Goal: Task Accomplishment & Management: Complete application form

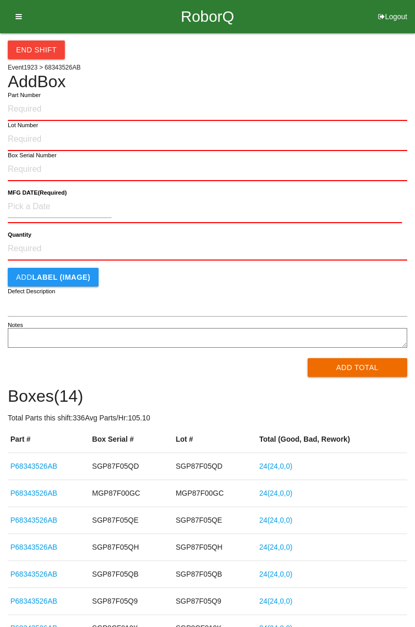
click at [19, 17] on icon at bounding box center [15, 16] width 13 height 33
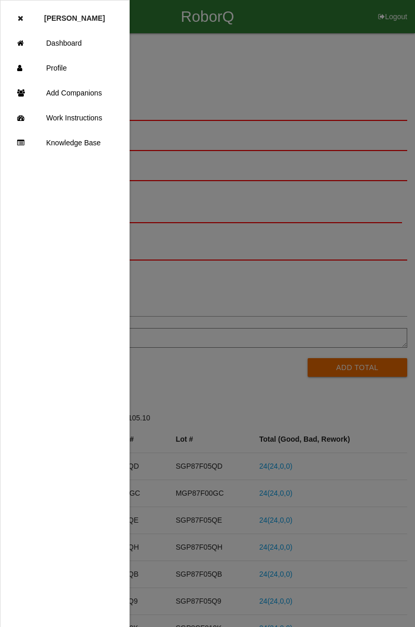
click at [35, 49] on link "Dashboard" at bounding box center [65, 43] width 129 height 25
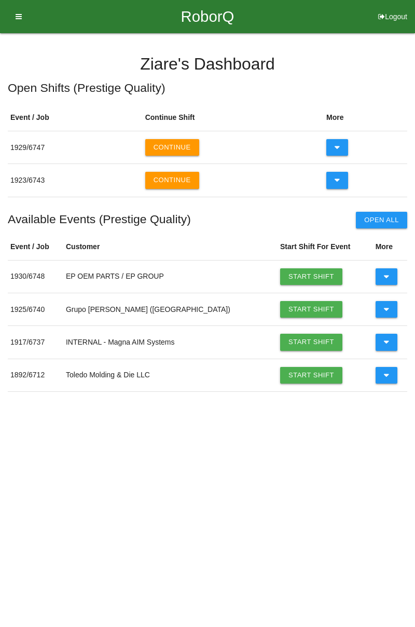
click at [160, 147] on button "Continue" at bounding box center [172, 147] width 54 height 17
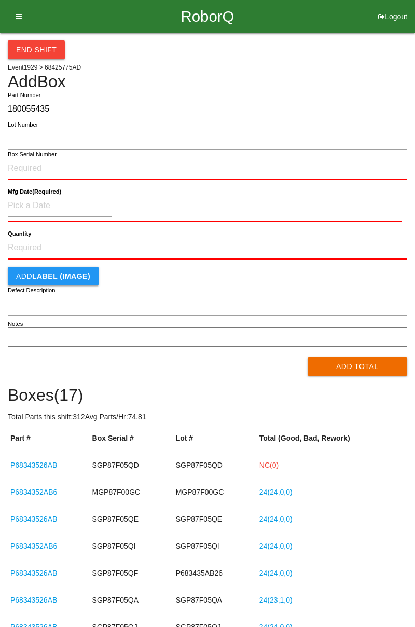
type input "180055435"
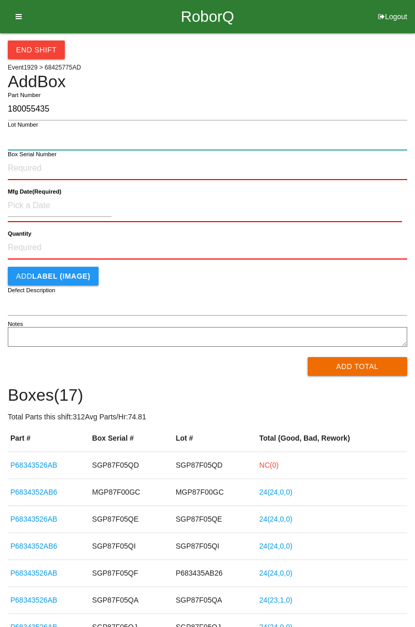
click at [23, 135] on input "Lot Number" at bounding box center [208, 139] width 400 height 22
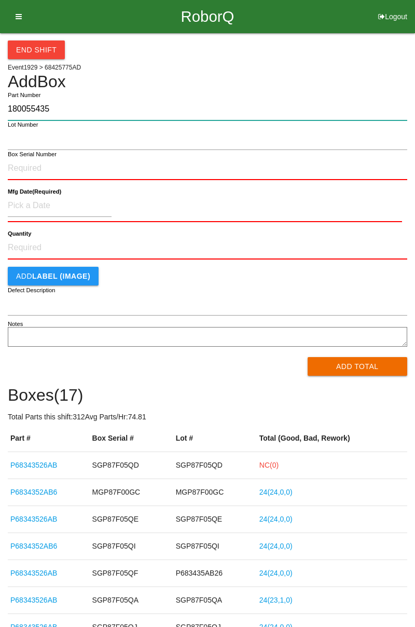
click at [26, 108] on input "180055435" at bounding box center [208, 109] width 400 height 22
click at [28, 113] on input "180055435" at bounding box center [208, 109] width 400 height 22
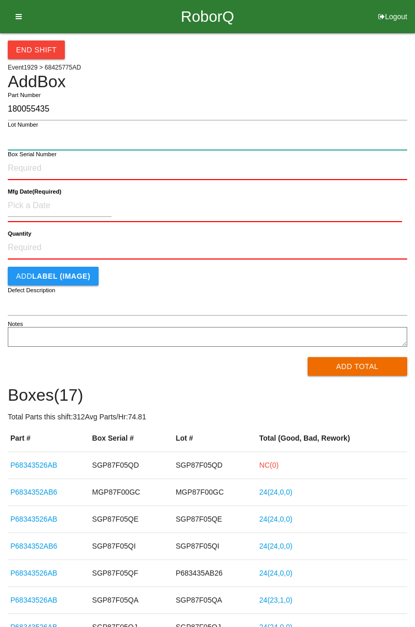
click at [27, 134] on input "Lot Number" at bounding box center [208, 139] width 400 height 22
click at [23, 138] on input "Lot Number" at bounding box center [208, 139] width 400 height 22
click at [25, 142] on input "Lot Number" at bounding box center [208, 139] width 400 height 22
click at [24, 141] on input "Lot Number" at bounding box center [208, 139] width 400 height 22
click at [26, 142] on input "Lot Number" at bounding box center [208, 139] width 400 height 22
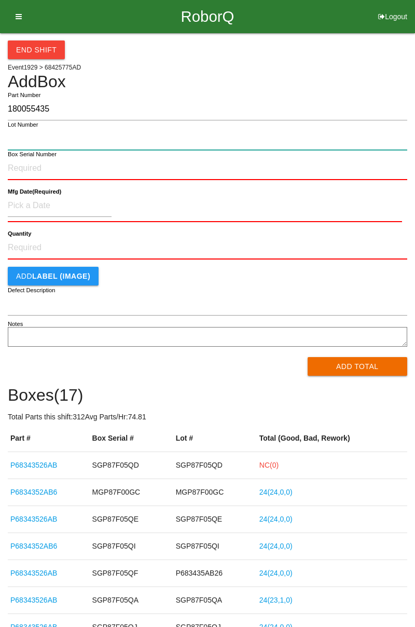
paste input "180055435"
type input "180055435"
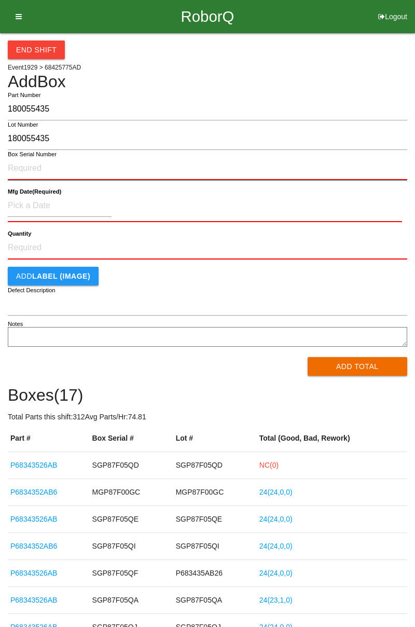
click at [26, 168] on input "Box Serial Number" at bounding box center [208, 168] width 400 height 23
paste input "180055435"
type input "180055435"
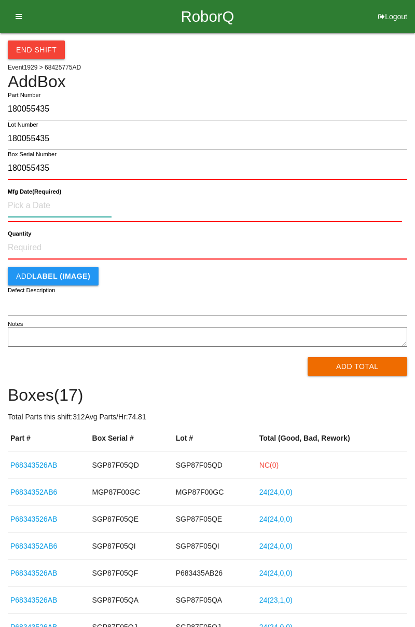
click at [29, 206] on input at bounding box center [60, 206] width 104 height 22
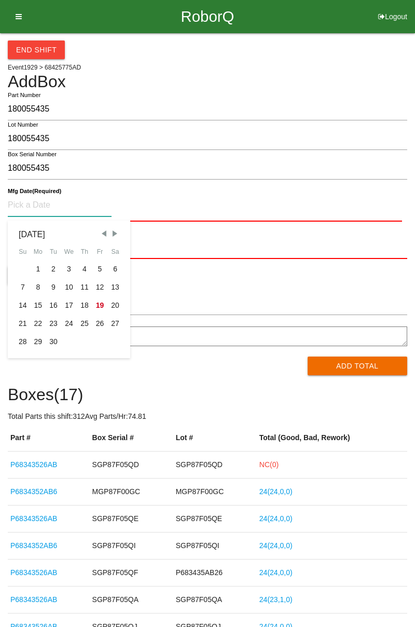
click at [38, 285] on div "8" at bounding box center [39, 287] width 16 height 18
type input "[DATE]"
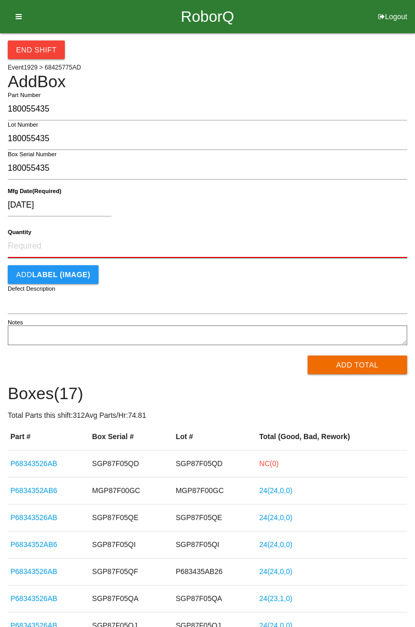
click at [32, 245] on input "Quantity" at bounding box center [208, 246] width 400 height 23
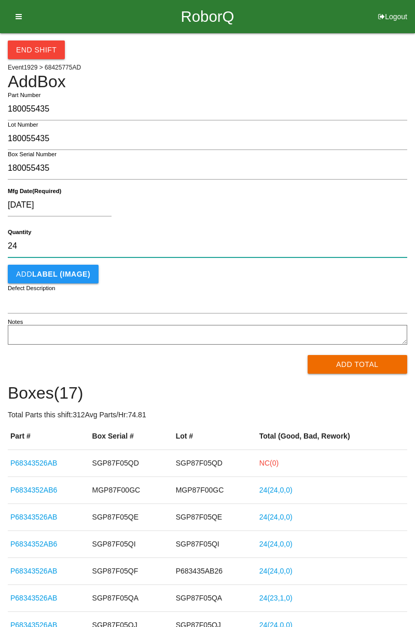
type input "24"
click at [335, 360] on button "Add Total" at bounding box center [358, 364] width 100 height 19
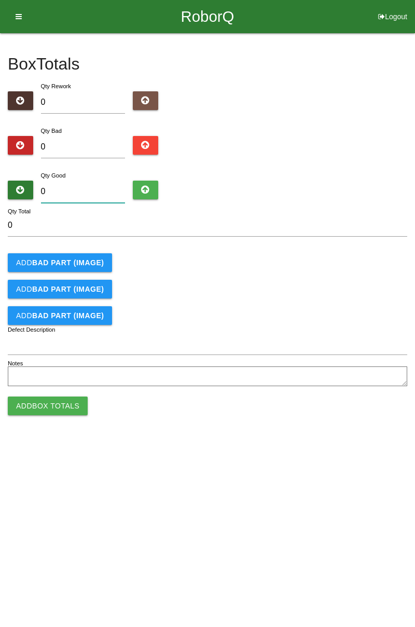
click at [50, 191] on input "0" at bounding box center [83, 192] width 85 height 22
type input "2"
type input "24"
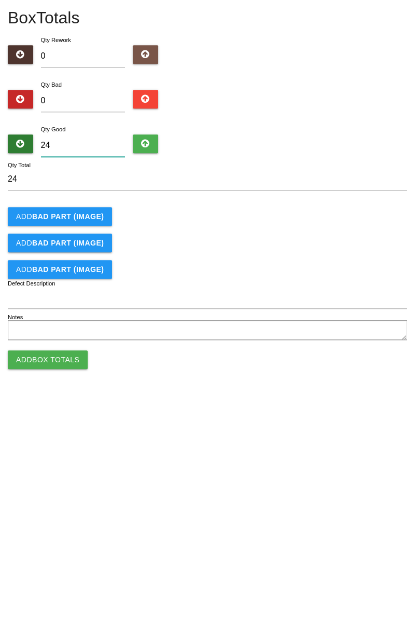
type input "24"
click at [28, 407] on button "Add Box Totals" at bounding box center [48, 406] width 80 height 19
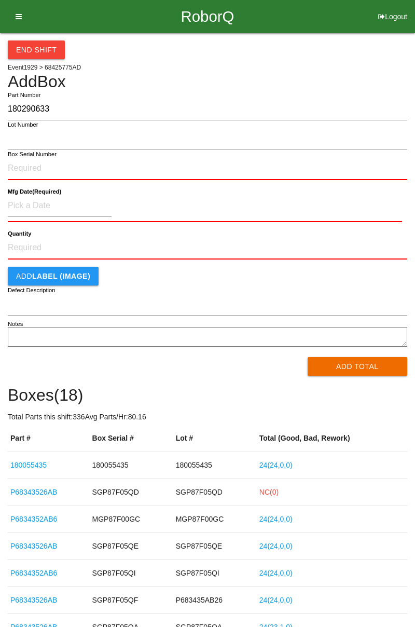
type input "180290633"
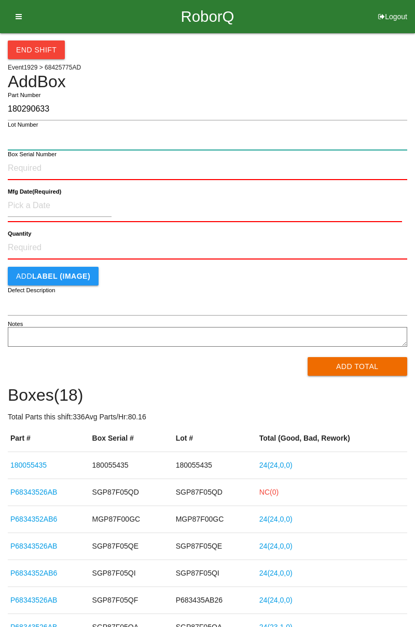
click at [21, 139] on input "Lot Number" at bounding box center [208, 139] width 400 height 22
paste input "180290633"
type input "180290633"
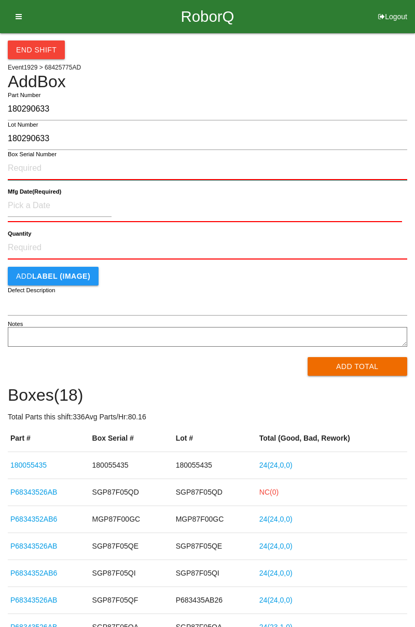
click at [25, 165] on input "Box Serial Number" at bounding box center [208, 168] width 400 height 23
paste input "180290633"
type input "180290633"
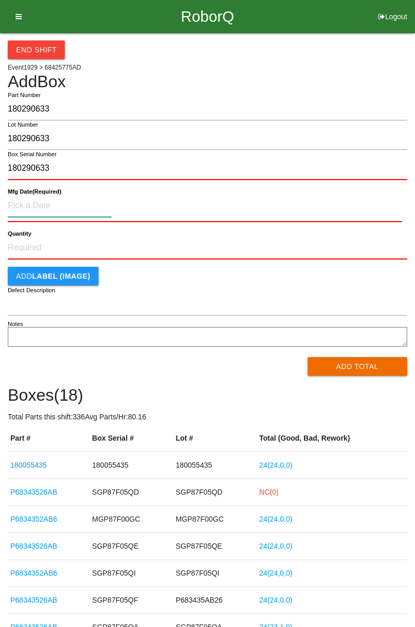
click at [17, 200] on input at bounding box center [60, 206] width 104 height 22
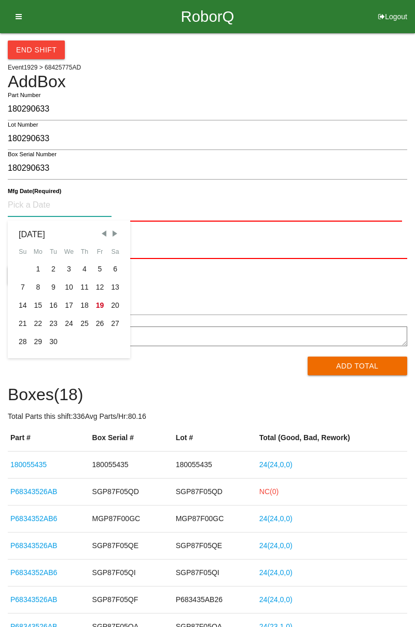
click at [42, 290] on div "8" at bounding box center [39, 287] width 16 height 18
type input "[DATE]"
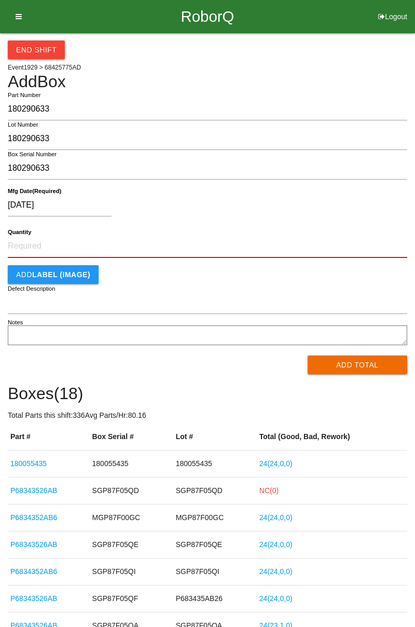
click at [329, 358] on button "Add Total" at bounding box center [358, 365] width 100 height 19
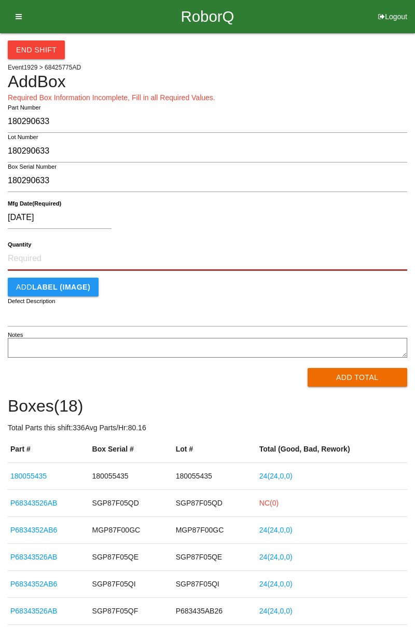
click at [29, 262] on input "Quantity" at bounding box center [208, 259] width 400 height 23
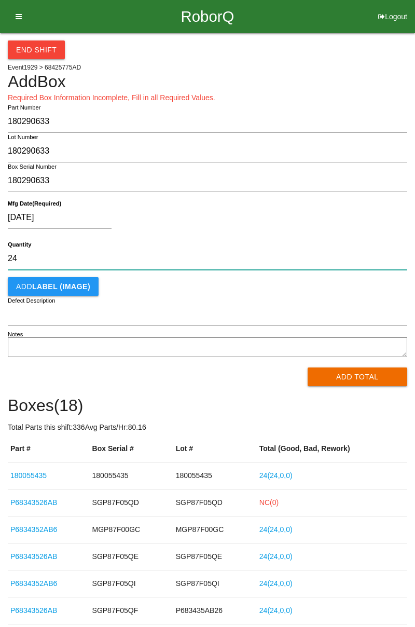
type input "24"
click at [337, 383] on button "Add Total" at bounding box center [358, 377] width 100 height 19
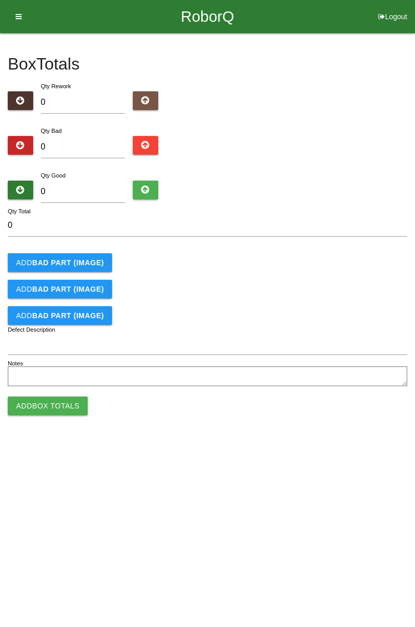
click at [59, 177] on label "Qty Good" at bounding box center [53, 175] width 25 height 6
click at [59, 181] on input "0" at bounding box center [83, 192] width 85 height 22
type input "2"
type input "24"
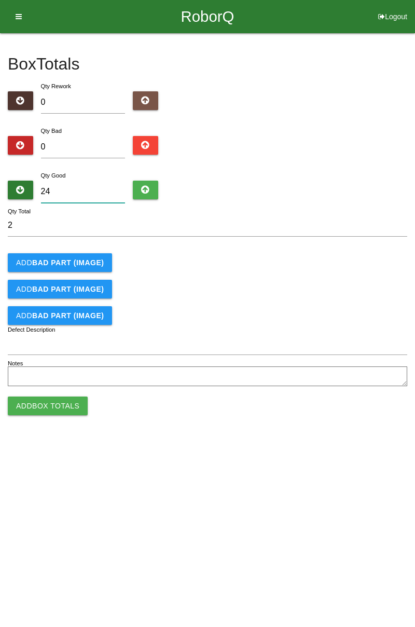
type input "24"
click at [38, 408] on button "Add Box Totals" at bounding box center [48, 406] width 80 height 19
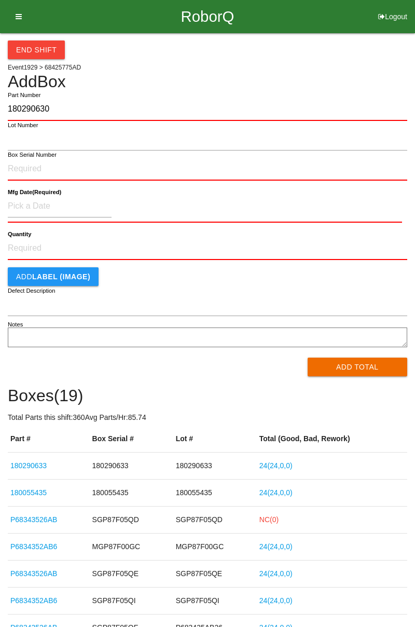
click at [32, 107] on input "180290630" at bounding box center [208, 109] width 400 height 23
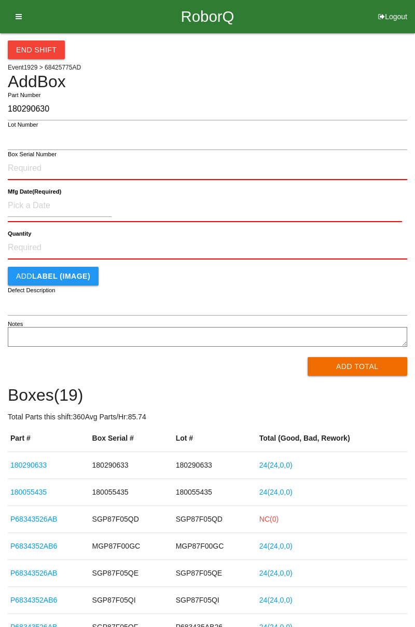
type input "180290630"
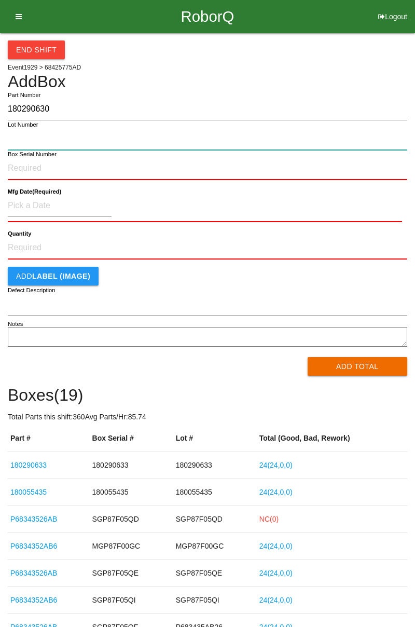
click at [28, 136] on input "Lot Number" at bounding box center [208, 139] width 400 height 22
paste input "180290630"
type input "180290630"
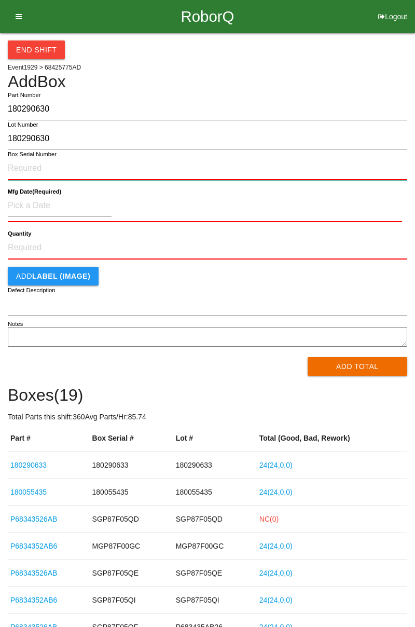
paste input "180290630"
type input "180290630"
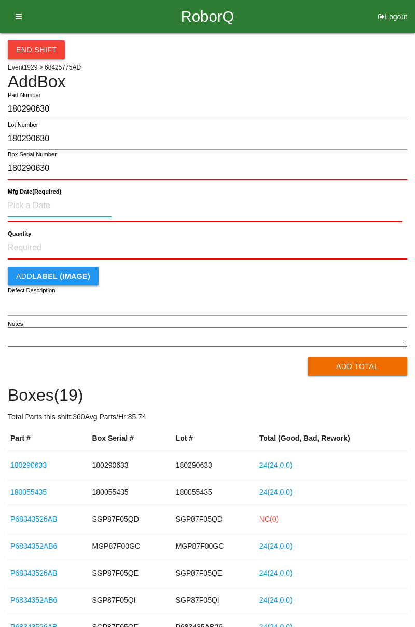
click at [32, 204] on input at bounding box center [60, 206] width 104 height 22
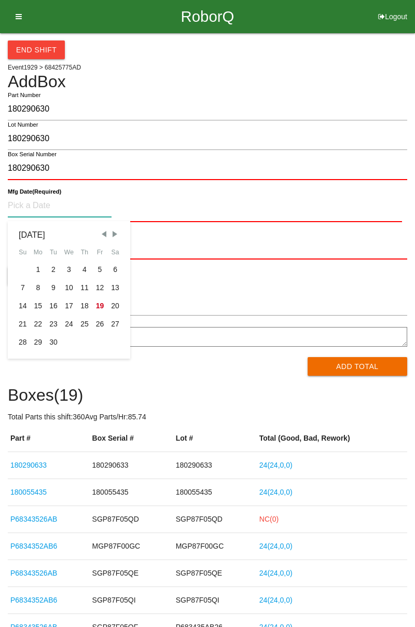
click at [38, 287] on div "8" at bounding box center [39, 288] width 16 height 18
type input "[DATE]"
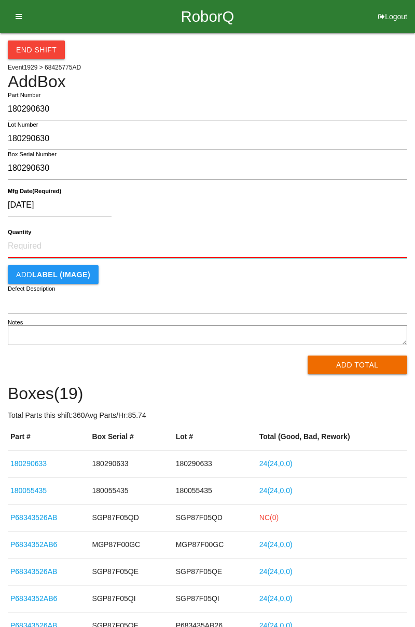
click at [37, 248] on input "Quantity" at bounding box center [208, 246] width 400 height 23
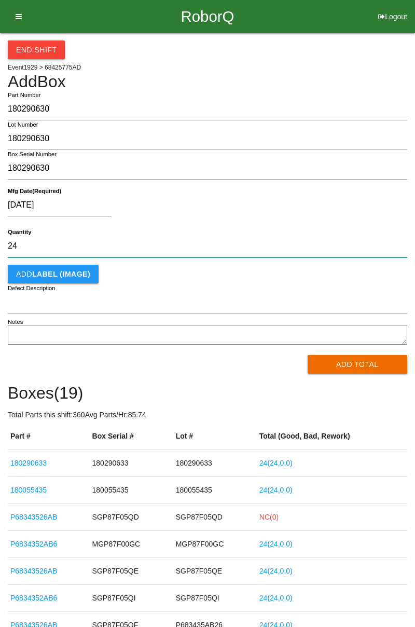
type input "24"
click at [369, 363] on button "Add Total" at bounding box center [358, 364] width 100 height 19
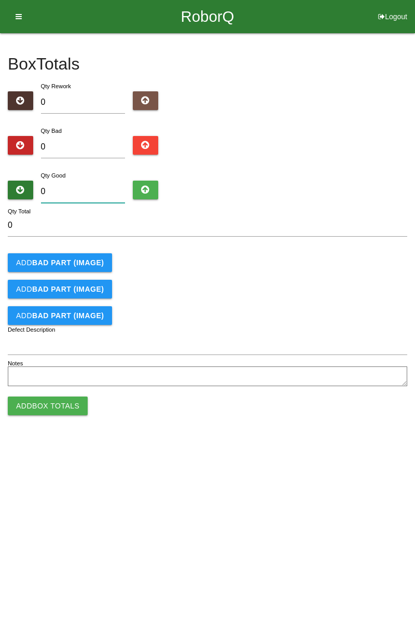
click at [70, 188] on input "0" at bounding box center [83, 192] width 85 height 22
type input "3"
type input "0"
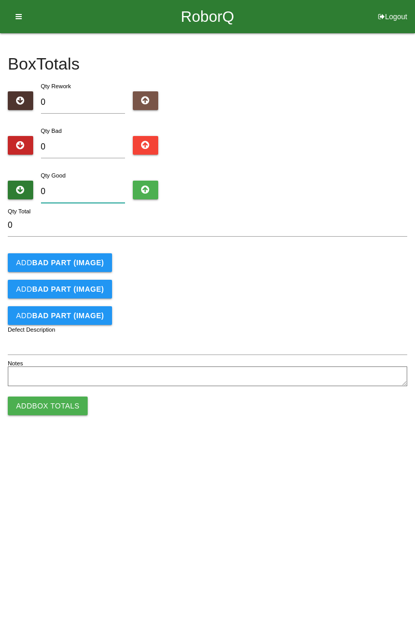
type input "3"
type input "34"
type input "3"
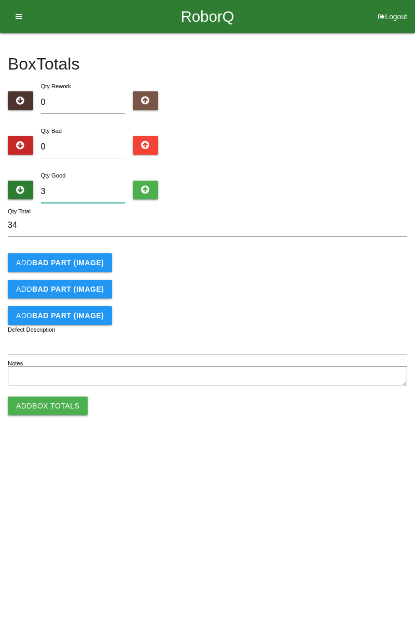
type input "3"
type input "0"
type input "2"
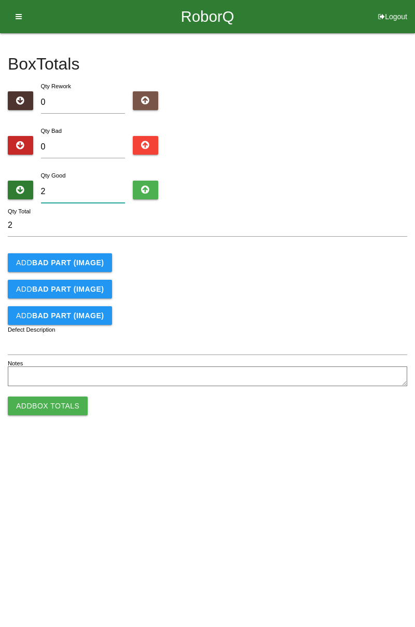
type input "24"
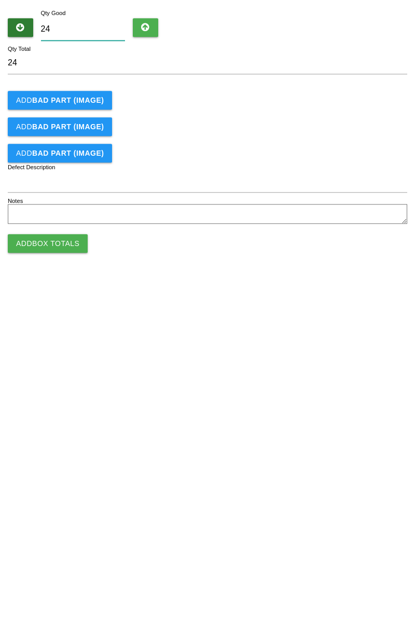
type input "24"
click at [34, 408] on button "Add Box Totals" at bounding box center [48, 406] width 80 height 19
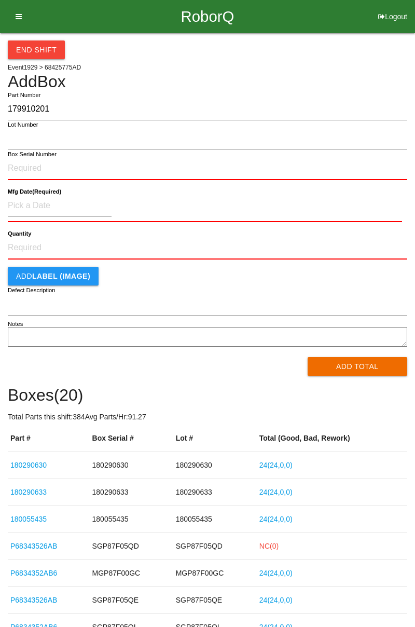
click at [28, 107] on input "179910201" at bounding box center [208, 109] width 400 height 22
type input "179910201"
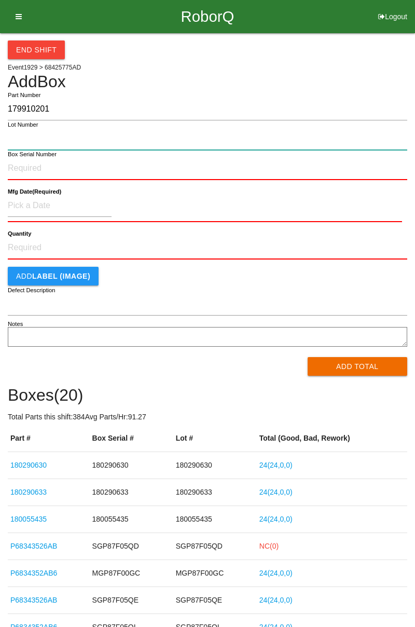
click at [28, 134] on input "Lot Number" at bounding box center [208, 139] width 400 height 22
click at [20, 140] on input "Lot Number" at bounding box center [208, 139] width 400 height 22
click at [31, 141] on input "Lot Number" at bounding box center [208, 139] width 400 height 22
paste input "179910201"
type input "179910201"
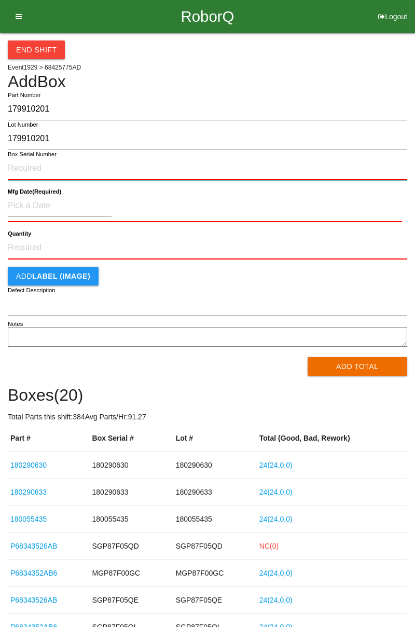
click at [29, 168] on input "Box Serial Number" at bounding box center [208, 168] width 400 height 23
paste input "179910201"
type input "179910201"
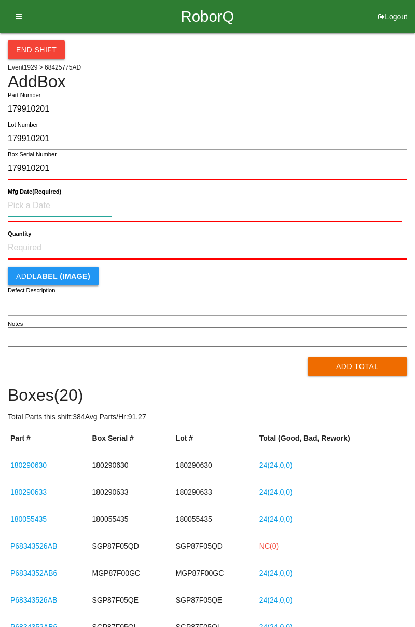
click at [31, 201] on input at bounding box center [60, 206] width 104 height 22
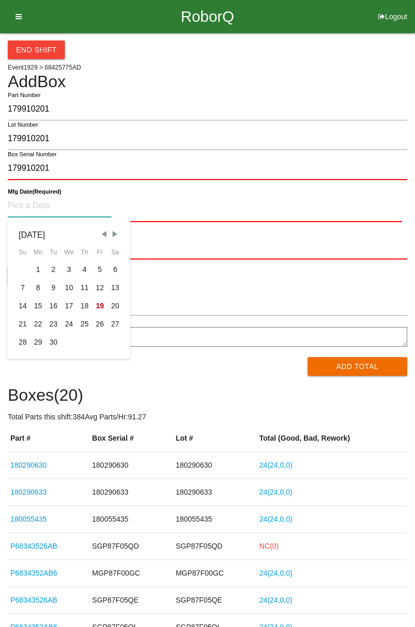
click at [37, 289] on div "8" at bounding box center [39, 288] width 16 height 18
type input "[DATE]"
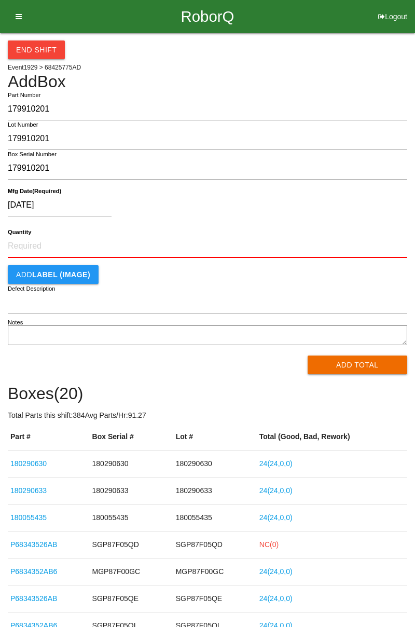
click at [340, 370] on button "Add Total" at bounding box center [358, 365] width 100 height 19
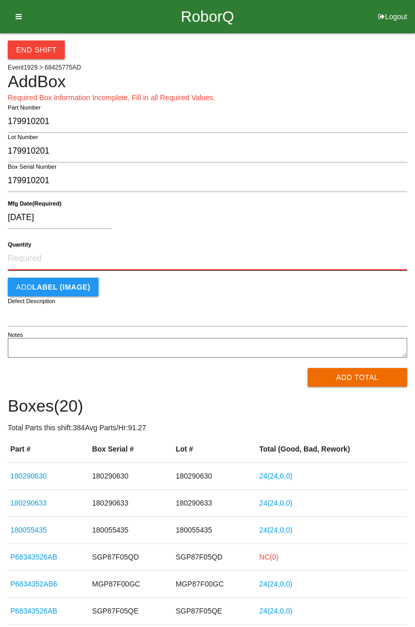
click at [33, 253] on input "Quantity" at bounding box center [208, 259] width 400 height 23
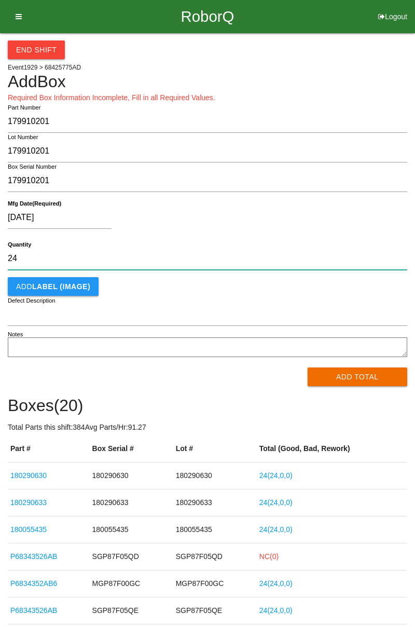
type input "24"
click at [352, 381] on button "Add Total" at bounding box center [358, 377] width 100 height 19
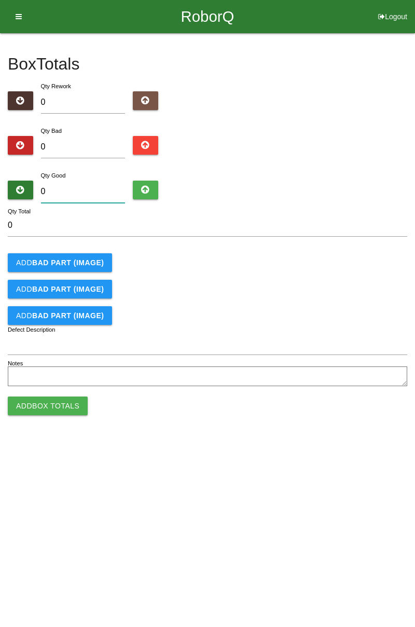
click at [56, 195] on input "0" at bounding box center [83, 192] width 85 height 22
type input "2"
type input "24"
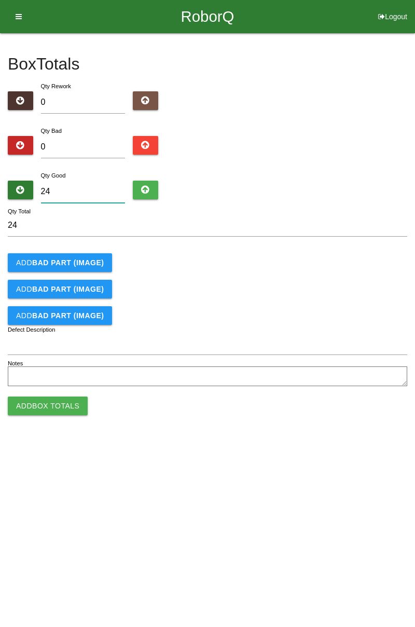
type input "24"
click at [31, 398] on button "Add Box Totals" at bounding box center [48, 406] width 80 height 19
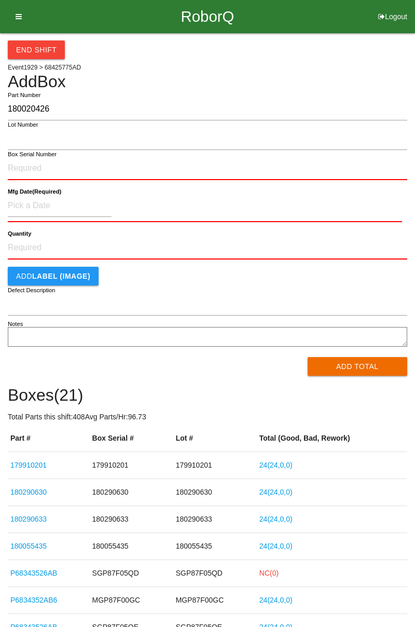
type input "180020426"
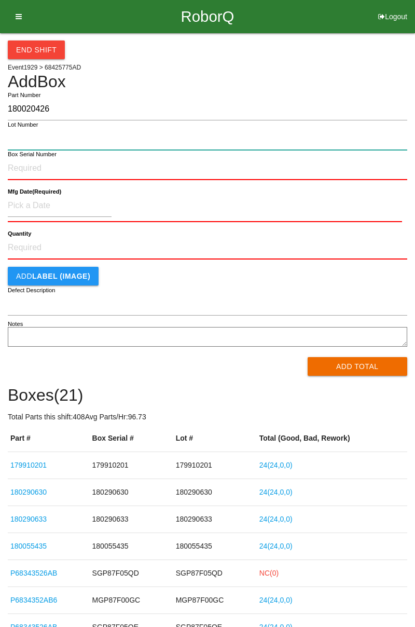
click at [28, 140] on input "Lot Number" at bounding box center [208, 139] width 400 height 22
click at [28, 143] on input "Lot Number" at bounding box center [208, 139] width 400 height 22
click at [49, 140] on input "Lot Number" at bounding box center [208, 139] width 400 height 22
paste input "180020426"
type input "180020426"
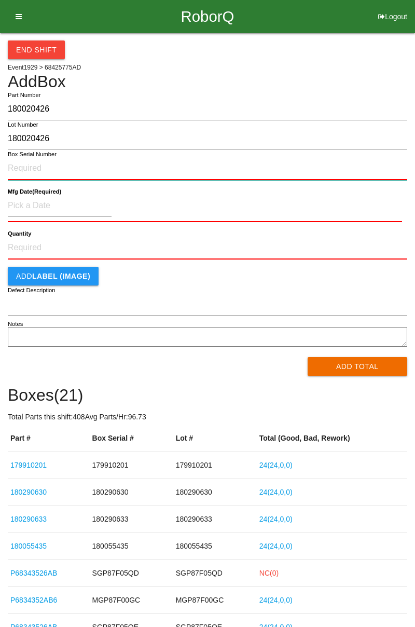
click at [28, 167] on input "Box Serial Number" at bounding box center [208, 168] width 400 height 23
paste input "180020426"
type input "180020426"
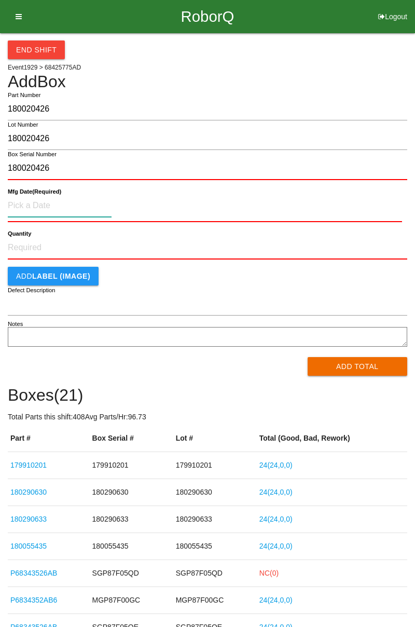
click at [25, 202] on input at bounding box center [60, 206] width 104 height 22
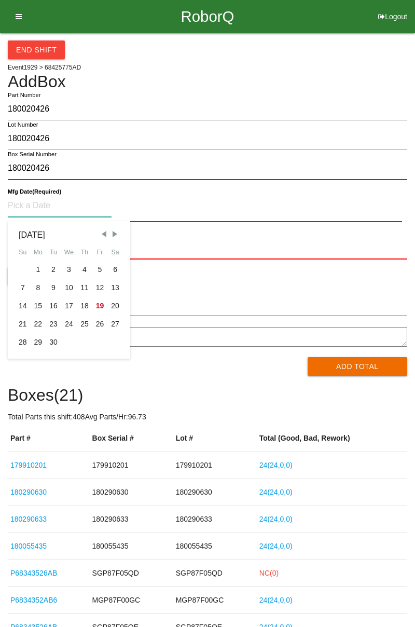
click at [38, 286] on div "8" at bounding box center [39, 288] width 16 height 18
type input "[DATE]"
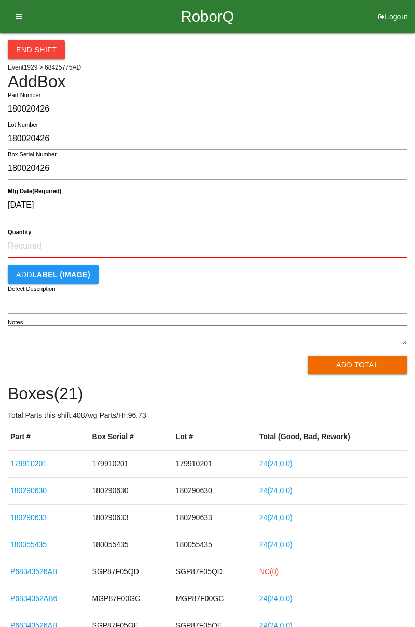
click at [23, 242] on input "Quantity" at bounding box center [208, 246] width 400 height 23
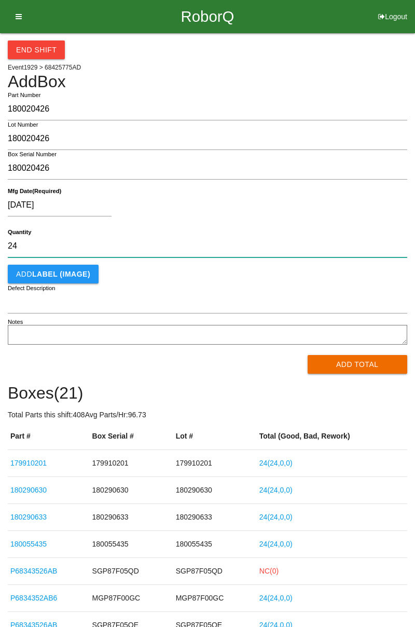
type input "24"
click at [347, 379] on div "End Shift Event 1929 > 68425775AD Add Box 180020426 Part Number 180020426 Lot N…" at bounding box center [208, 525] width 400 height 984
click at [333, 370] on button "Add Total" at bounding box center [358, 364] width 100 height 19
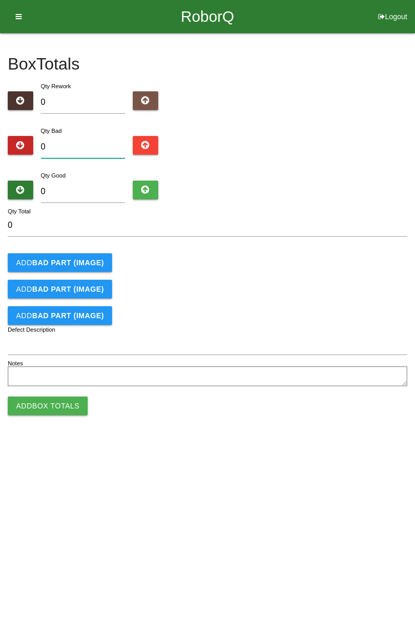
click at [64, 151] on input "0" at bounding box center [83, 147] width 85 height 22
click at [63, 193] on input "0" at bounding box center [83, 192] width 85 height 22
type input "2"
type input "24"
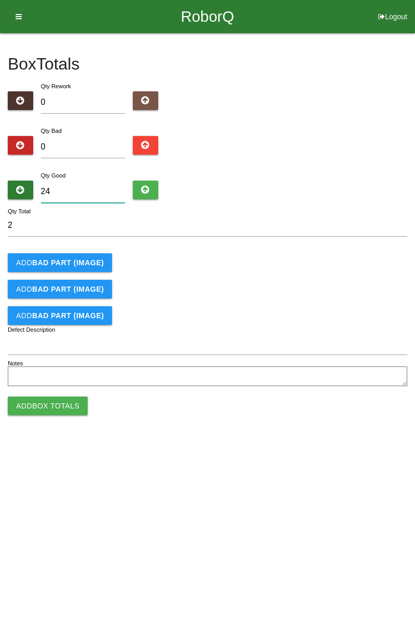
type input "24"
click at [36, 408] on button "Add Box Totals" at bounding box center [48, 406] width 80 height 19
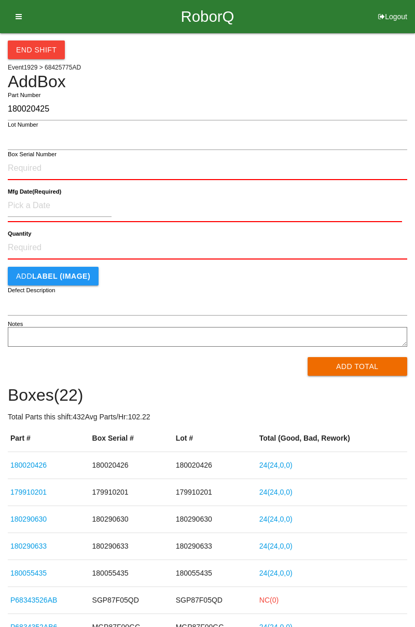
type input "180020425"
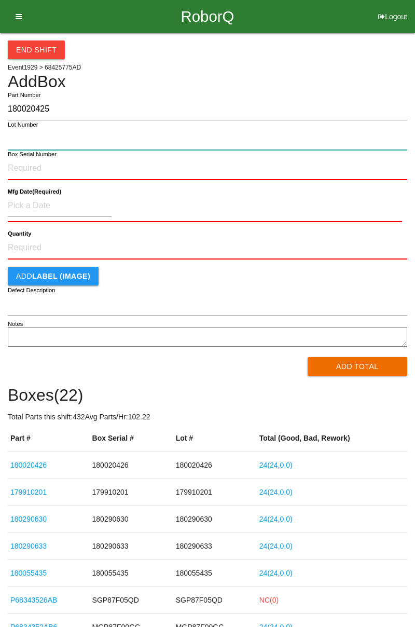
click at [26, 134] on input "Lot Number" at bounding box center [208, 139] width 400 height 22
click at [29, 139] on input "Lot Number" at bounding box center [208, 139] width 400 height 22
paste input "180020425"
type input "180020425"
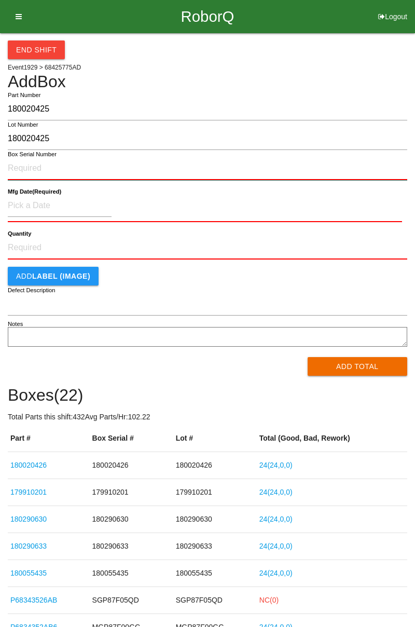
click at [32, 170] on input "Box Serial Number" at bounding box center [208, 168] width 400 height 23
paste input "180020425"
type input "180020425"
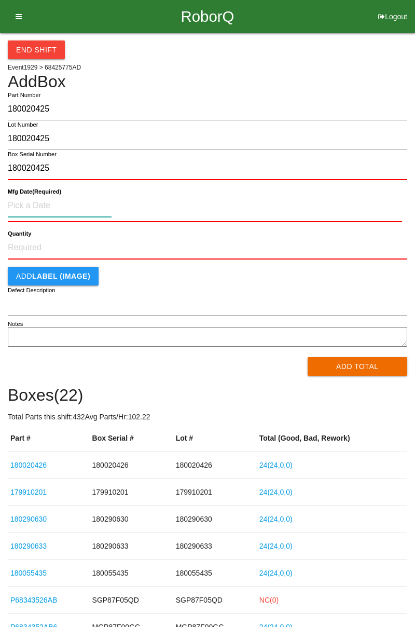
click at [20, 205] on input at bounding box center [60, 206] width 104 height 22
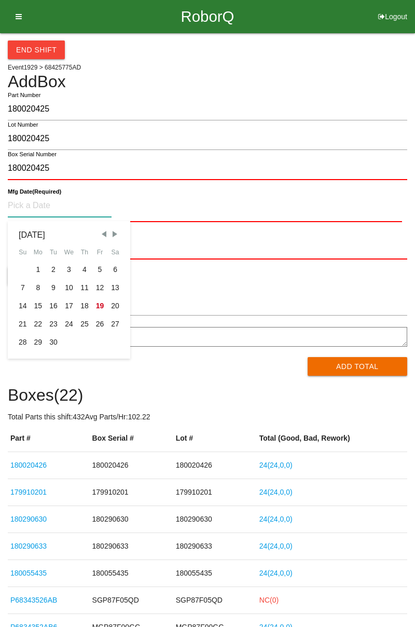
click at [37, 287] on div "8" at bounding box center [39, 288] width 16 height 18
type input "[DATE]"
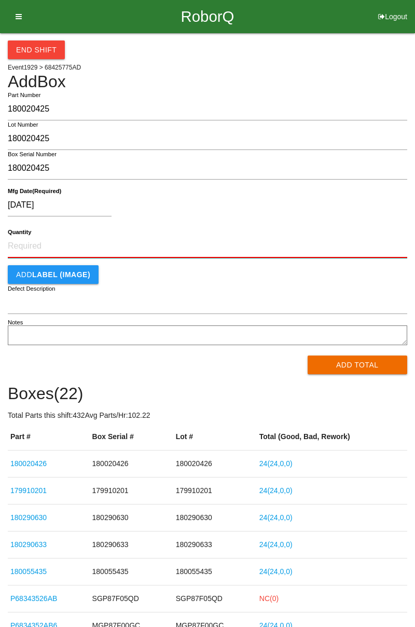
click at [17, 247] on input "Quantity" at bounding box center [208, 246] width 400 height 23
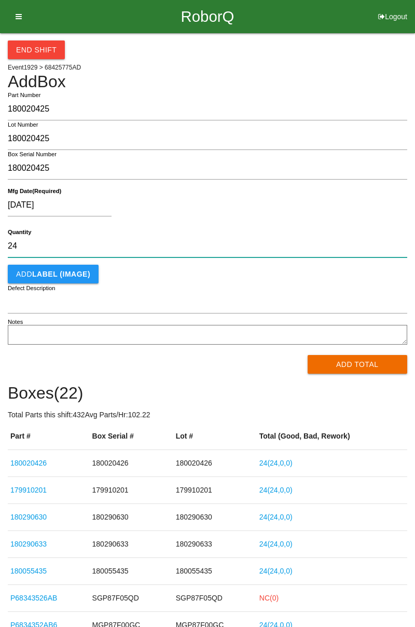
type input "24"
click at [334, 367] on button "Add Total" at bounding box center [358, 364] width 100 height 19
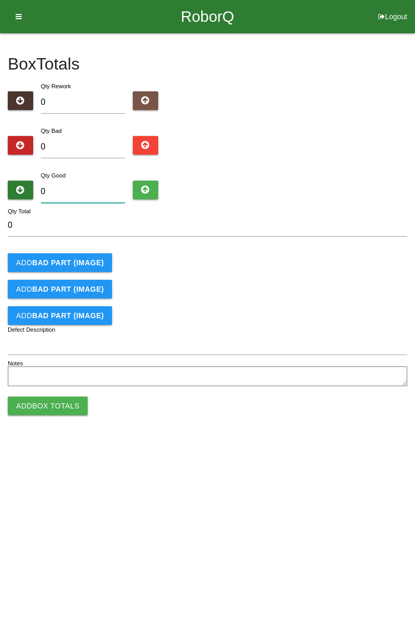
click at [60, 188] on input "0" at bounding box center [83, 192] width 85 height 22
type input "2"
type input "24"
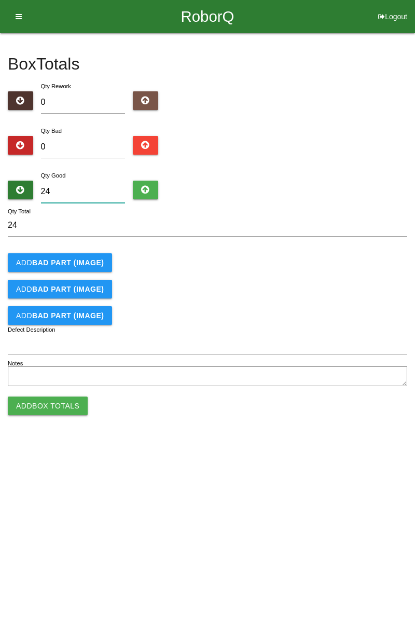
type input "24"
click at [29, 406] on button "Add Box Totals" at bounding box center [48, 406] width 80 height 19
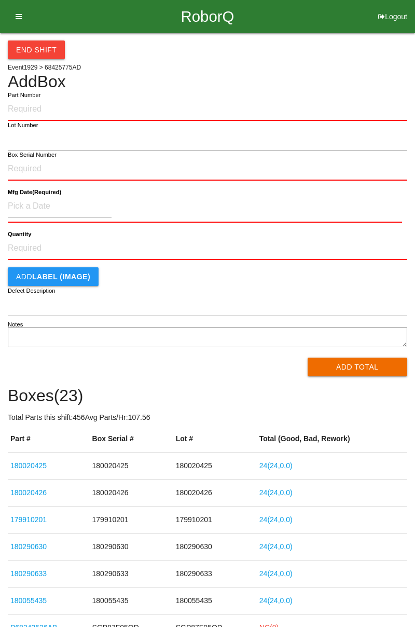
click at [17, 31] on icon at bounding box center [15, 16] width 13 height 33
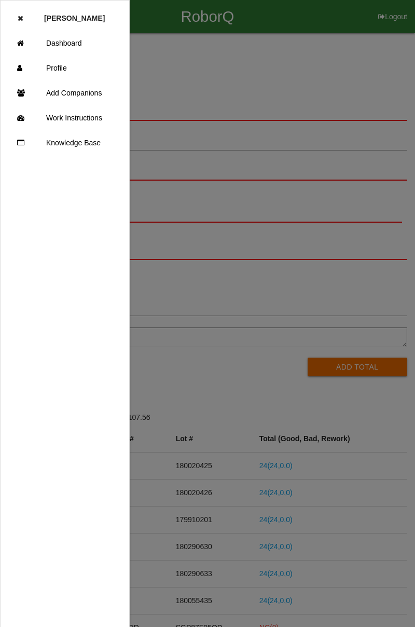
click at [31, 47] on link "Dashboard" at bounding box center [65, 43] width 129 height 25
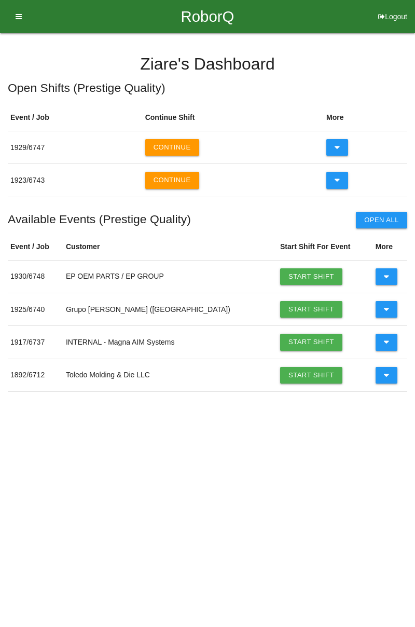
click at [335, 174] on icon at bounding box center [338, 180] width 6 height 17
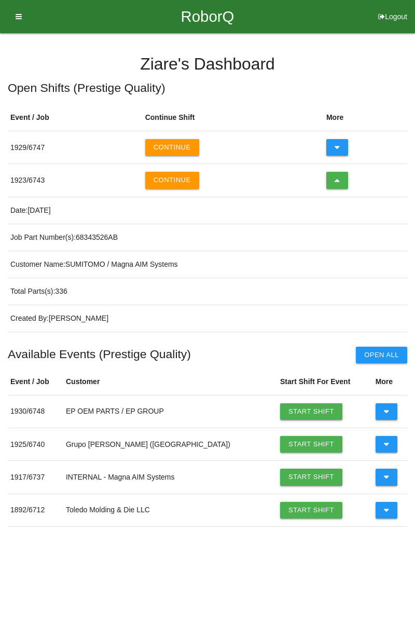
click at [158, 186] on button "Continue" at bounding box center [172, 180] width 54 height 17
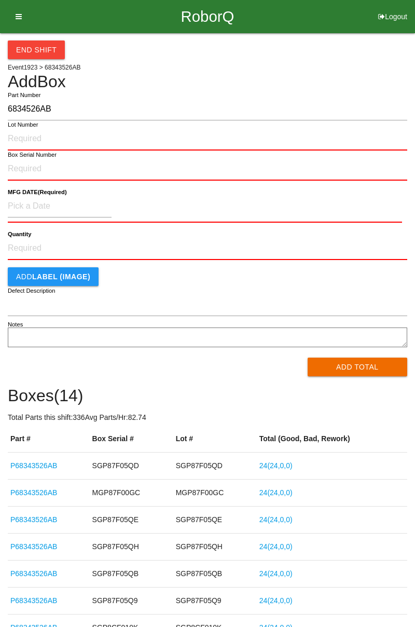
type input "6834526AB"
click at [22, 142] on input "Lot Number" at bounding box center [208, 139] width 400 height 23
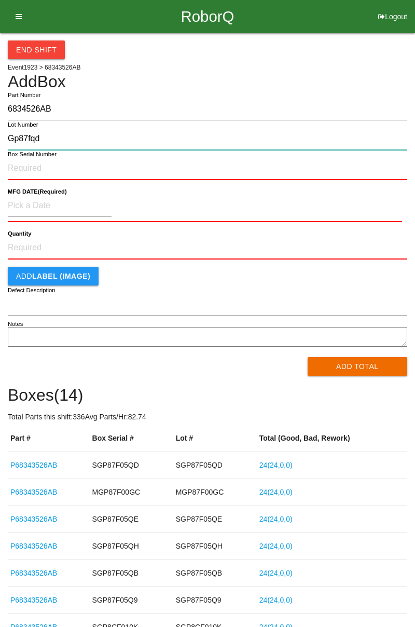
type input "Gp87fqd"
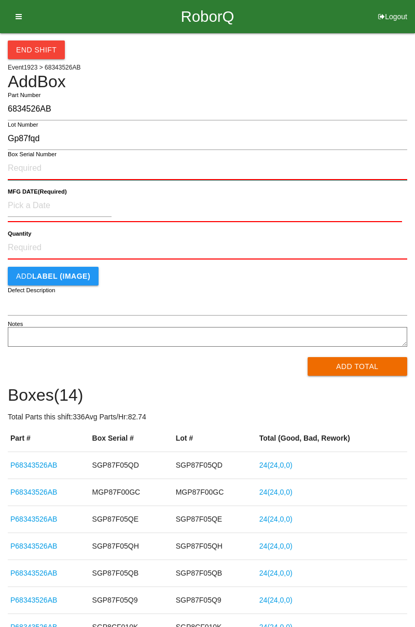
click at [24, 172] on input "Box Serial Number" at bounding box center [208, 168] width 400 height 23
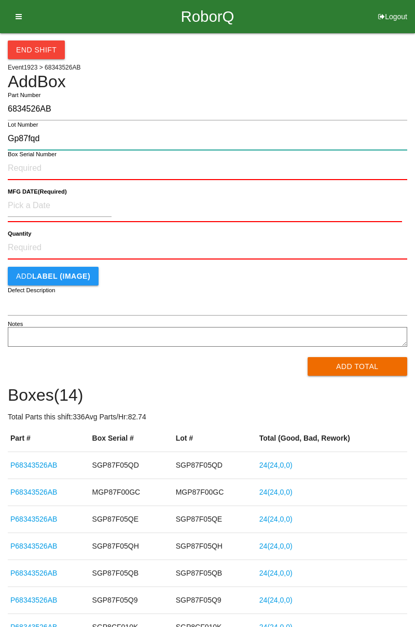
click at [22, 141] on input "Gp87fqd" at bounding box center [208, 139] width 400 height 22
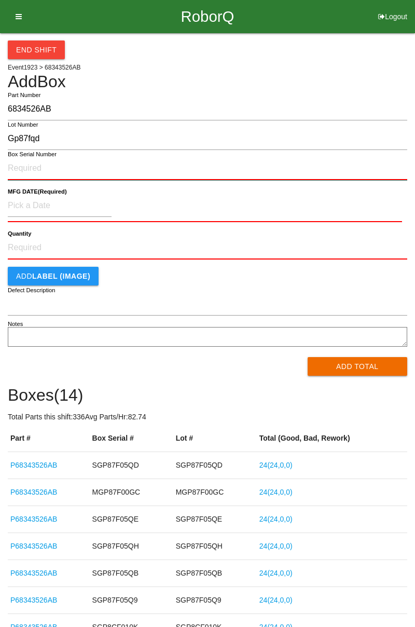
click at [24, 169] on input "Box Serial Number" at bounding box center [208, 168] width 400 height 23
click at [22, 170] on input "Box Serial Number" at bounding box center [208, 168] width 400 height 23
paste input "Gp87fqd"
type input "Gp87fqd"
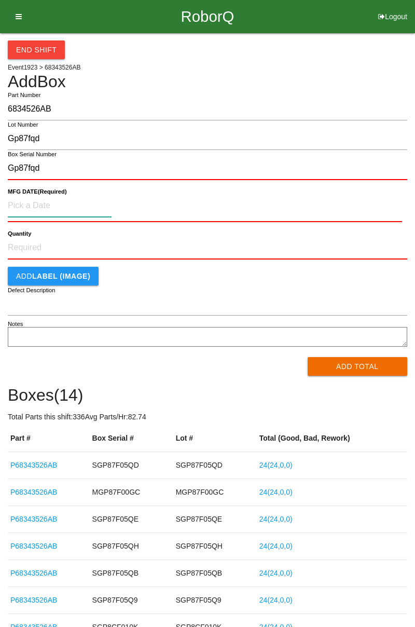
click at [34, 202] on input at bounding box center [60, 206] width 104 height 22
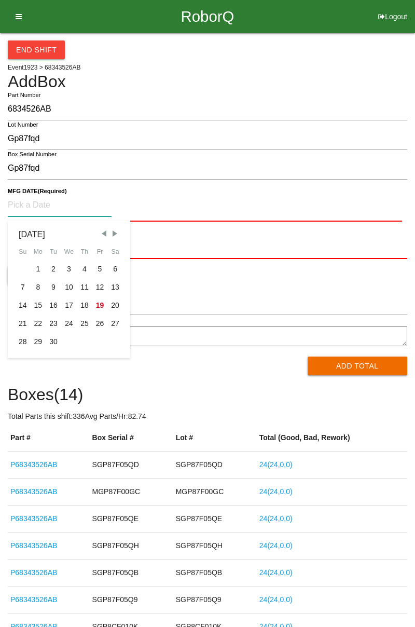
click at [39, 291] on div "8" at bounding box center [39, 287] width 16 height 18
type input "[DATE]"
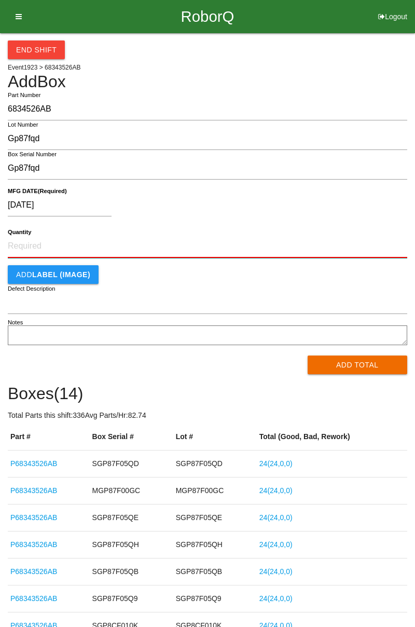
click at [17, 248] on input "Quantity" at bounding box center [208, 246] width 400 height 23
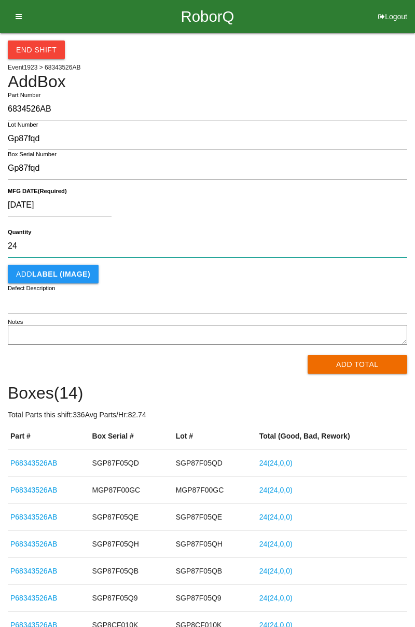
type input "24"
click at [334, 372] on button "Add Total" at bounding box center [358, 364] width 100 height 19
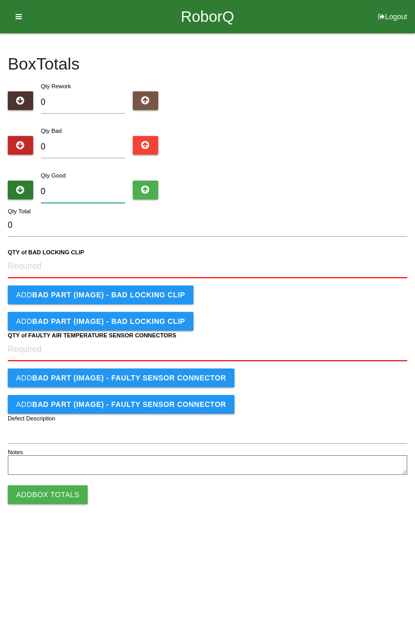
click at [60, 188] on input "0" at bounding box center [83, 192] width 85 height 22
type input "2"
type input "24"
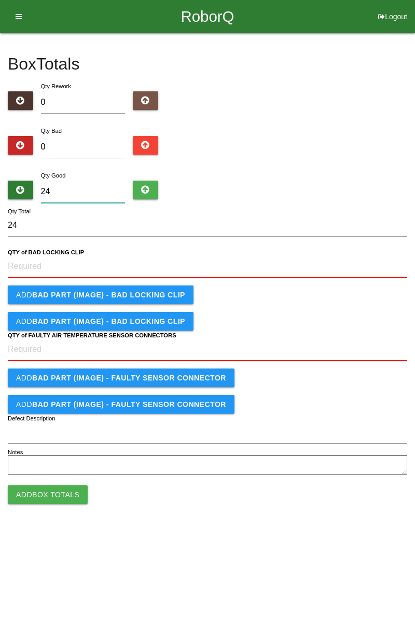
type input "24"
click at [26, 268] on CLIP "QTY of BAD LOCKING CLIP" at bounding box center [208, 266] width 400 height 23
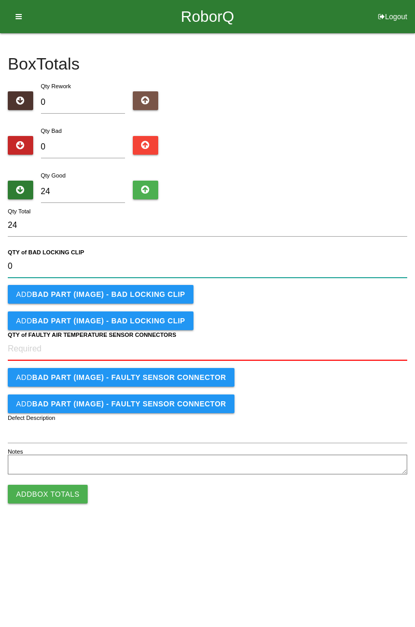
type CLIP "0"
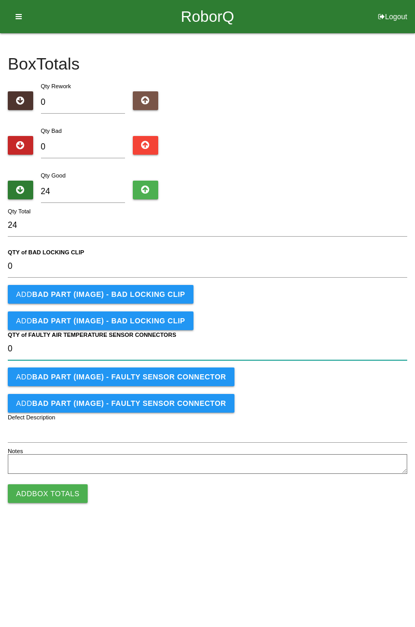
type CONNECTORS "0"
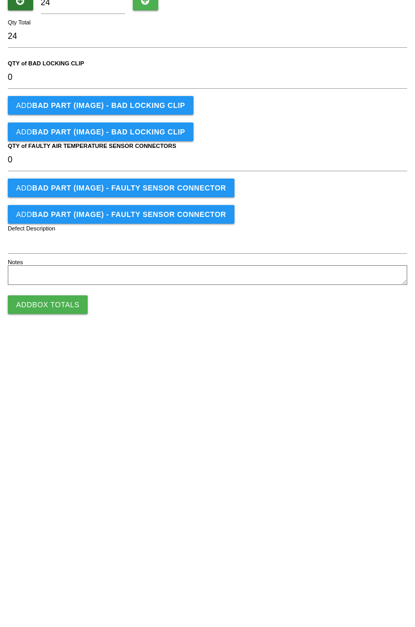
click at [34, 500] on button "Add Box Totals" at bounding box center [48, 493] width 80 height 19
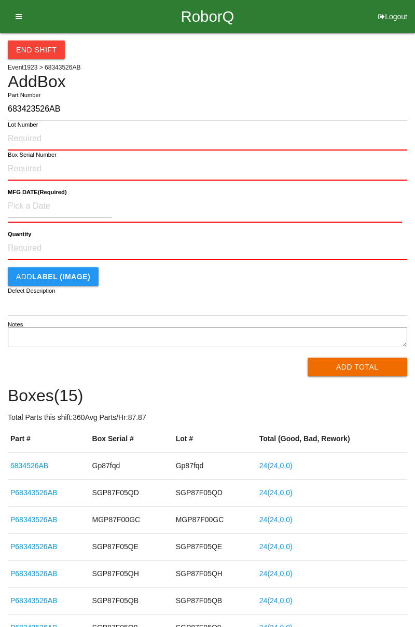
type input "683423526AB"
click at [22, 141] on input "Lot Number" at bounding box center [208, 139] width 400 height 23
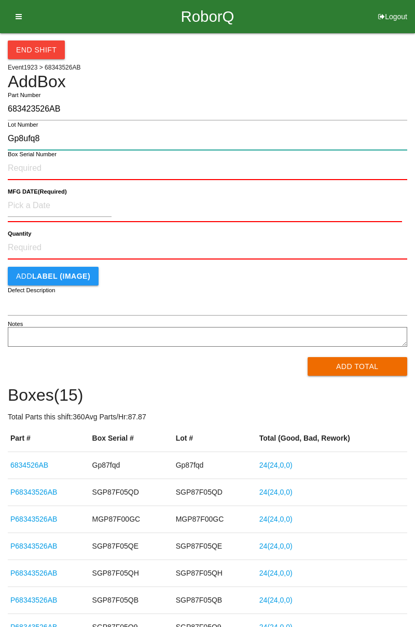
type input "Gp8ufq8"
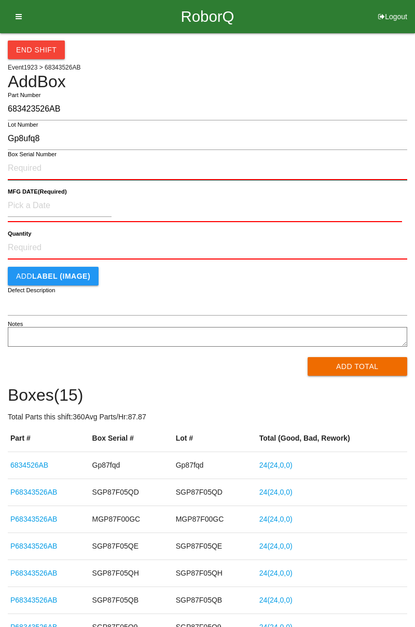
click at [22, 167] on input "Box Serial Number" at bounding box center [208, 168] width 400 height 23
click at [19, 167] on input "Box Serial Number" at bounding box center [208, 168] width 400 height 23
click at [22, 170] on input "Box Serial Number" at bounding box center [208, 168] width 400 height 23
paste input "Gp8ufq8"
type input "Gp8ufq8"
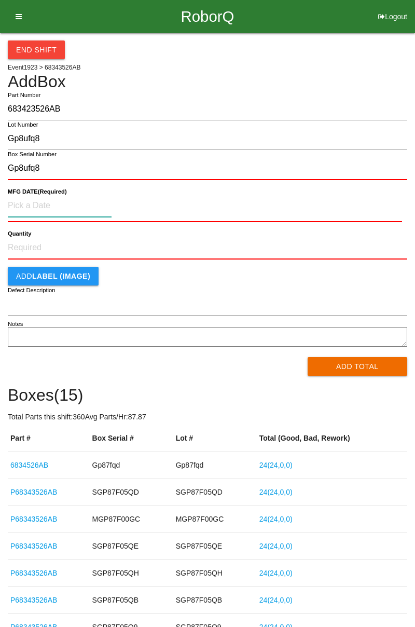
click at [31, 215] on input at bounding box center [60, 206] width 104 height 22
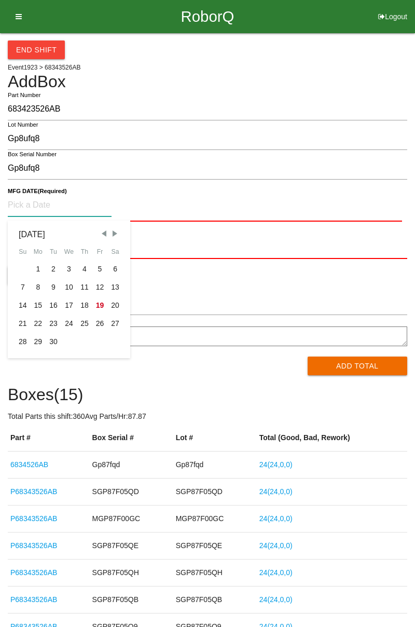
click at [55, 285] on div "9" at bounding box center [54, 287] width 16 height 18
type input "[DATE]"
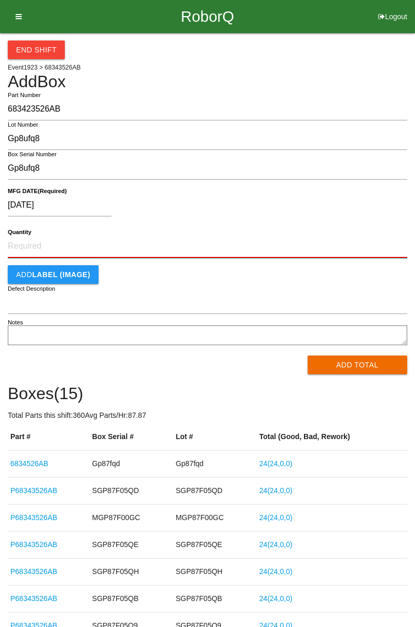
click at [50, 242] on input "Quantity" at bounding box center [208, 246] width 400 height 23
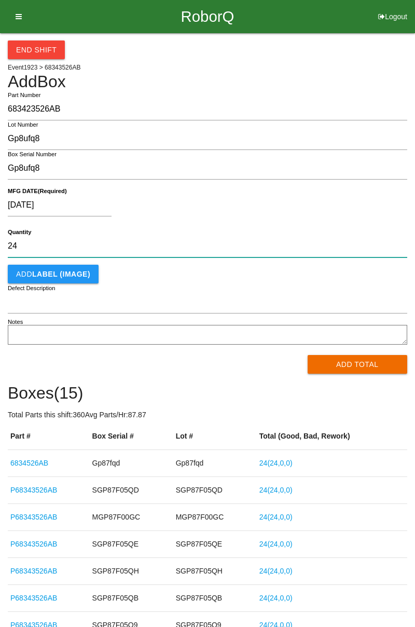
type input "24"
click at [349, 366] on button "Add Total" at bounding box center [358, 364] width 100 height 19
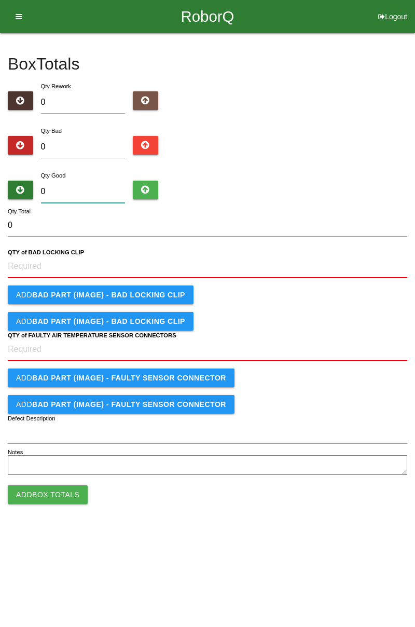
click at [47, 194] on input "0" at bounding box center [83, 192] width 85 height 22
type input "2"
type input "24"
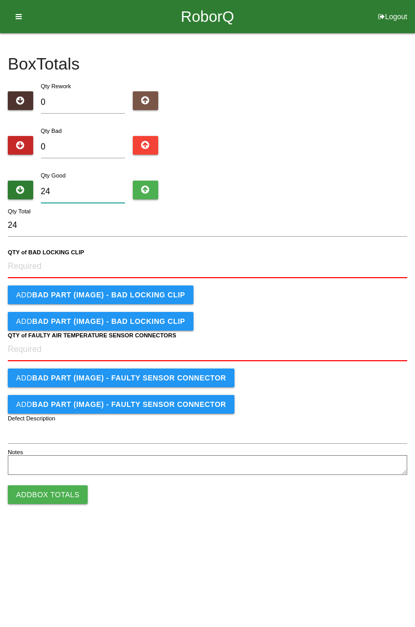
type input "24"
click at [28, 268] on CLIP "QTY of BAD LOCKING CLIP" at bounding box center [208, 266] width 400 height 23
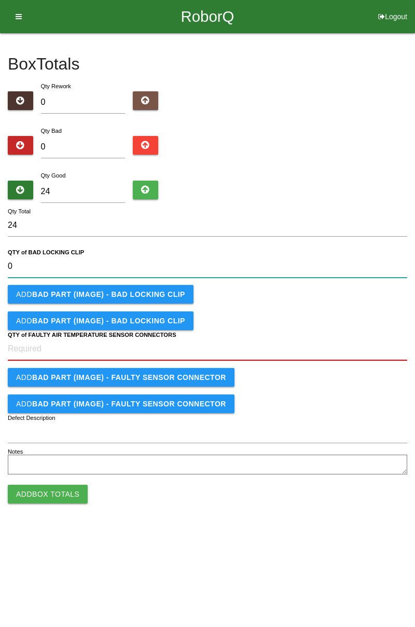
type CLIP "0"
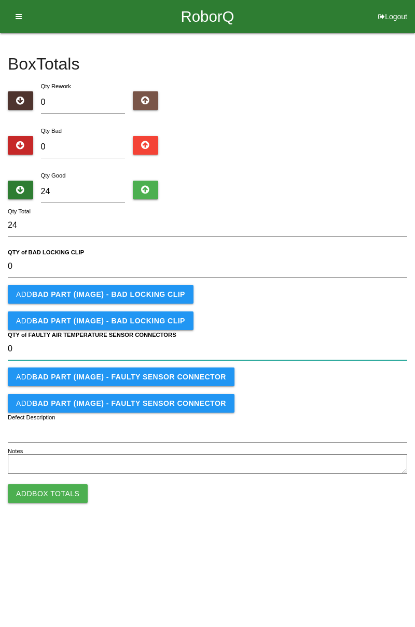
type CONNECTORS "0"
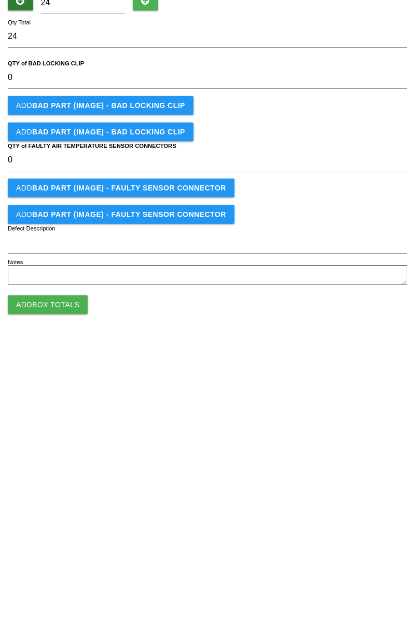
click at [32, 497] on button "Add Box Totals" at bounding box center [48, 493] width 80 height 19
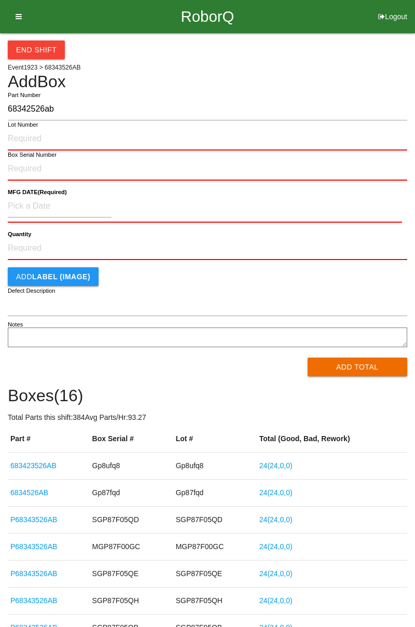
type input "68342526ab"
click at [28, 141] on input "Lot Number" at bounding box center [208, 139] width 400 height 23
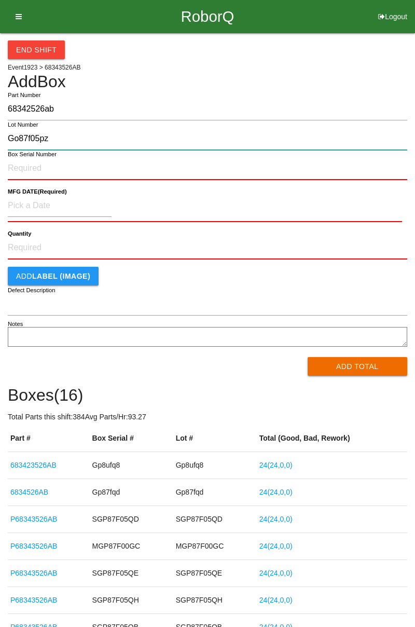
type input "Go87f05pz"
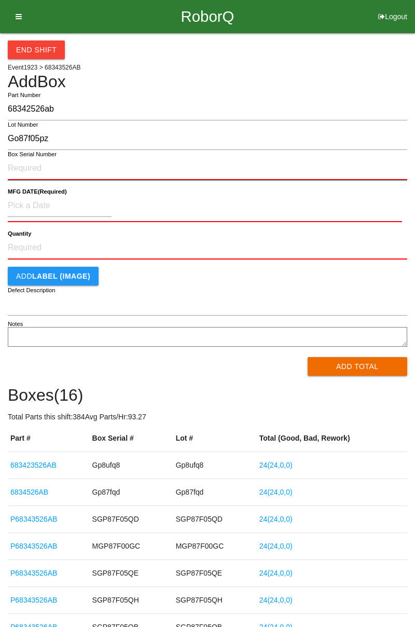
click at [28, 179] on input "Box Serial Number" at bounding box center [208, 168] width 400 height 23
click at [25, 167] on input "Box Serial Number" at bounding box center [208, 168] width 400 height 23
paste input "Go87f05pz"
type input "Go87f05pz"
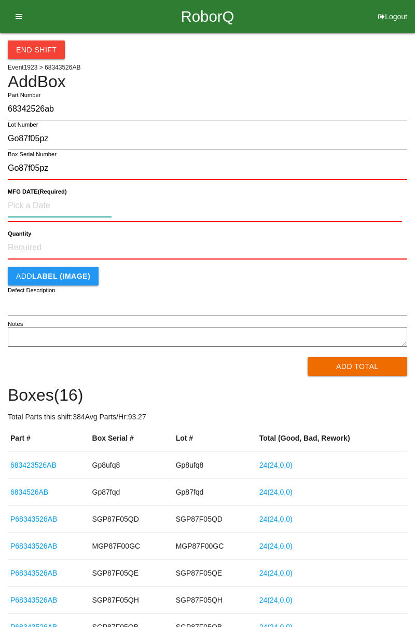
click at [19, 209] on input at bounding box center [60, 206] width 104 height 22
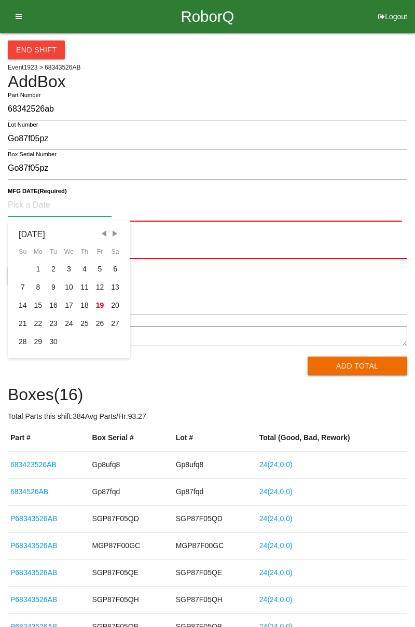
click at [33, 291] on div "8" at bounding box center [39, 287] width 16 height 18
type input "[DATE]"
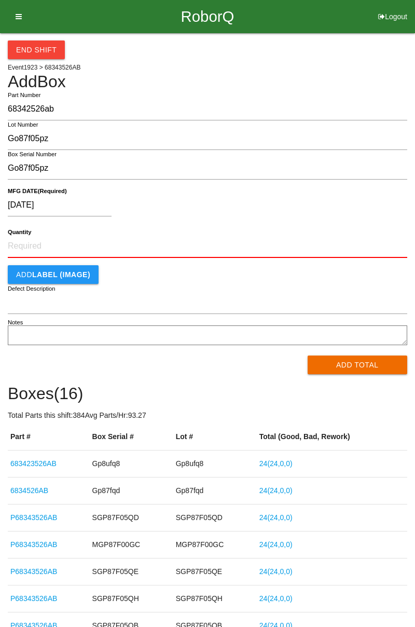
click at [339, 366] on button "Add Total" at bounding box center [358, 365] width 100 height 19
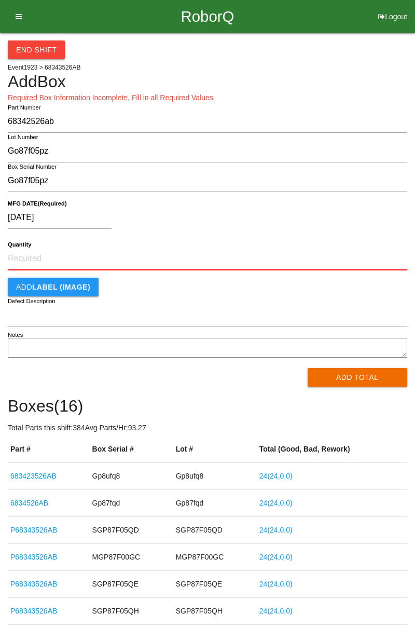
click at [27, 242] on b "Quantity" at bounding box center [19, 244] width 23 height 7
click at [27, 248] on input "Quantity" at bounding box center [208, 259] width 400 height 23
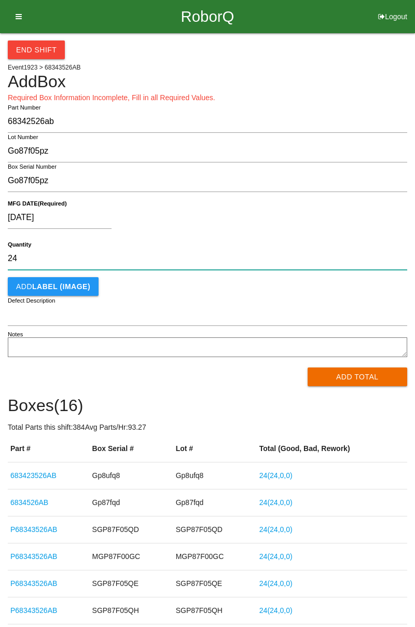
type input "24"
click at [337, 378] on button "Add Total" at bounding box center [358, 377] width 100 height 19
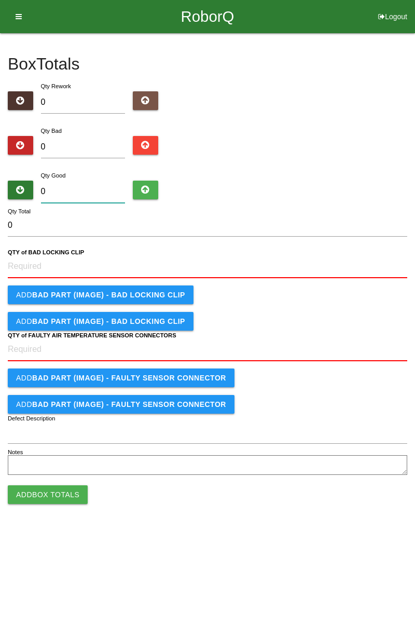
click at [52, 190] on input "0" at bounding box center [83, 192] width 85 height 22
type input "2"
type input "24"
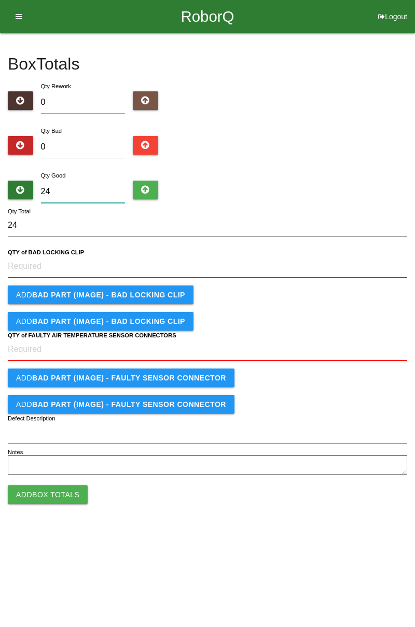
type input "24"
click at [40, 266] on CLIP "QTY of BAD LOCKING CLIP" at bounding box center [208, 266] width 400 height 23
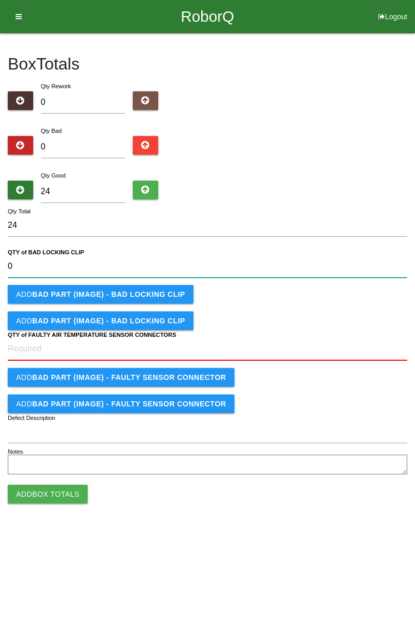
type CLIP "0"
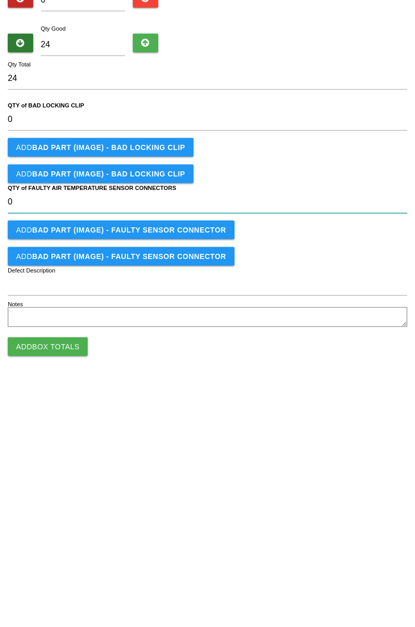
type CONNECTORS "0"
click at [39, 498] on button "Add Box Totals" at bounding box center [48, 493] width 80 height 19
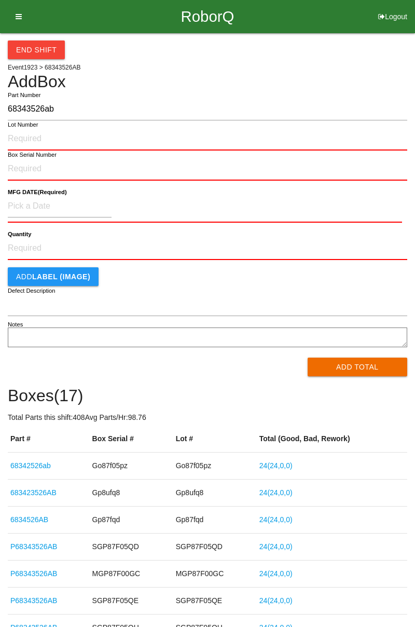
type input "68343526ab"
click at [25, 140] on input "Lot Number" at bounding box center [208, 139] width 400 height 23
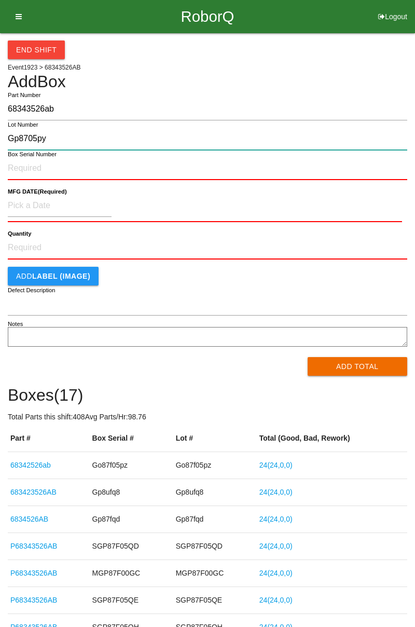
type input "Gp8705py"
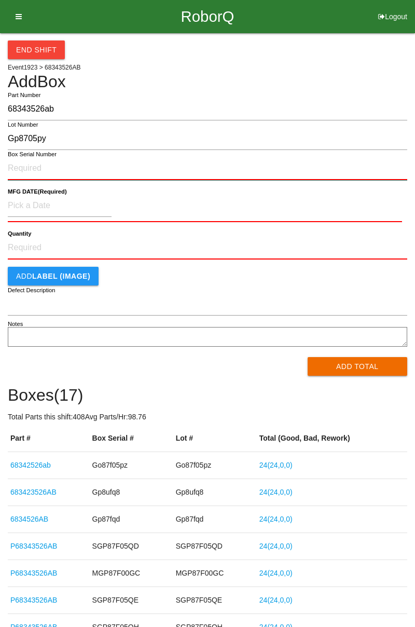
click at [23, 165] on input "Box Serial Number" at bounding box center [208, 168] width 400 height 23
click at [38, 166] on input "Box Serial Number" at bounding box center [208, 168] width 400 height 23
paste input "Gp8705py"
type input "Gp8705py"
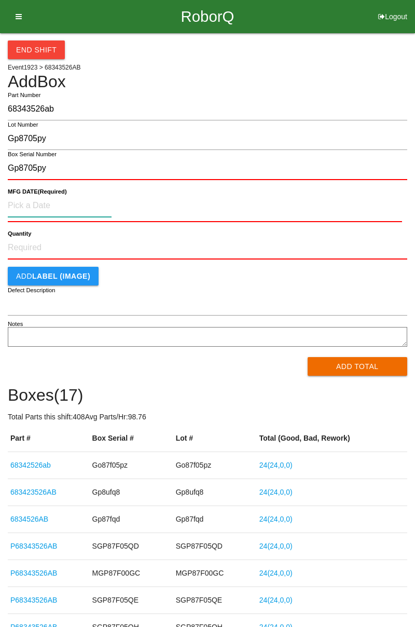
click at [36, 201] on input at bounding box center [60, 206] width 104 height 22
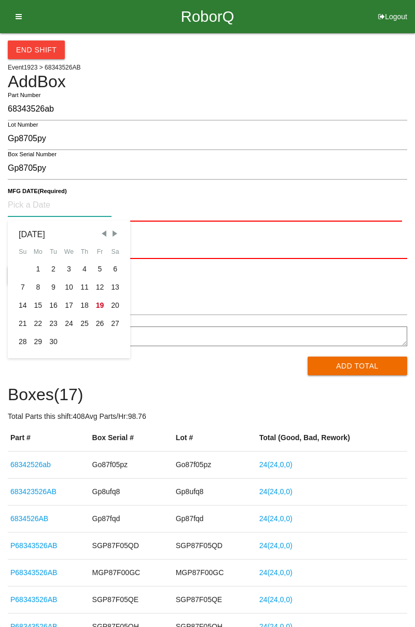
click at [38, 286] on div "8" at bounding box center [39, 287] width 16 height 18
type input "[DATE]"
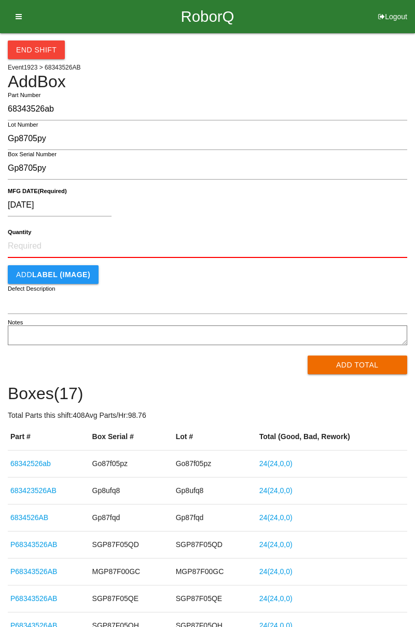
click at [326, 362] on button "Add Total" at bounding box center [358, 365] width 100 height 19
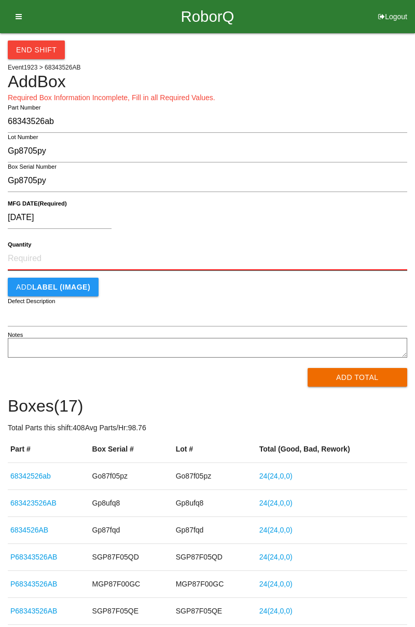
click at [34, 254] on input "Quantity" at bounding box center [208, 259] width 400 height 23
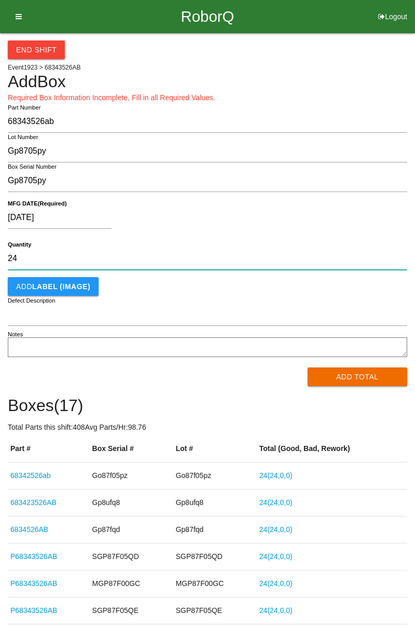
type input "24"
click at [328, 382] on button "Add Total" at bounding box center [358, 377] width 100 height 19
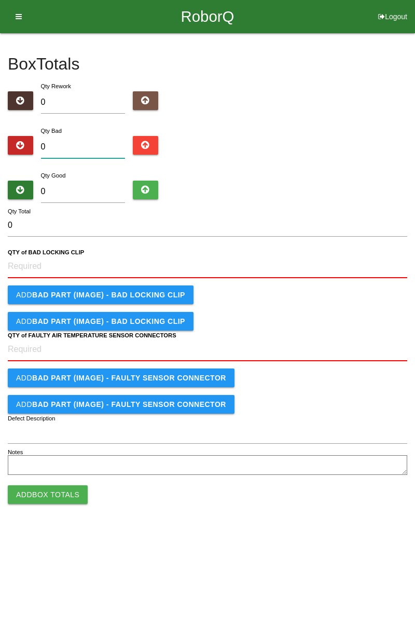
click at [63, 151] on input "0" at bounding box center [83, 147] width 85 height 22
click at [77, 188] on input "0" at bounding box center [83, 192] width 85 height 22
type input "2"
type input "24"
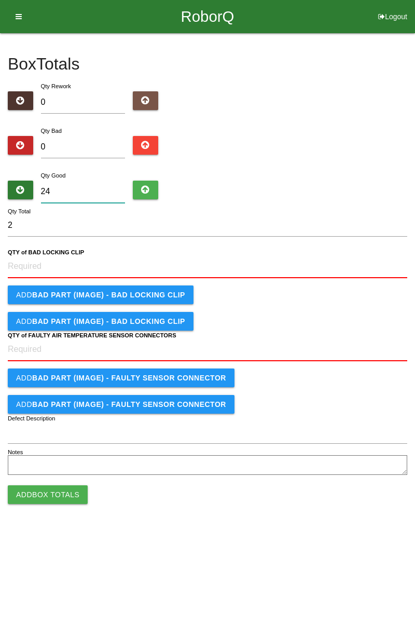
type input "24"
click at [20, 266] on CLIP "QTY of BAD LOCKING CLIP" at bounding box center [208, 266] width 400 height 23
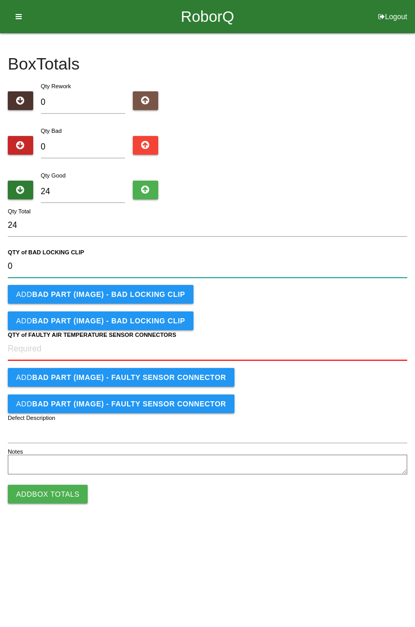
type CLIP "0"
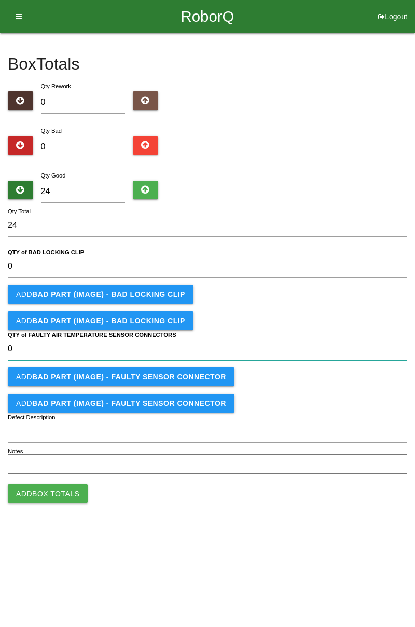
type CONNECTORS "0"
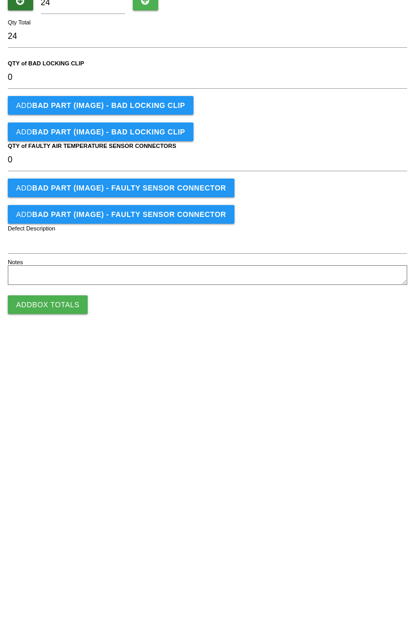
click at [47, 495] on button "Add Box Totals" at bounding box center [48, 493] width 80 height 19
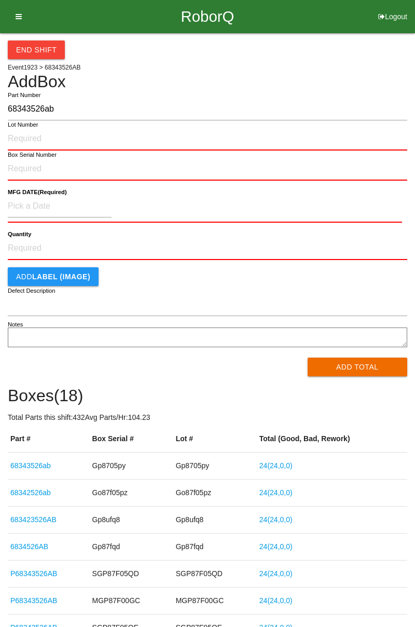
type input "68343526ab"
click at [21, 137] on input "Lot Number" at bounding box center [208, 139] width 400 height 23
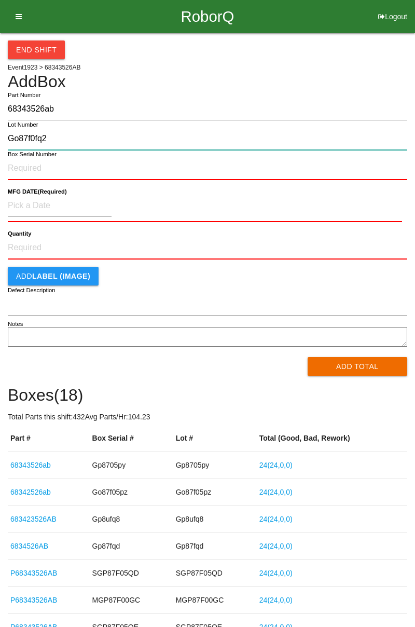
type input "Go87f0fq2"
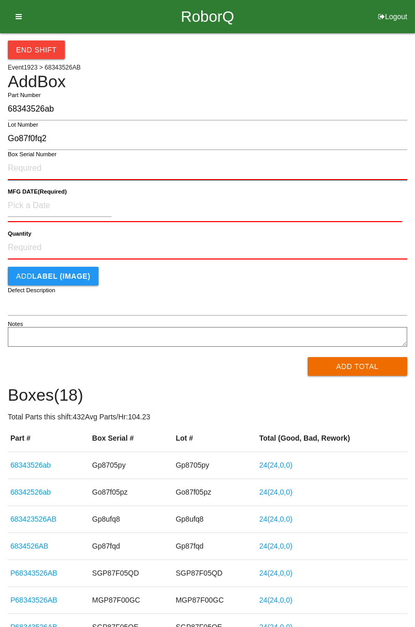
click at [27, 165] on input "Box Serial Number" at bounding box center [208, 168] width 400 height 23
click at [24, 165] on input "Box Serial Number" at bounding box center [208, 168] width 400 height 23
paste input "Go87f0fq2"
type input "Go87f0fq2"
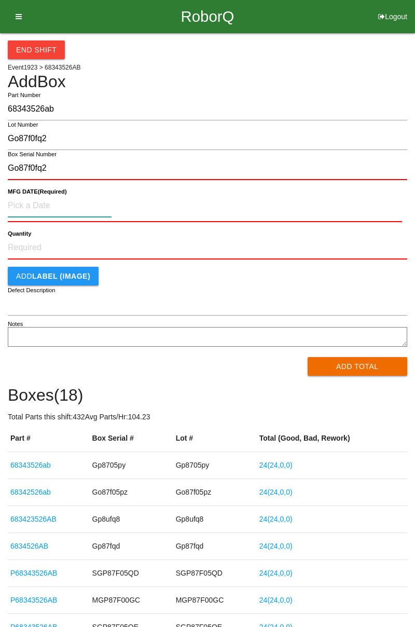
click at [26, 209] on input at bounding box center [60, 206] width 104 height 22
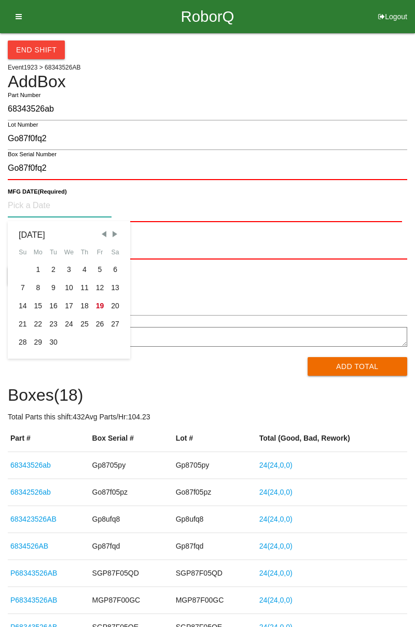
click at [38, 283] on div "8" at bounding box center [39, 288] width 16 height 18
type input "[DATE]"
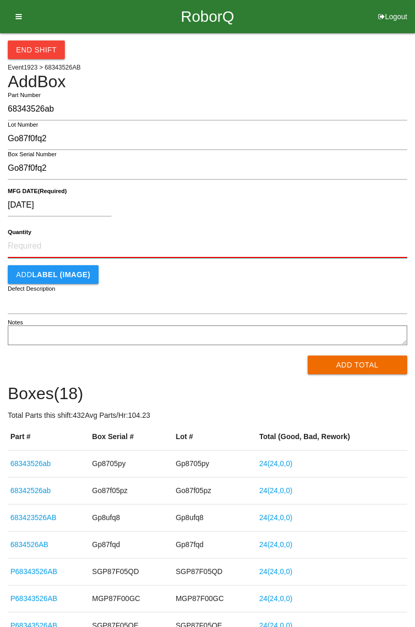
click at [28, 244] on input "Quantity" at bounding box center [208, 246] width 400 height 23
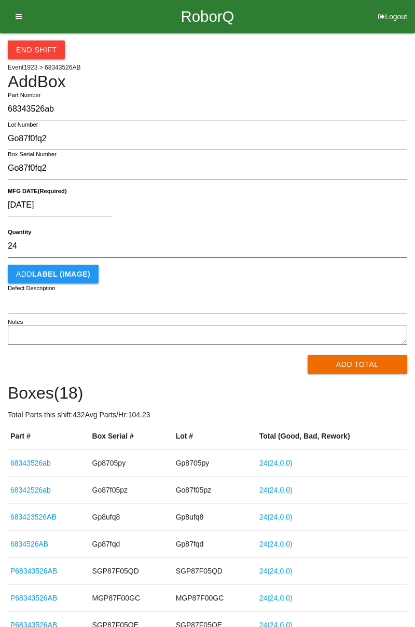
type input "24"
click at [339, 368] on button "Add Total" at bounding box center [358, 364] width 100 height 19
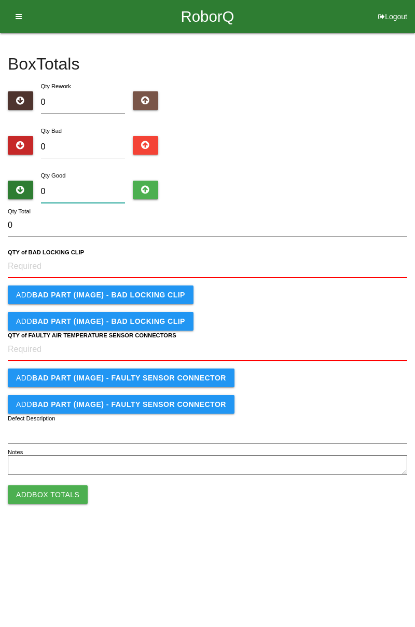
click at [64, 187] on input "0" at bounding box center [83, 192] width 85 height 22
type input "2"
type input "24"
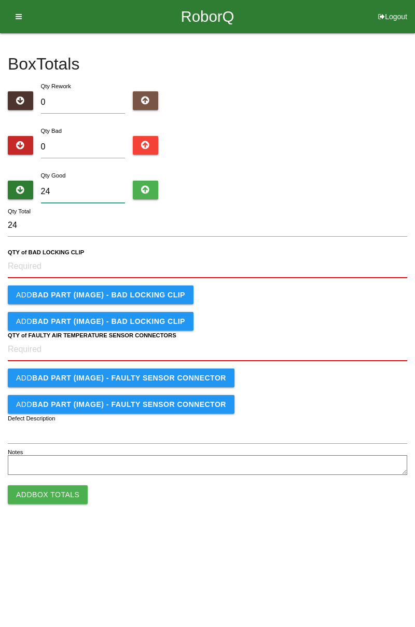
type input "24"
click at [29, 263] on CLIP "QTY of BAD LOCKING CLIP" at bounding box center [208, 266] width 400 height 23
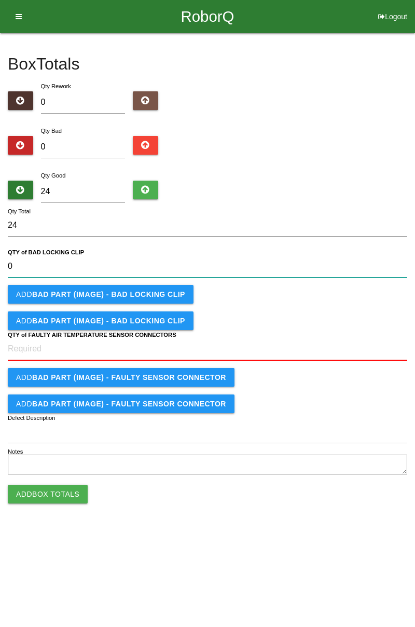
type CLIP "0"
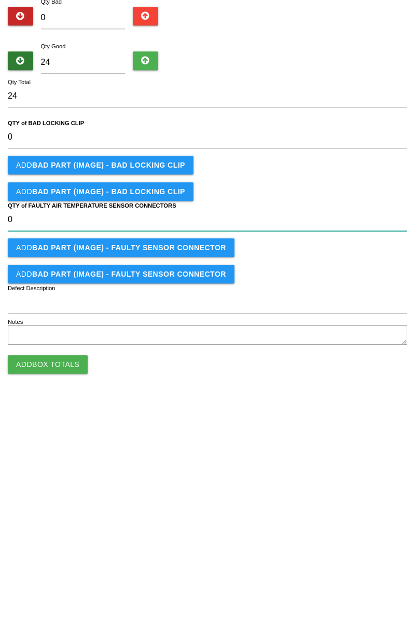
type CONNECTORS "0"
click at [48, 499] on button "Add Box Totals" at bounding box center [48, 493] width 80 height 19
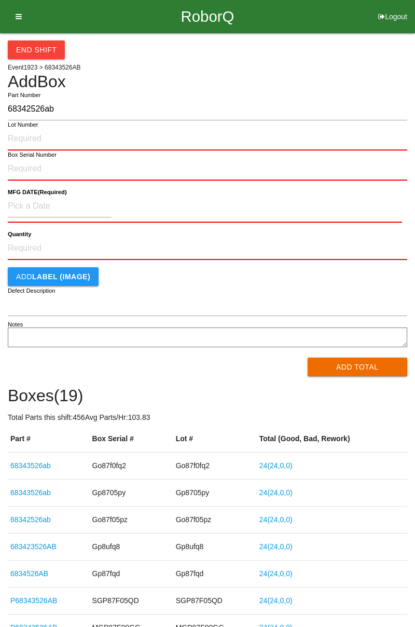
type input "68342526ab"
click at [21, 141] on input "Lot Number" at bounding box center [208, 139] width 400 height 23
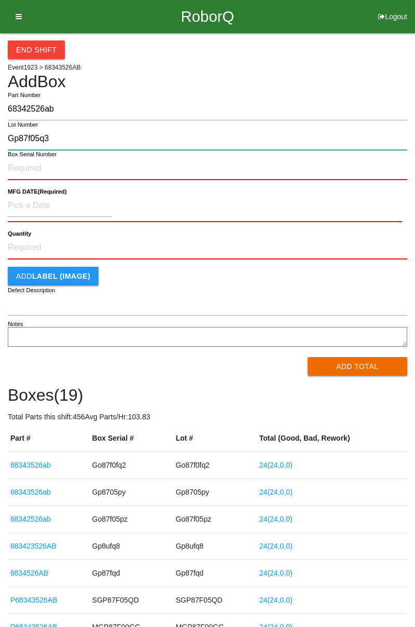
type input "Gp87f05q3"
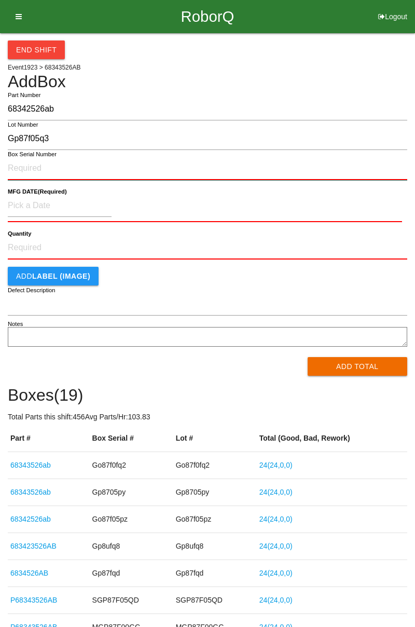
click at [23, 167] on input "Box Serial Number" at bounding box center [208, 168] width 400 height 23
click at [17, 163] on input "Box Serial Number" at bounding box center [208, 168] width 400 height 23
paste input "Gp87f05q3"
type input "Gp87f05q3"
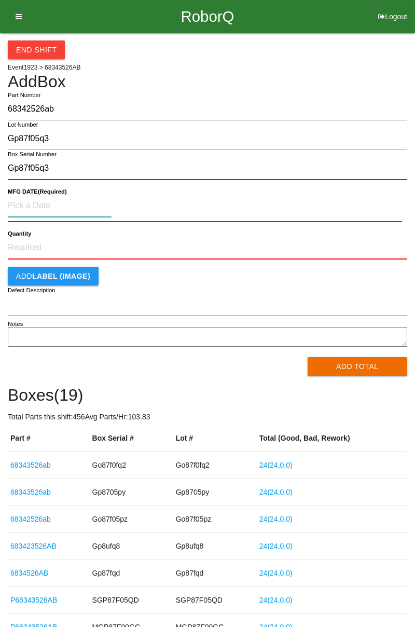
click at [38, 206] on input at bounding box center [60, 206] width 104 height 22
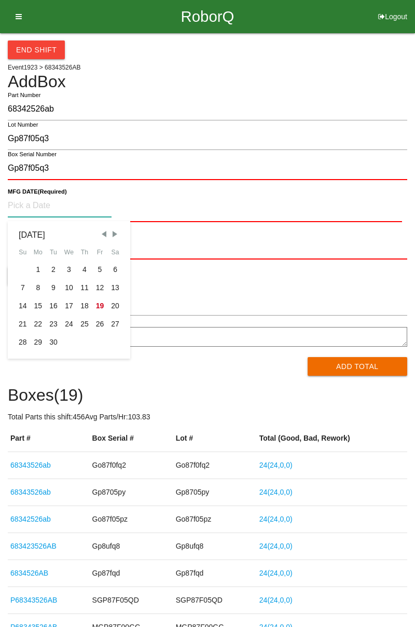
click at [37, 290] on div "8" at bounding box center [39, 288] width 16 height 18
type input "[DATE]"
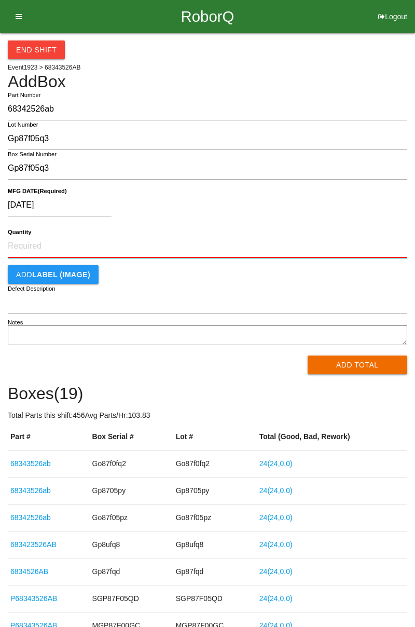
click at [64, 245] on input "Quantity" at bounding box center [208, 246] width 400 height 23
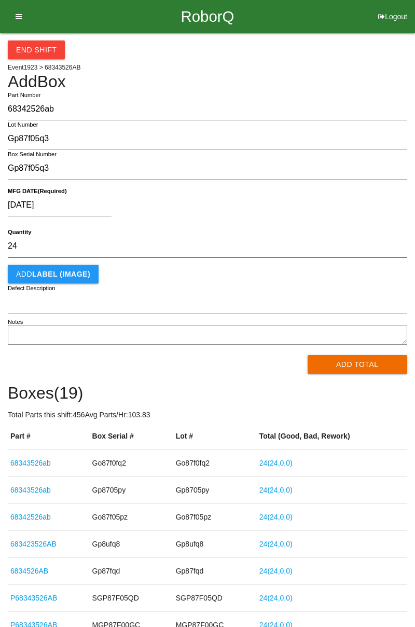
type input "24"
click at [339, 365] on button "Add Total" at bounding box center [358, 364] width 100 height 19
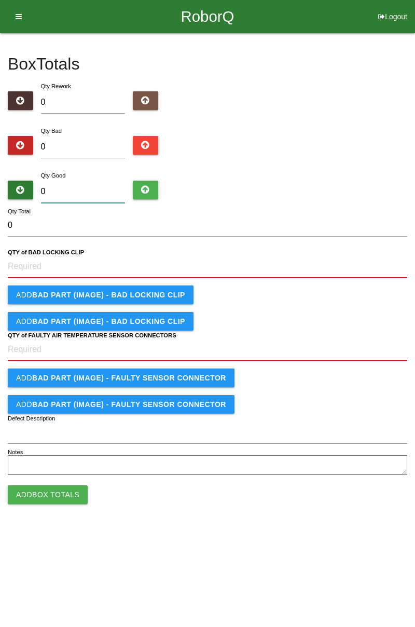
click at [55, 189] on input "0" at bounding box center [83, 192] width 85 height 22
type input "2"
type input "24"
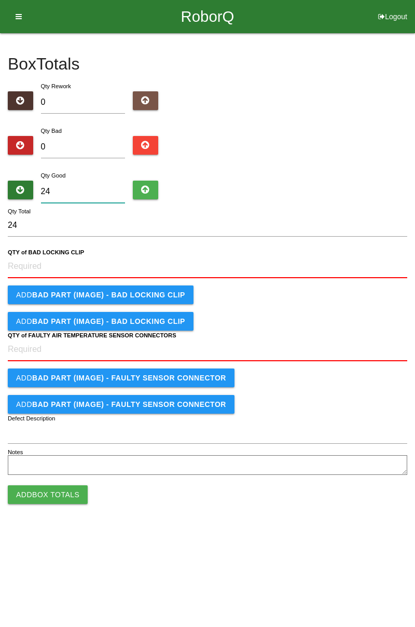
type input "24"
click at [50, 267] on CLIP "QTY of BAD LOCKING CLIP" at bounding box center [208, 266] width 400 height 23
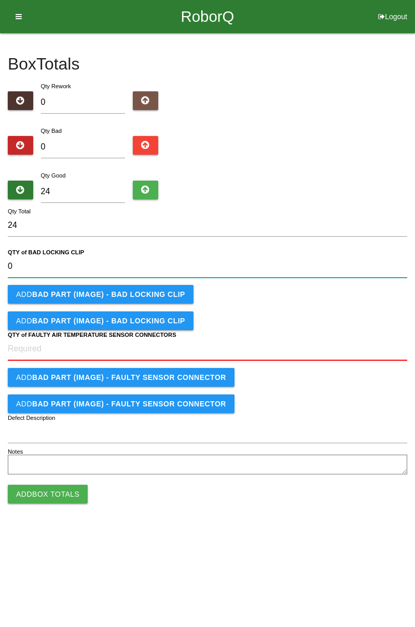
type CLIP "0"
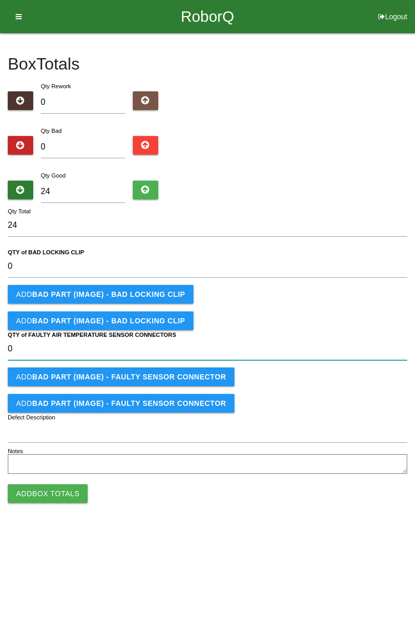
type CONNECTORS "0"
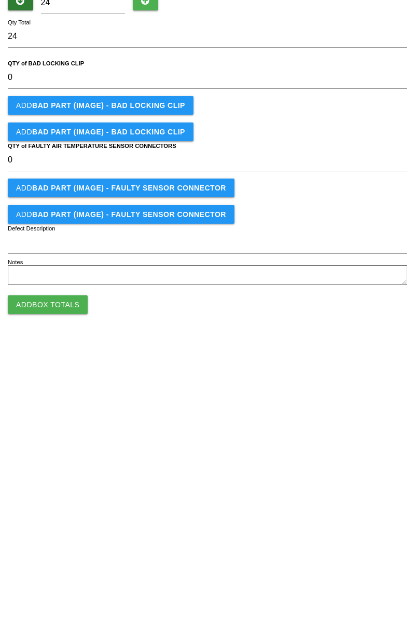
click at [52, 501] on button "Add Box Totals" at bounding box center [48, 493] width 80 height 19
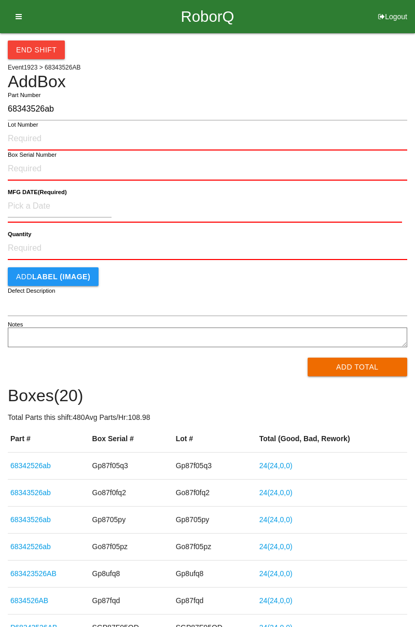
type input "68343526ab"
click at [29, 134] on input "Lot Number" at bounding box center [208, 139] width 400 height 23
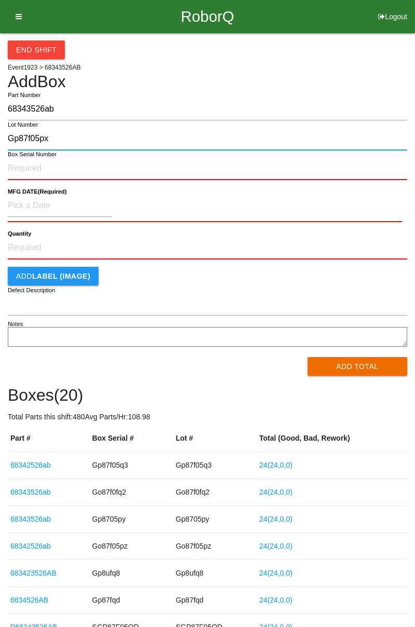
type input "Gp87f05px"
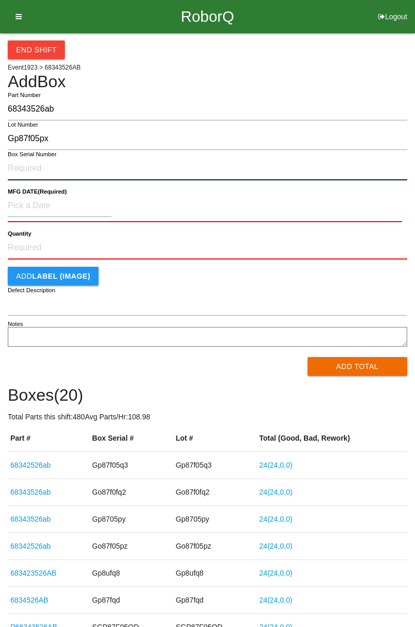
click at [33, 168] on input "Box Serial Number" at bounding box center [208, 168] width 400 height 23
paste input "Gp87f05px"
type input "Gp87f05px"
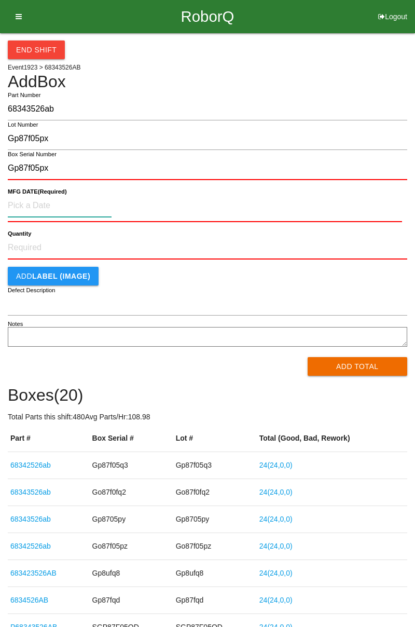
click at [30, 205] on input at bounding box center [60, 206] width 104 height 22
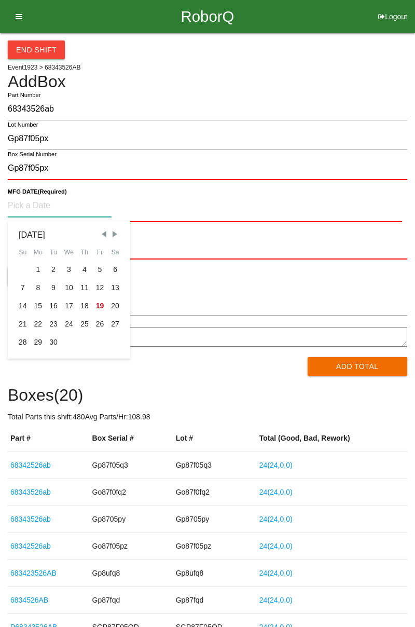
click at [52, 285] on div "9" at bounding box center [54, 288] width 16 height 18
type input "[DATE]"
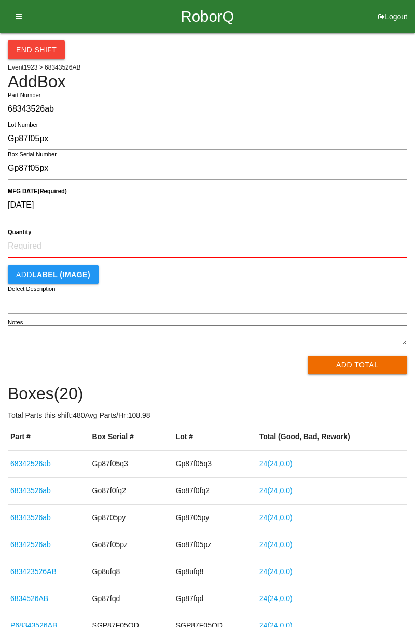
click at [64, 250] on input "Quantity" at bounding box center [208, 246] width 400 height 23
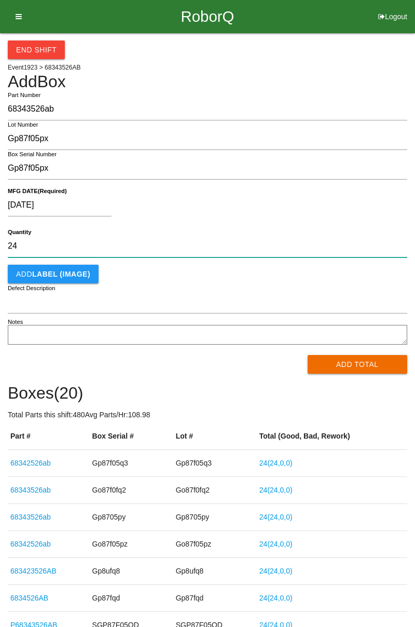
type input "24"
click at [352, 363] on button "Add Total" at bounding box center [358, 364] width 100 height 19
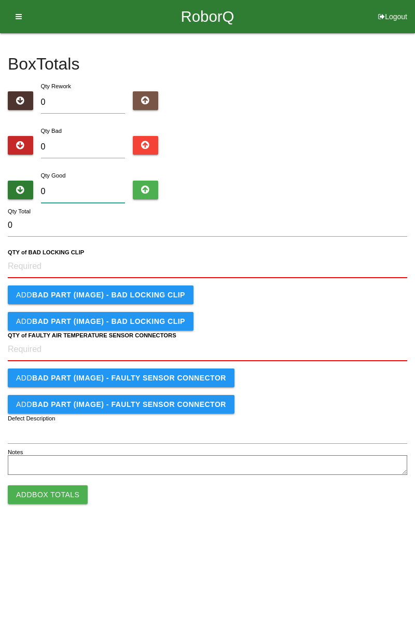
click at [62, 196] on input "0" at bounding box center [83, 192] width 85 height 22
type input "2"
type input "24"
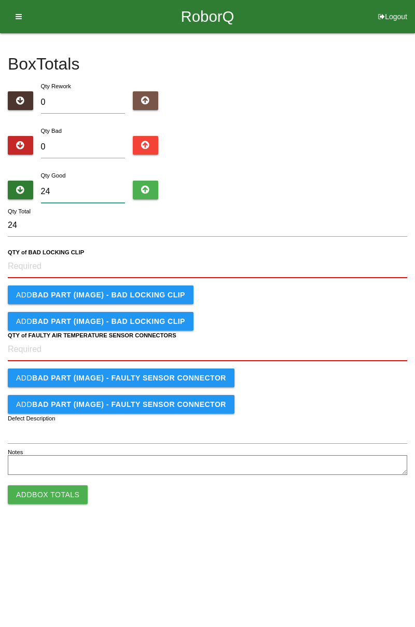
type input "24"
click at [38, 267] on CLIP "QTY of BAD LOCKING CLIP" at bounding box center [208, 266] width 400 height 23
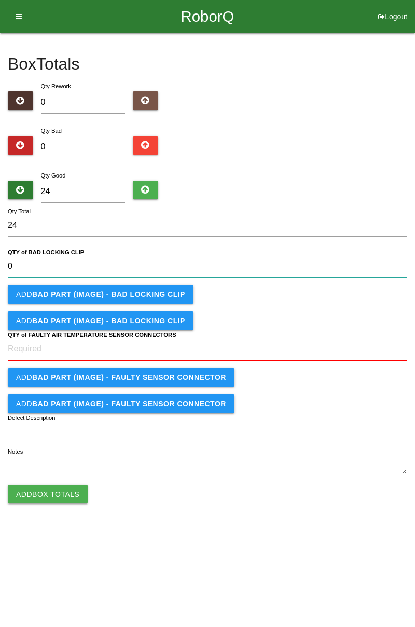
type CLIP "0"
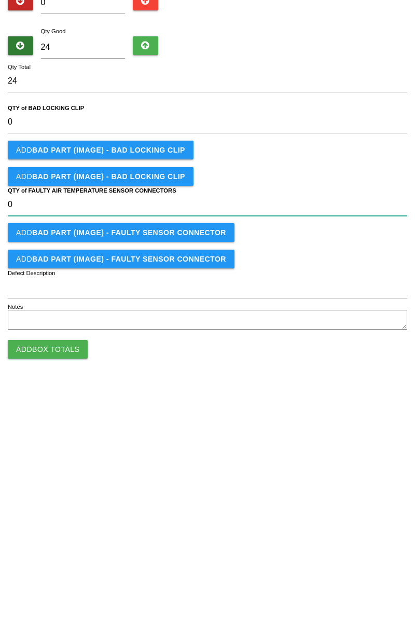
type CONNECTORS "0"
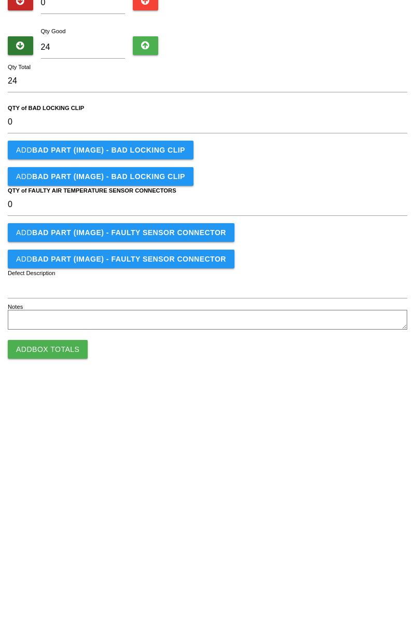
click at [55, 501] on button "Add Box Totals" at bounding box center [48, 493] width 80 height 19
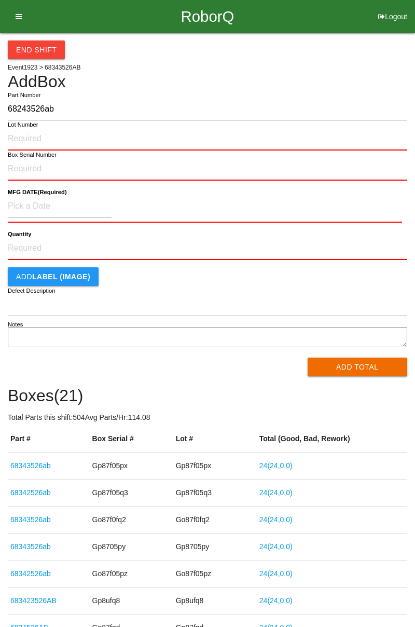
type input "68243526ab"
click at [18, 136] on input "Lot Number" at bounding box center [208, 139] width 400 height 23
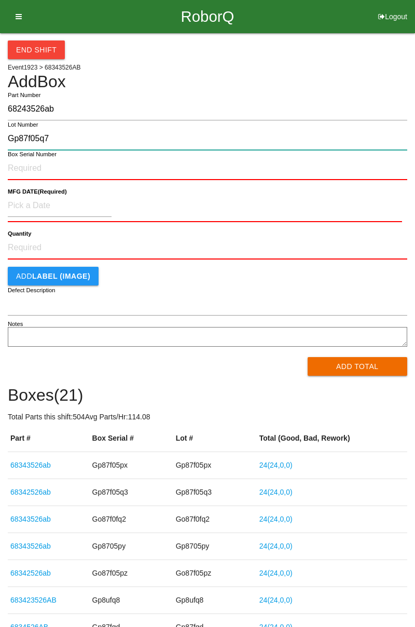
type input "Gp87f05q7"
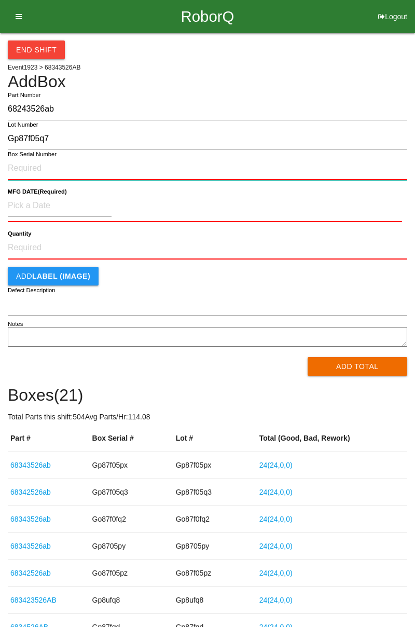
click at [46, 171] on input "Box Serial Number" at bounding box center [208, 168] width 400 height 23
click at [19, 170] on input "Box Serial Number" at bounding box center [208, 168] width 400 height 23
paste input "Gp87f05q7"
type input "Gp87f05q7"
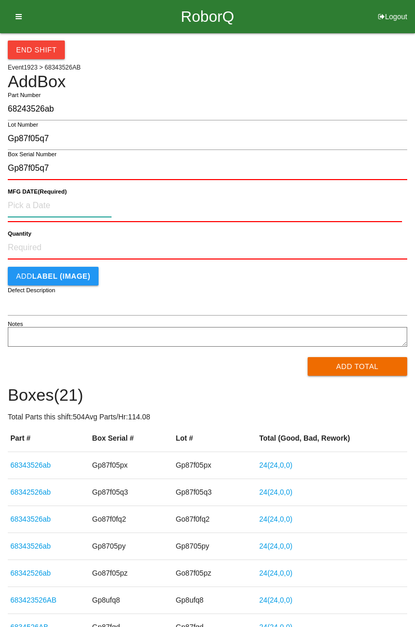
click at [28, 205] on input at bounding box center [60, 206] width 104 height 22
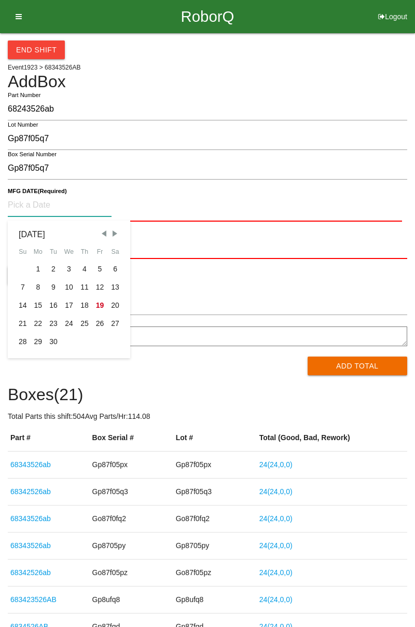
click at [55, 284] on div "9" at bounding box center [54, 287] width 16 height 18
type input "[DATE]"
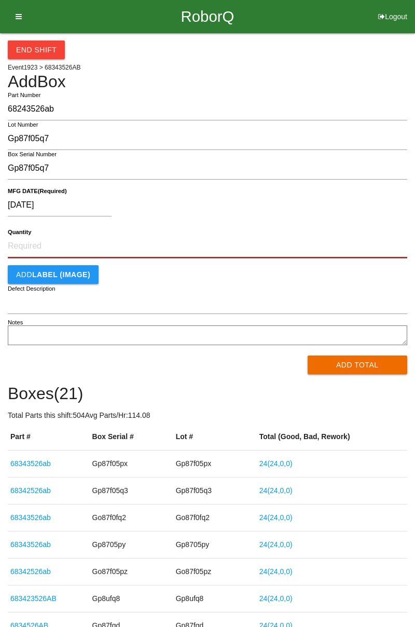
click at [34, 246] on input "Quantity" at bounding box center [208, 246] width 400 height 23
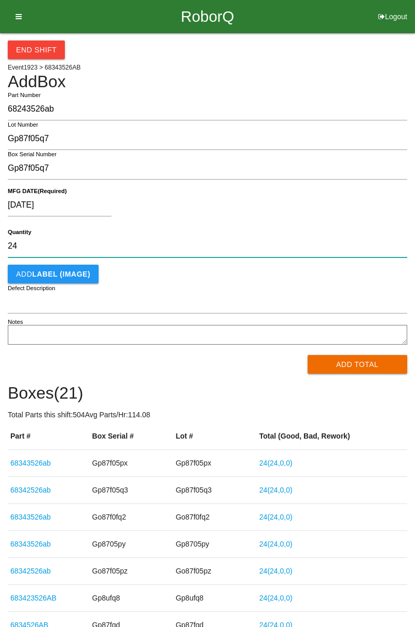
type input "24"
click at [342, 369] on button "Add Total" at bounding box center [358, 364] width 100 height 19
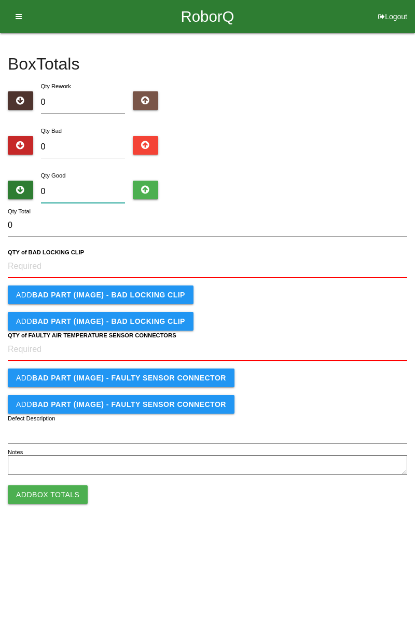
click at [62, 192] on input "0" at bounding box center [83, 192] width 85 height 22
type input "2"
type input "24"
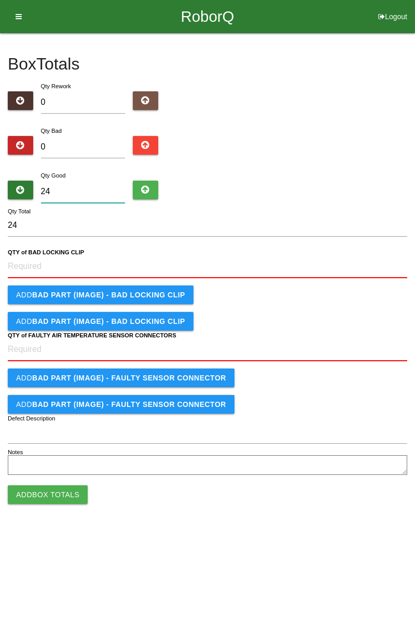
type input "24"
click at [27, 265] on CLIP "QTY of BAD LOCKING CLIP" at bounding box center [208, 266] width 400 height 23
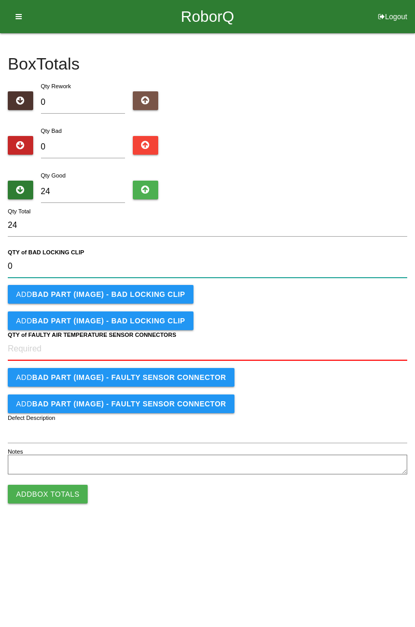
type CLIP "0"
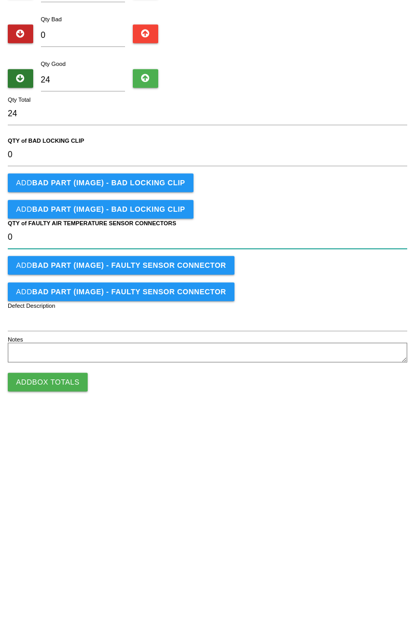
type CONNECTORS "0"
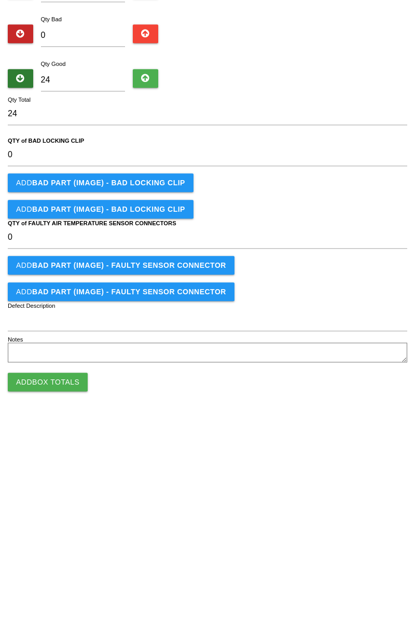
click at [44, 498] on button "Add Box Totals" at bounding box center [48, 493] width 80 height 19
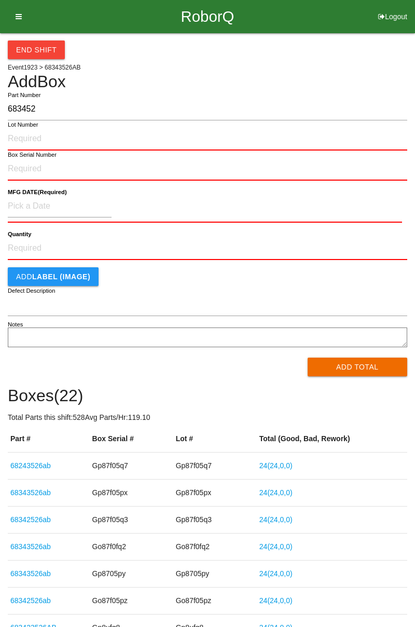
type input "6834526"
type input "68343526ab"
click at [28, 140] on input "Lot Number" at bounding box center [208, 139] width 400 height 23
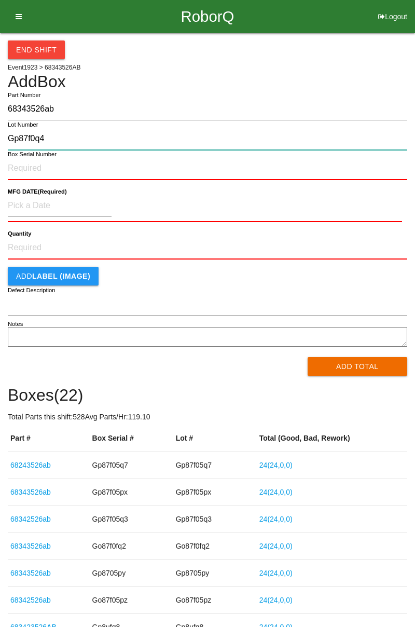
type input "Gp87f0q4"
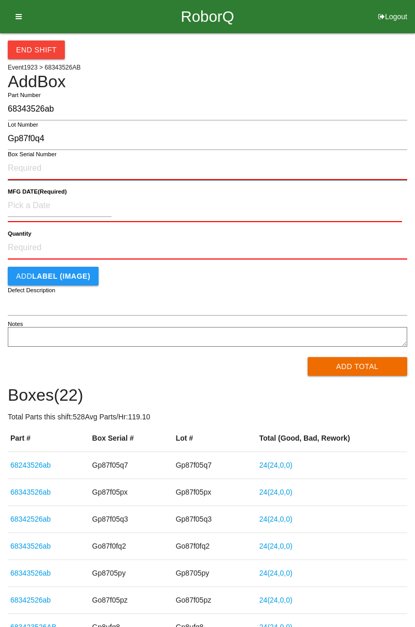
click at [27, 163] on input "Box Serial Number" at bounding box center [208, 168] width 400 height 23
paste input "Gp87f0q4"
type input "Gp87f0q4"
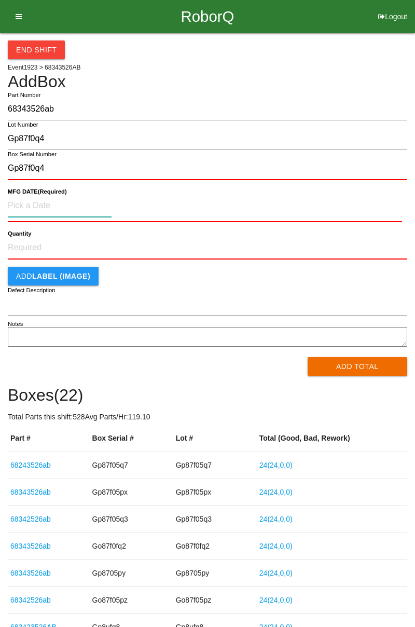
click at [30, 202] on input at bounding box center [60, 206] width 104 height 22
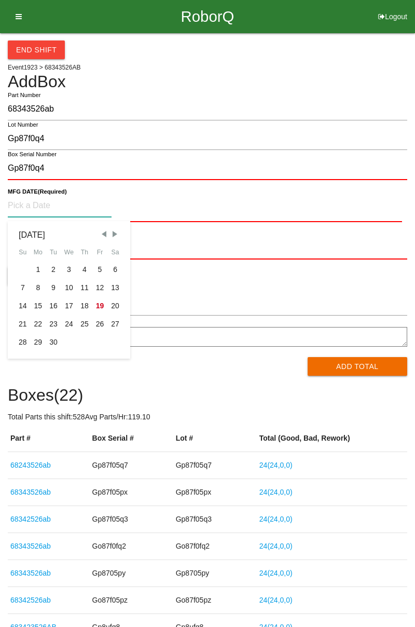
click at [42, 289] on div "8" at bounding box center [39, 288] width 16 height 18
type input "[DATE]"
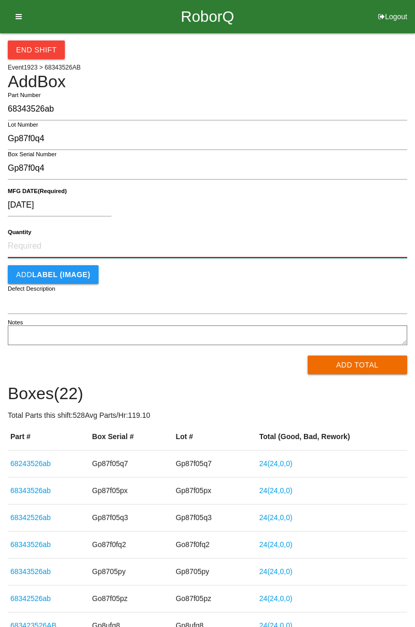
click at [34, 248] on input "Quantity" at bounding box center [208, 246] width 400 height 23
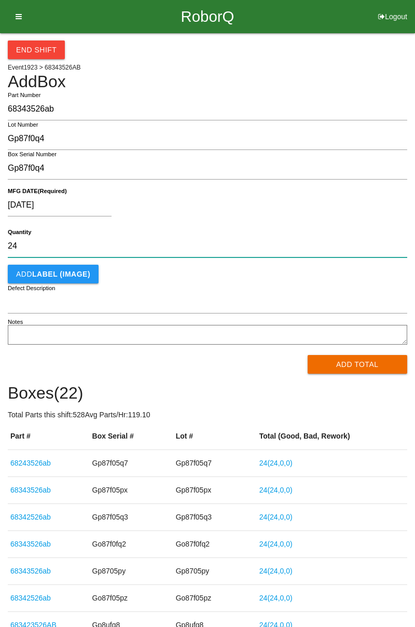
type input "24"
click at [340, 358] on button "Add Total" at bounding box center [358, 364] width 100 height 19
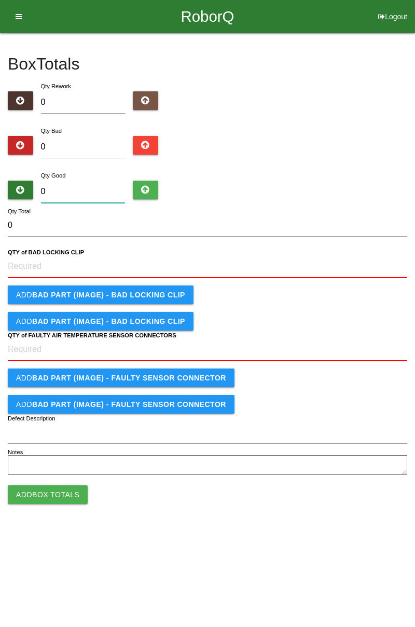
click at [63, 193] on input "0" at bounding box center [83, 192] width 85 height 22
type input "2"
type input "24"
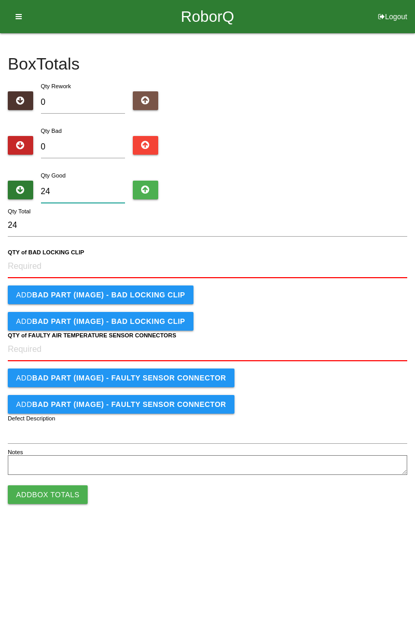
type input "24"
click at [41, 267] on CLIP "QTY of BAD LOCKING CLIP" at bounding box center [208, 266] width 400 height 23
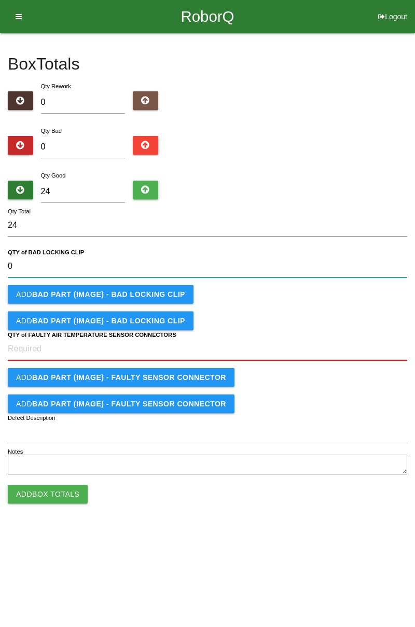
type CLIP "0"
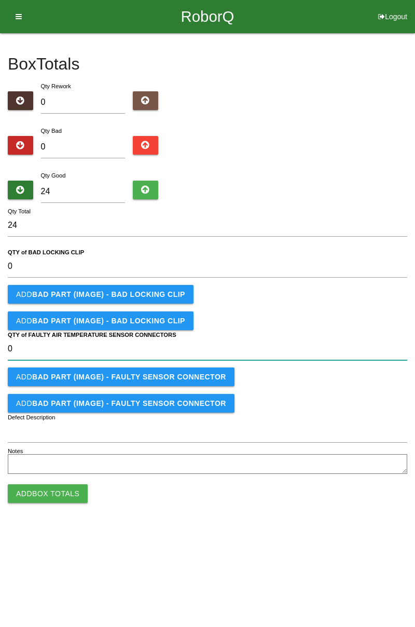
type CONNECTORS "0"
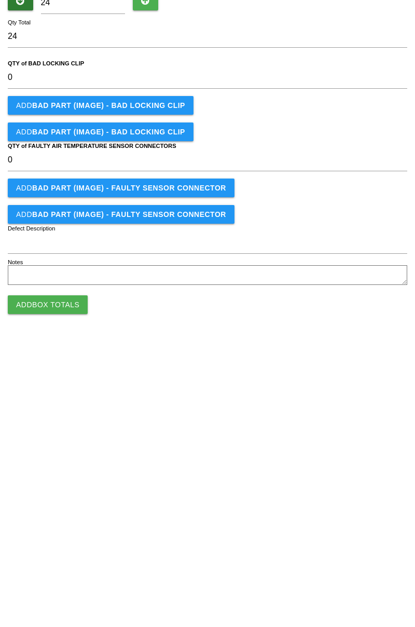
click at [44, 494] on button "Add Box Totals" at bounding box center [48, 493] width 80 height 19
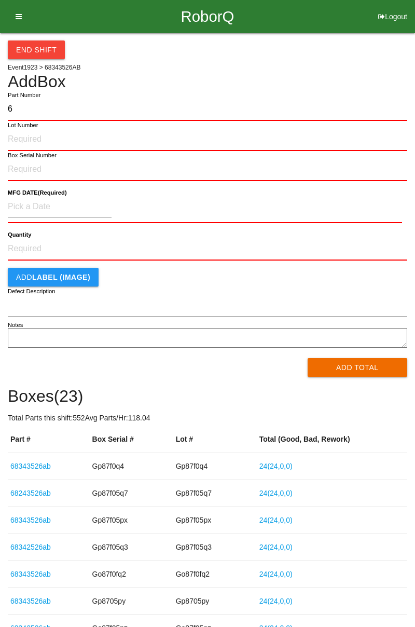
type input "68"
type input "68343526ab"
click at [30, 141] on input "Lot Number" at bounding box center [208, 139] width 400 height 23
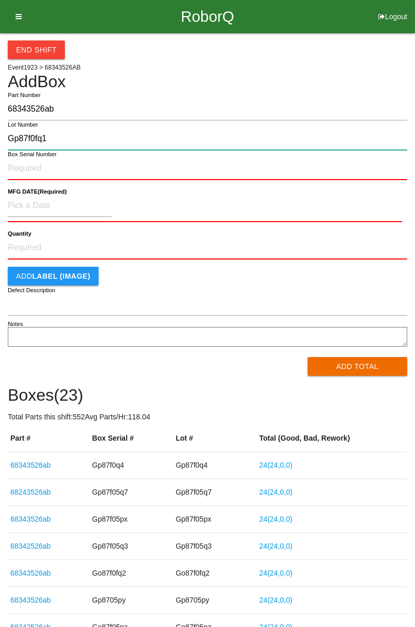
type input "Gp87f0fq1"
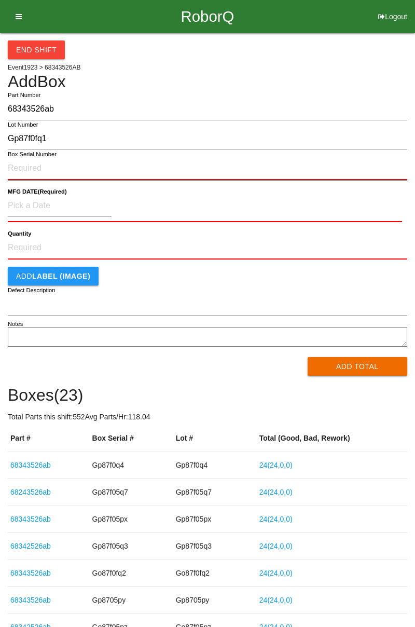
click at [30, 172] on input "Box Serial Number" at bounding box center [208, 168] width 400 height 23
paste input "Gp87f0fq1"
type input "Gp87f0fq1"
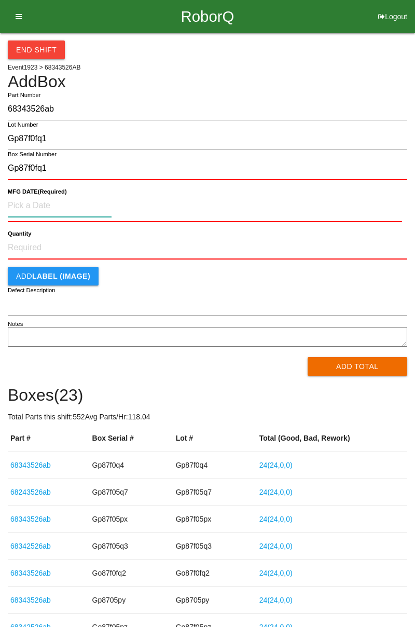
click at [22, 204] on input at bounding box center [60, 206] width 104 height 22
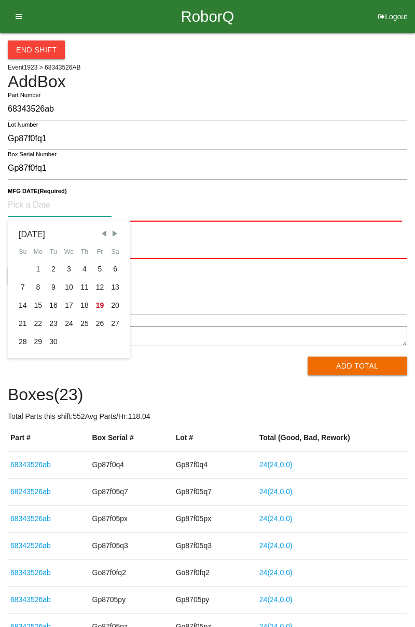
click at [39, 287] on div "8" at bounding box center [39, 287] width 16 height 18
type input "[DATE]"
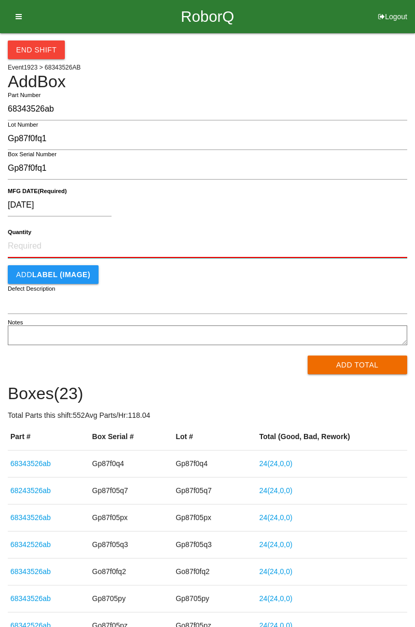
click at [24, 243] on input "Quantity" at bounding box center [208, 246] width 400 height 23
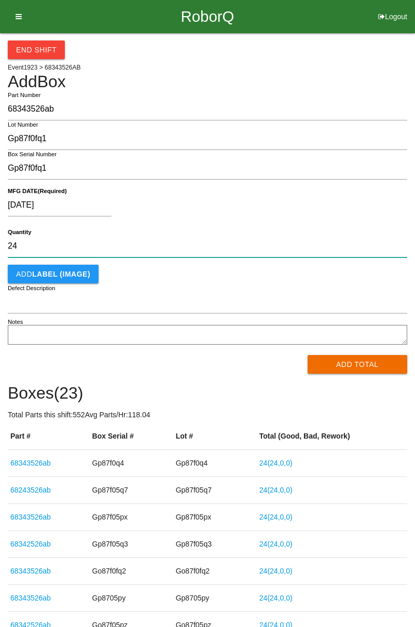
type input "24"
click at [343, 368] on button "Add Total" at bounding box center [358, 364] width 100 height 19
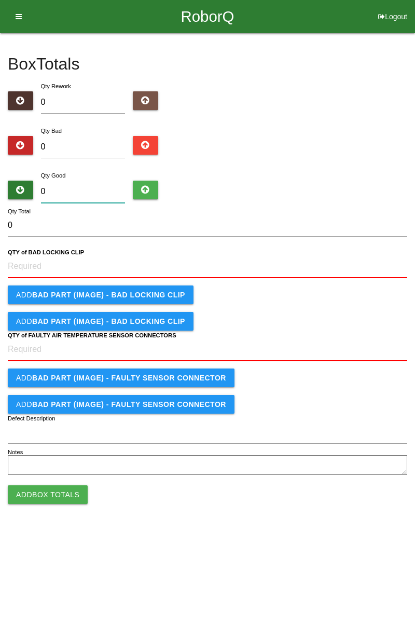
click at [72, 196] on input "0" at bounding box center [83, 192] width 85 height 22
type input "2"
type input "24"
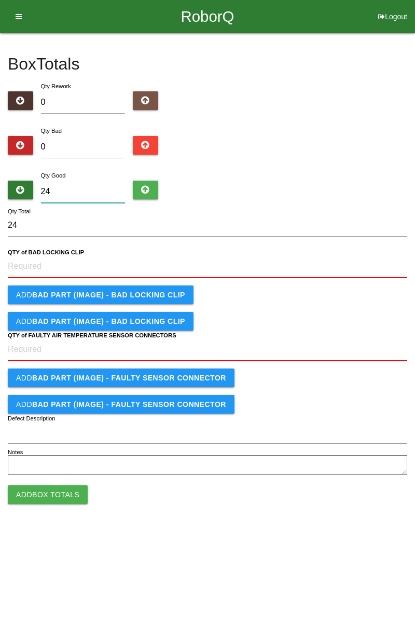
type input "24"
click at [39, 265] on CLIP "QTY of BAD LOCKING CLIP" at bounding box center [208, 266] width 400 height 23
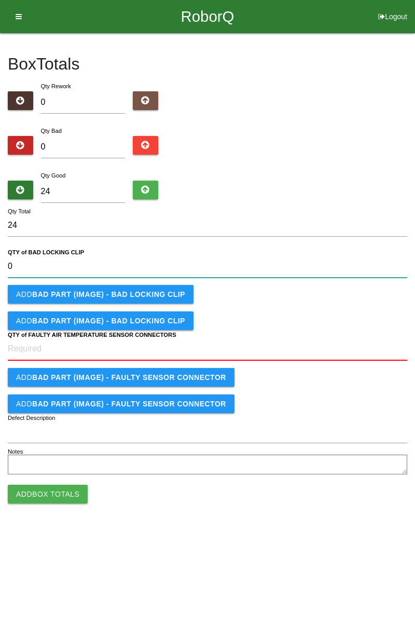
type CLIP "0"
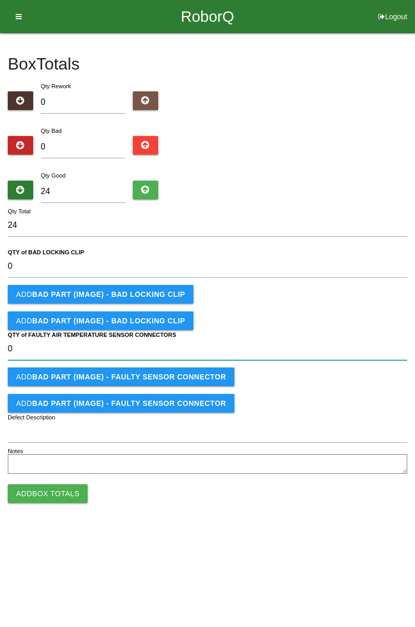
type CONNECTORS "0"
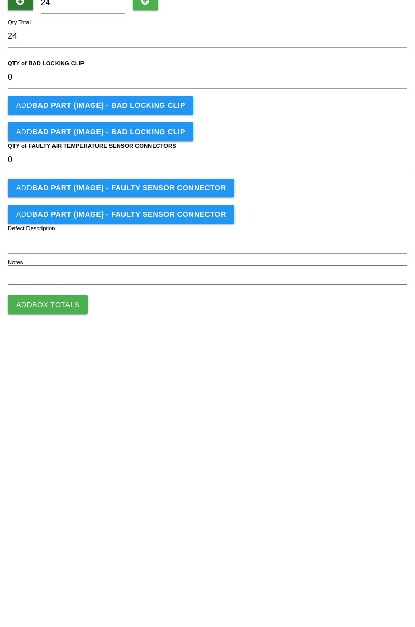
click at [31, 502] on button "Add Box Totals" at bounding box center [48, 493] width 80 height 19
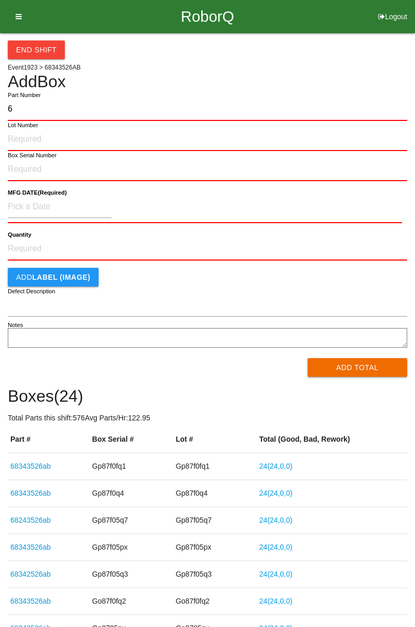
type input "68"
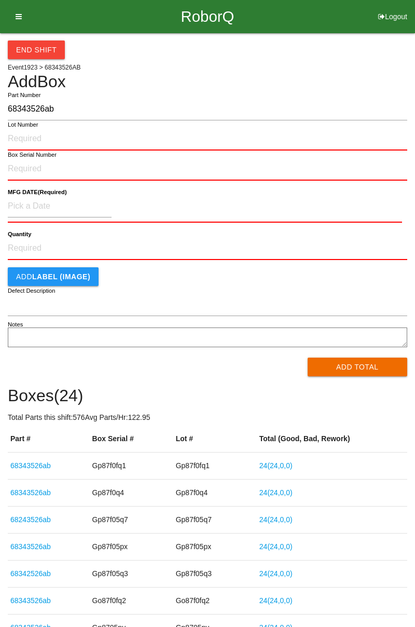
type input "68343526ab"
click at [30, 152] on label "Box Serial Number" at bounding box center [32, 155] width 49 height 9
click at [30, 158] on input "Box Serial Number" at bounding box center [208, 169] width 400 height 23
click at [19, 136] on input "Lot Number" at bounding box center [208, 139] width 400 height 23
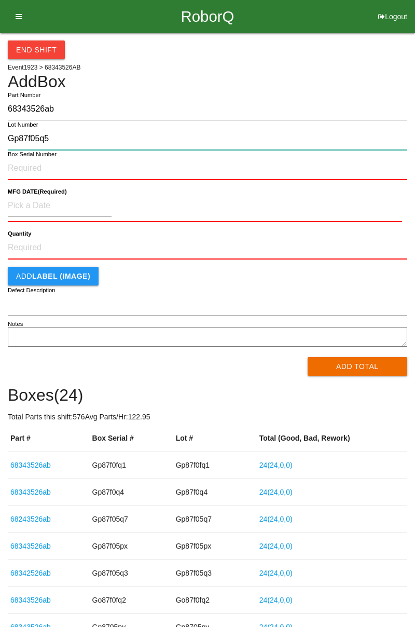
type input "Gp87f05q5"
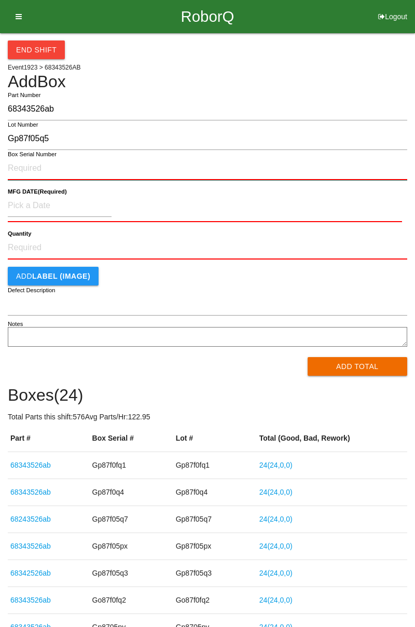
click at [36, 167] on input "Box Serial Number" at bounding box center [208, 168] width 400 height 23
click at [34, 169] on input "Box Serial Number" at bounding box center [208, 168] width 400 height 23
paste input "Gp87f05q5"
type input "Gp87f05q5"
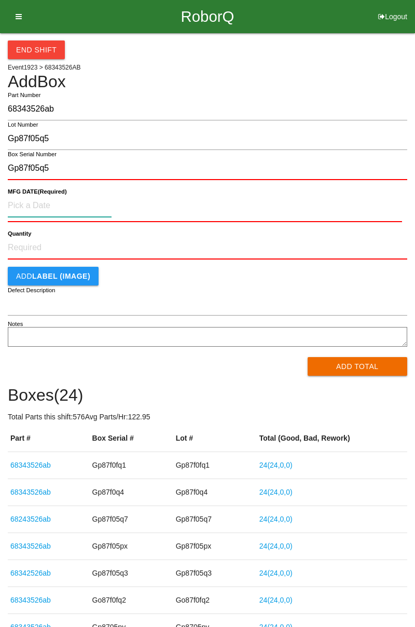
click at [29, 202] on input at bounding box center [60, 206] width 104 height 22
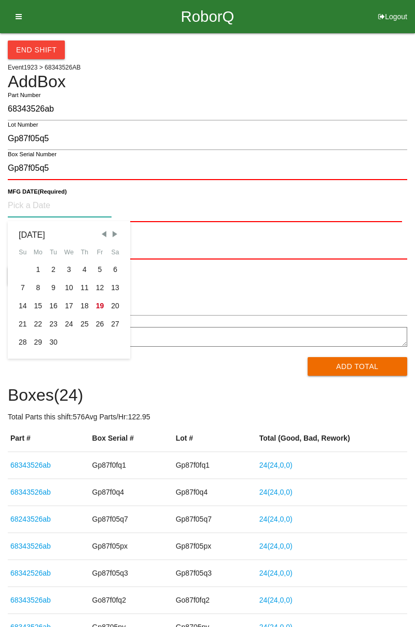
click at [37, 287] on div "8" at bounding box center [39, 288] width 16 height 18
type input "[DATE]"
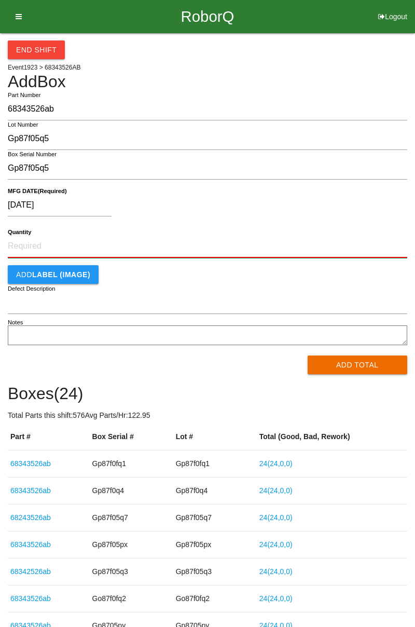
click at [35, 241] on input "Quantity" at bounding box center [208, 246] width 400 height 23
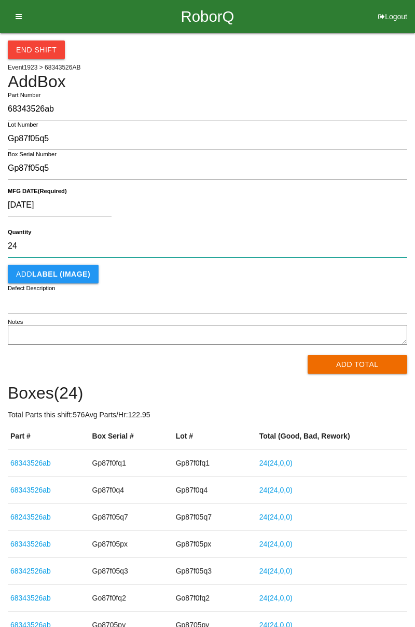
type input "24"
click at [324, 356] on button "Add Total" at bounding box center [358, 364] width 100 height 19
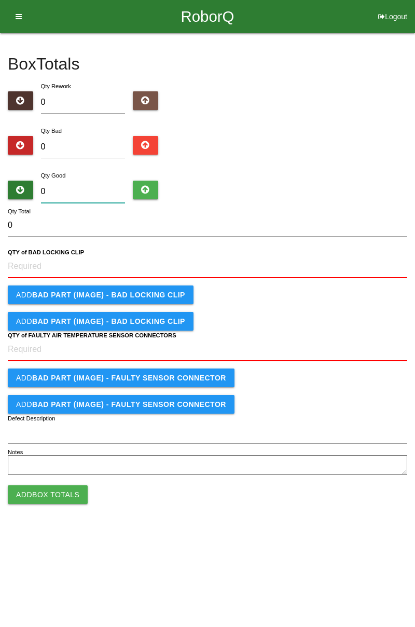
click at [58, 192] on input "0" at bounding box center [83, 192] width 85 height 22
click at [35, 263] on CLIP "QTY of BAD LOCKING CLIP" at bounding box center [208, 266] width 400 height 23
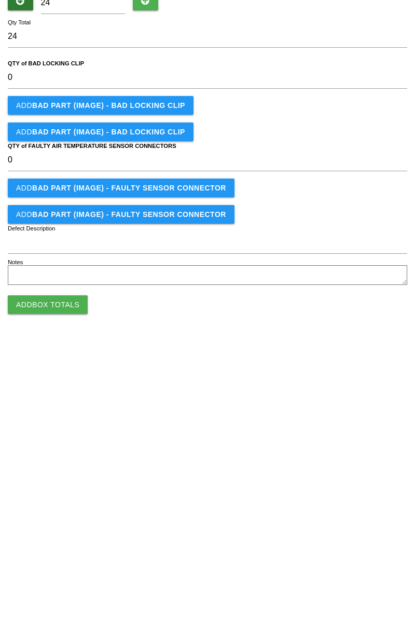
click at [40, 488] on button "Add Box Totals" at bounding box center [48, 493] width 80 height 19
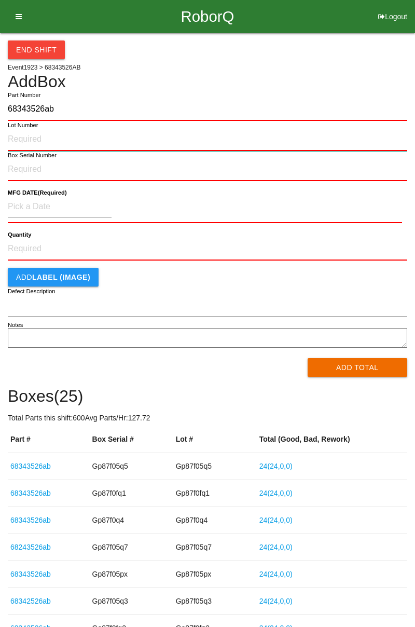
click at [21, 139] on input "Lot Number" at bounding box center [208, 139] width 400 height 23
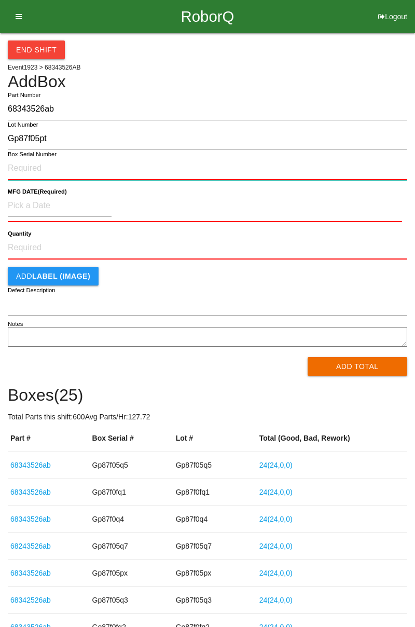
click at [26, 169] on input "Box Serial Number" at bounding box center [208, 168] width 400 height 23
paste input "Gp87f05pt"
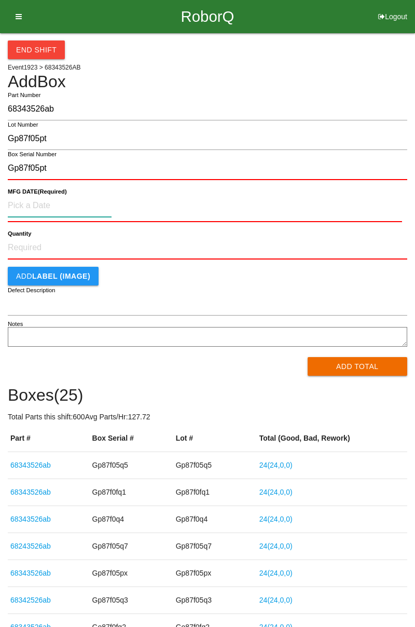
click at [20, 202] on input at bounding box center [60, 206] width 104 height 22
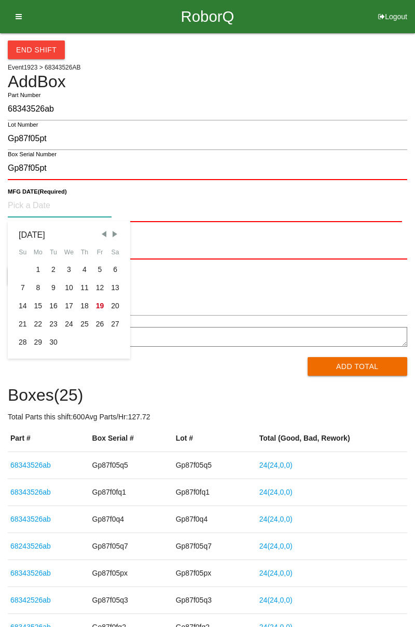
click at [34, 290] on div "8" at bounding box center [39, 288] width 16 height 18
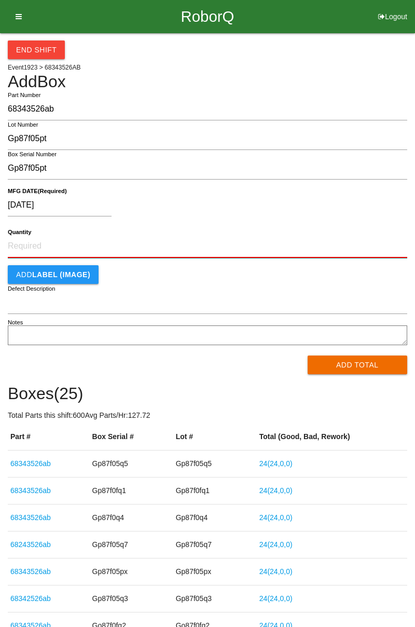
click at [29, 248] on input "Quantity" at bounding box center [208, 246] width 400 height 23
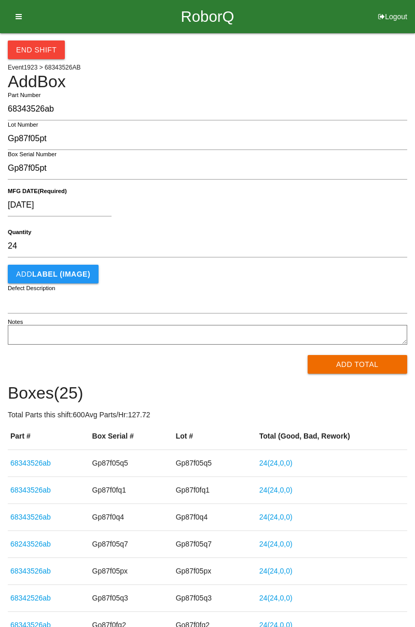
click at [341, 367] on button "Add Total" at bounding box center [358, 364] width 100 height 19
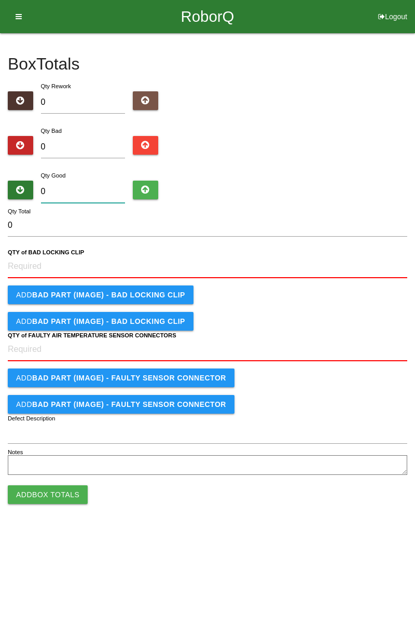
click at [65, 188] on input "0" at bounding box center [83, 192] width 85 height 22
click at [47, 270] on CLIP "QTY of BAD LOCKING CLIP" at bounding box center [208, 266] width 400 height 23
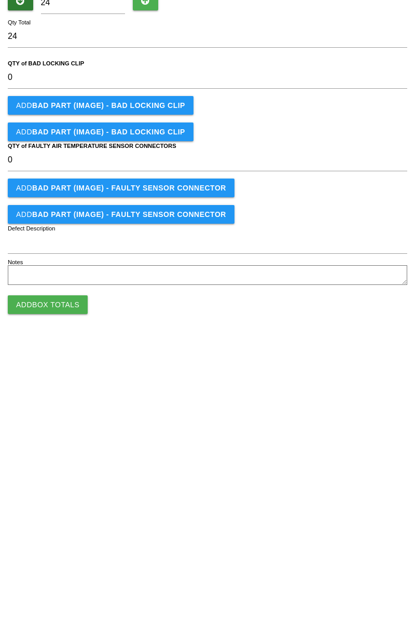
click at [24, 501] on button "Add Box Totals" at bounding box center [48, 493] width 80 height 19
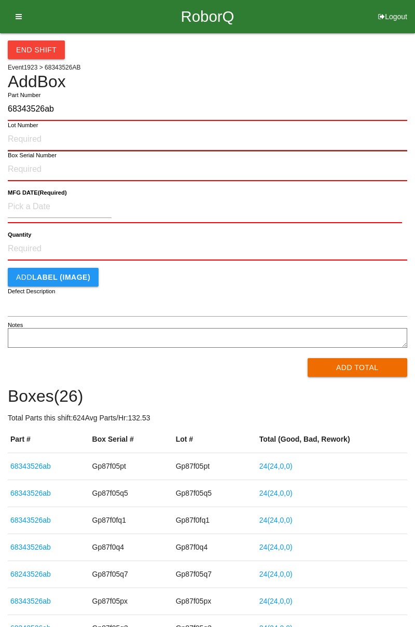
click at [42, 135] on input "Lot Number" at bounding box center [208, 139] width 400 height 23
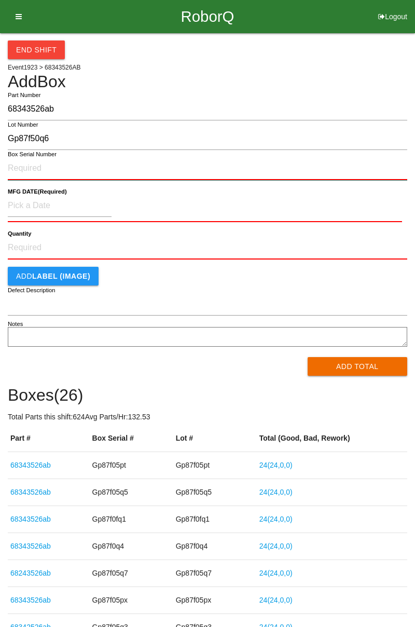
click at [29, 170] on input "Box Serial Number" at bounding box center [208, 168] width 400 height 23
paste input "Gp87f50q6"
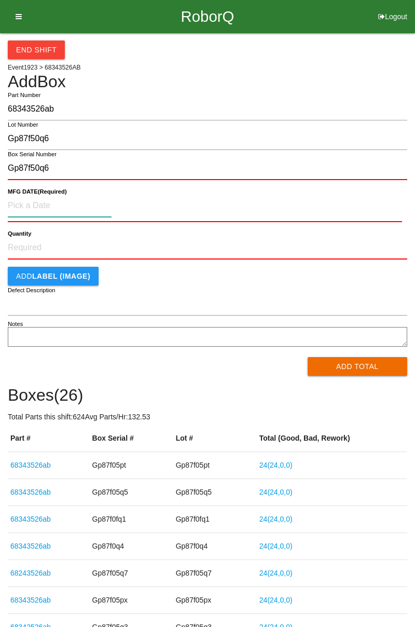
click at [25, 206] on input at bounding box center [60, 206] width 104 height 22
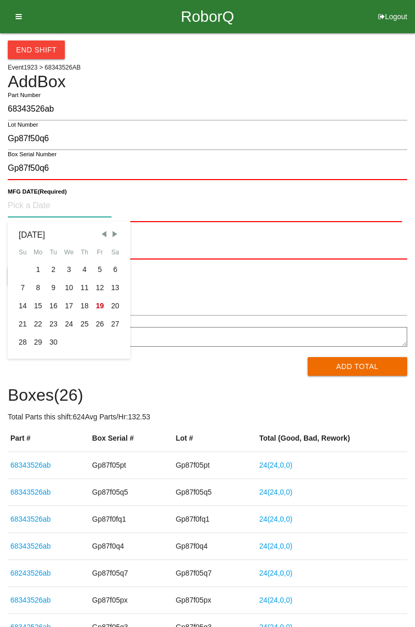
click at [39, 290] on div "8" at bounding box center [39, 288] width 16 height 18
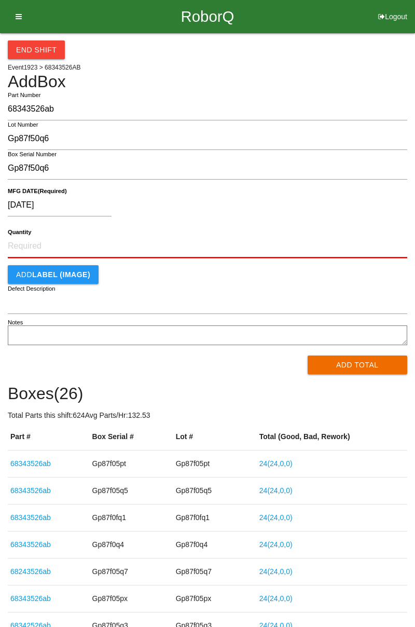
click at [66, 246] on input "Quantity" at bounding box center [208, 246] width 400 height 23
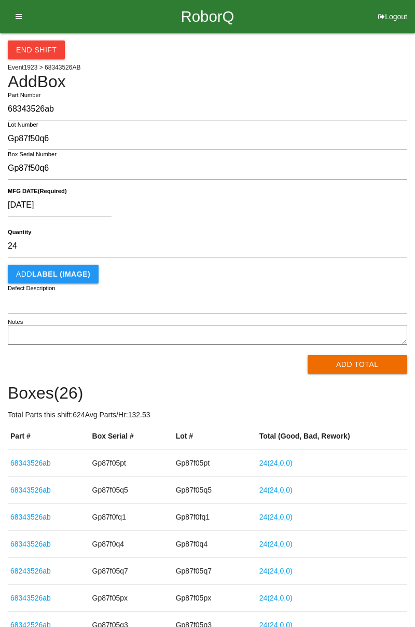
click at [357, 362] on button "Add Total" at bounding box center [358, 364] width 100 height 19
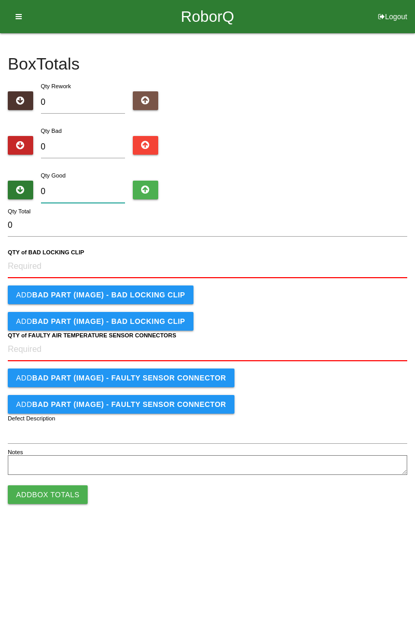
click at [62, 188] on input "0" at bounding box center [83, 192] width 85 height 22
click at [27, 263] on CLIP "QTY of BAD LOCKING CLIP" at bounding box center [208, 266] width 400 height 23
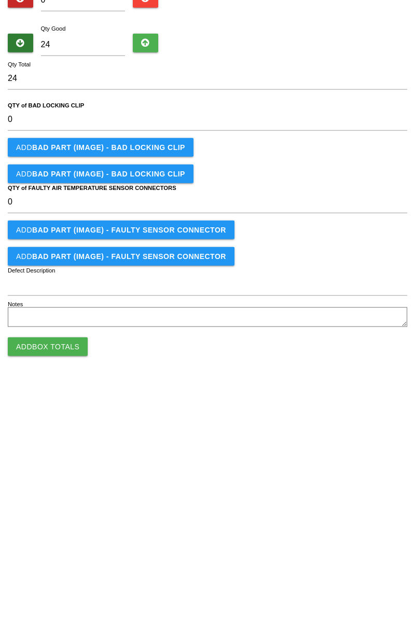
click at [34, 499] on button "Add Box Totals" at bounding box center [48, 493] width 80 height 19
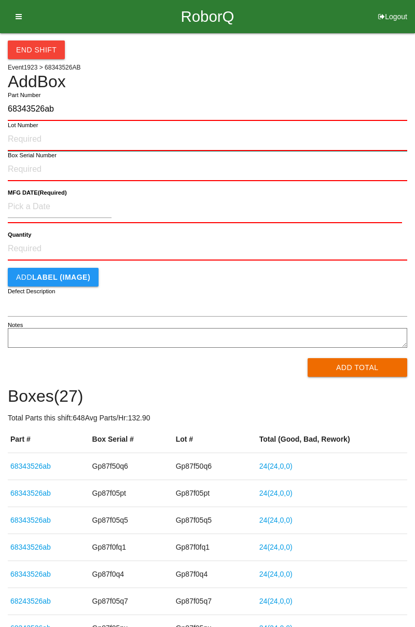
click at [35, 140] on input "Lot Number" at bounding box center [208, 139] width 400 height 23
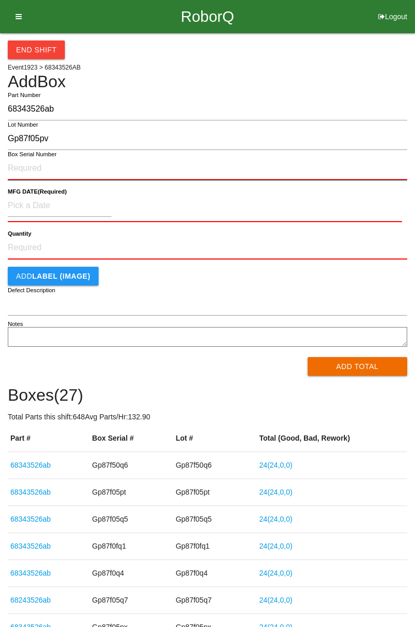
click at [29, 169] on input "Box Serial Number" at bounding box center [208, 168] width 400 height 23
paste input "Gp87f05pv"
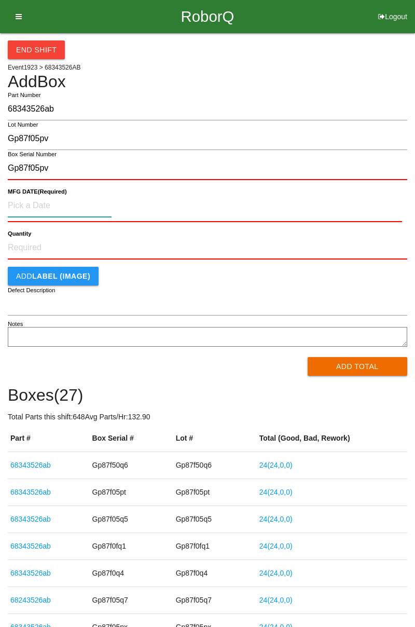
click at [37, 204] on input at bounding box center [60, 206] width 104 height 22
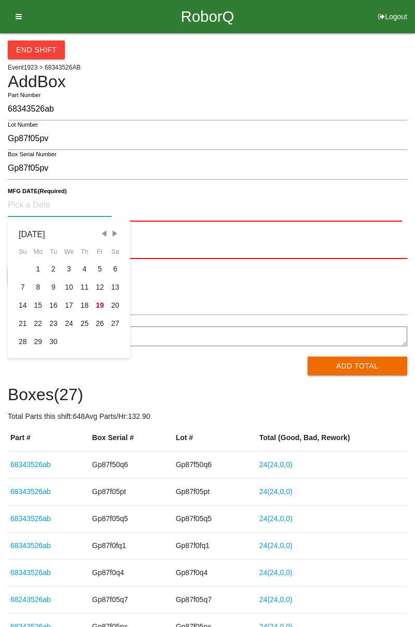
click at [33, 286] on div "8" at bounding box center [39, 287] width 16 height 18
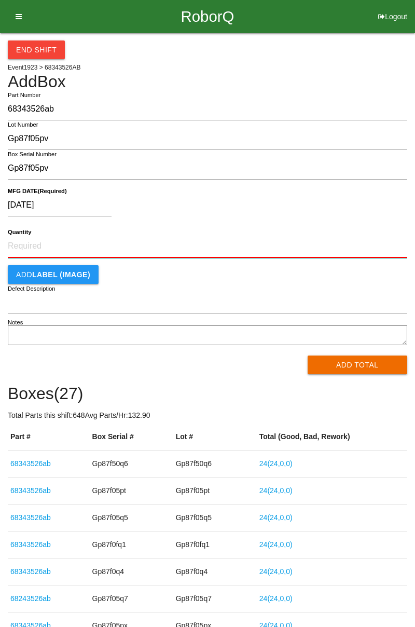
click at [25, 249] on input "Quantity" at bounding box center [208, 246] width 400 height 23
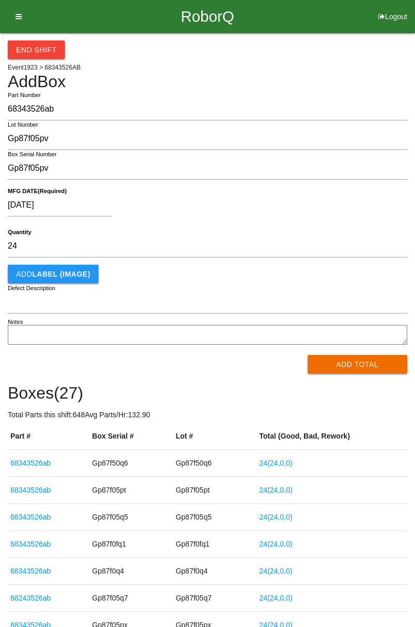
click at [341, 369] on button "Add Total" at bounding box center [358, 364] width 100 height 19
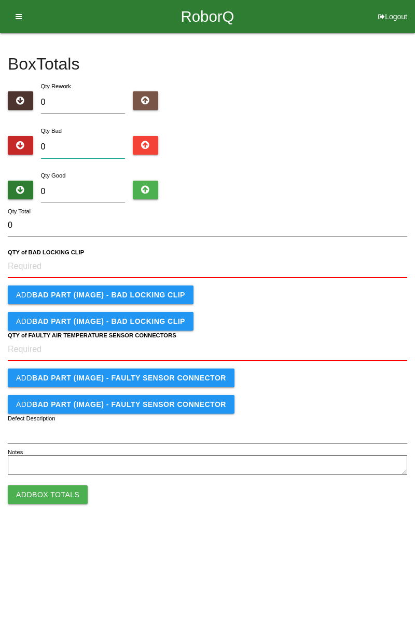
click at [64, 152] on input "0" at bounding box center [83, 147] width 85 height 22
click at [73, 191] on input "0" at bounding box center [83, 192] width 85 height 22
click at [49, 265] on CLIP "QTY of BAD LOCKING CLIP" at bounding box center [208, 266] width 400 height 23
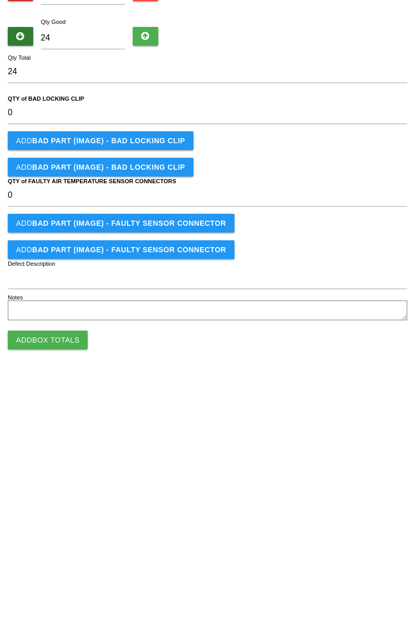
click at [37, 493] on button "Add Box Totals" at bounding box center [48, 493] width 80 height 19
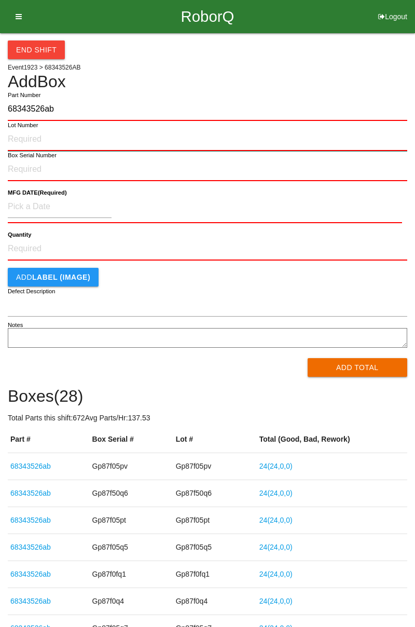
click at [22, 135] on input "Lot Number" at bounding box center [208, 139] width 400 height 23
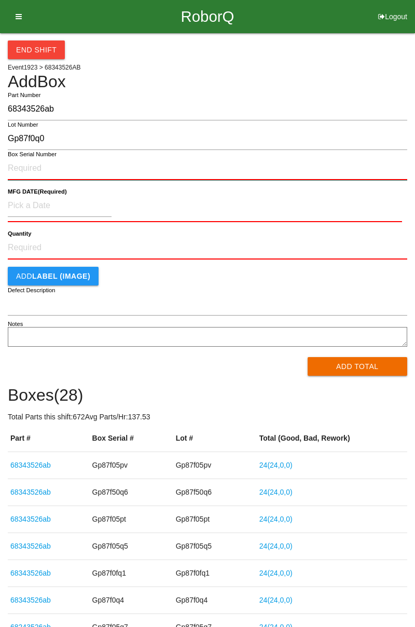
click at [35, 167] on input "Box Serial Number" at bounding box center [208, 168] width 400 height 23
paste input "Gp87f0q0"
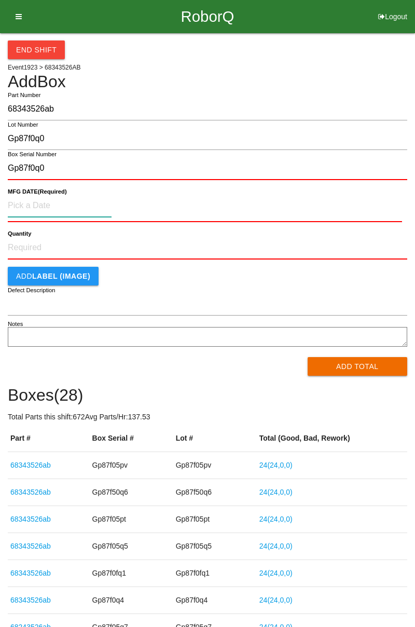
click at [26, 205] on input at bounding box center [60, 206] width 104 height 22
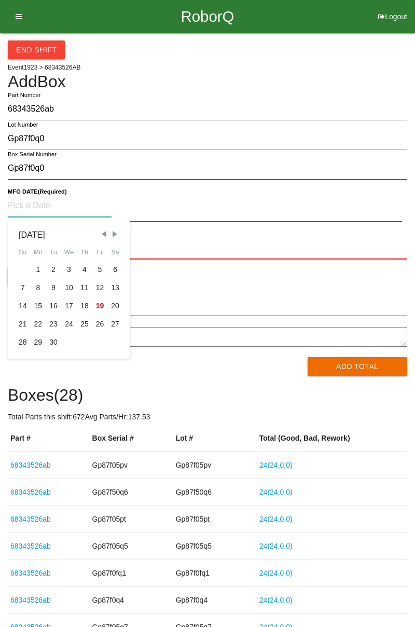
click at [56, 288] on div "9" at bounding box center [54, 288] width 16 height 18
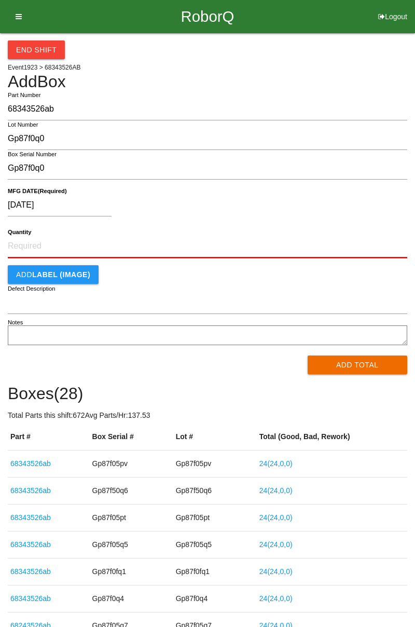
click at [28, 255] on input "Quantity" at bounding box center [208, 246] width 400 height 23
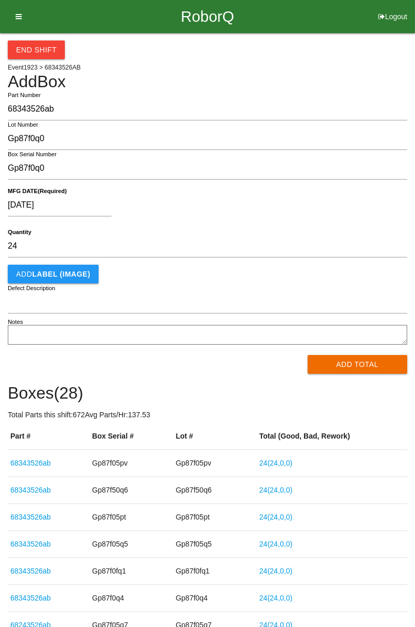
click at [343, 373] on button "Add Total" at bounding box center [358, 364] width 100 height 19
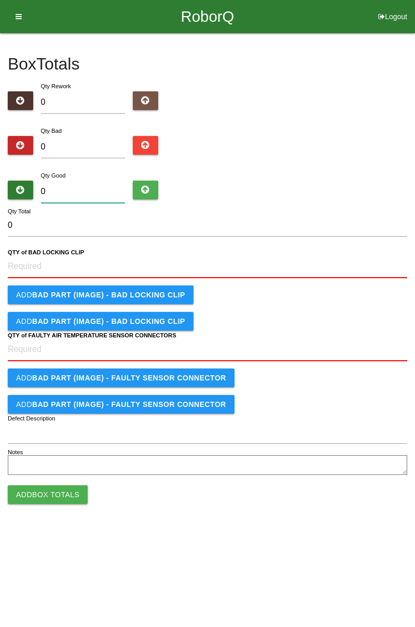
click at [74, 181] on input "0" at bounding box center [83, 192] width 85 height 22
click at [54, 263] on CLIP "QTY of BAD LOCKING CLIP" at bounding box center [208, 266] width 400 height 23
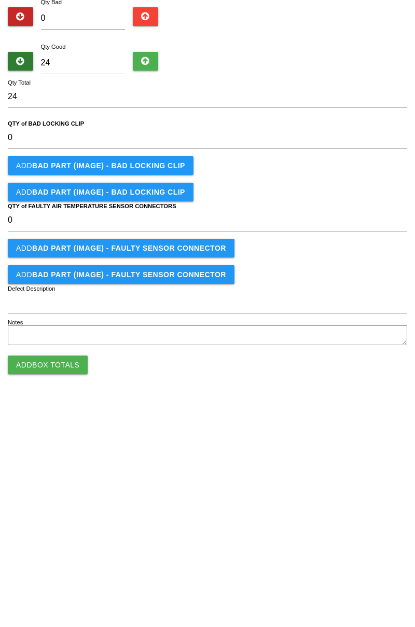
click at [34, 489] on button "Add Box Totals" at bounding box center [48, 493] width 80 height 19
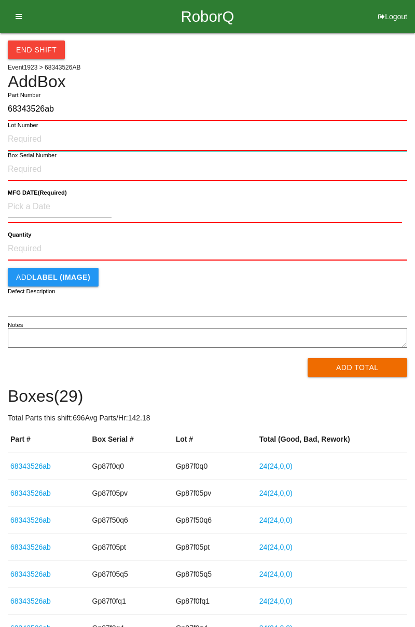
click at [32, 134] on input "Lot Number" at bounding box center [208, 139] width 400 height 23
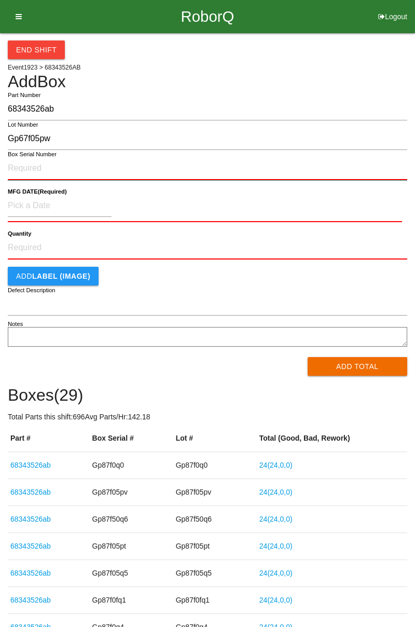
click at [39, 169] on input "Box Serial Number" at bounding box center [208, 168] width 400 height 23
click at [30, 170] on input "Box Serial Number" at bounding box center [208, 168] width 400 height 23
paste input "Gp67f05pw"
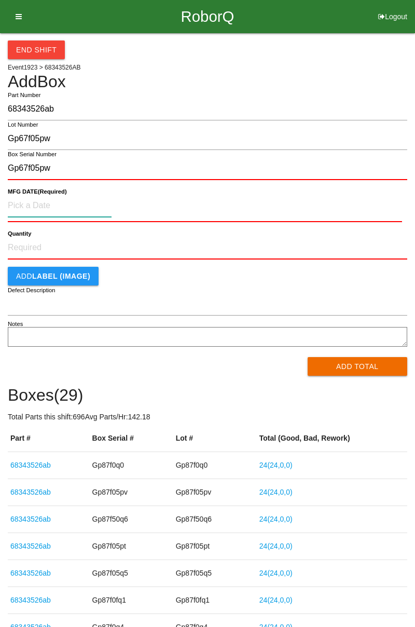
click at [24, 204] on input at bounding box center [60, 206] width 104 height 22
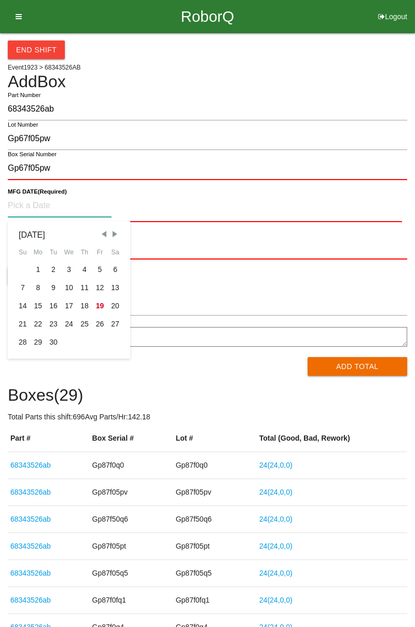
click at [39, 288] on div "8" at bounding box center [39, 288] width 16 height 18
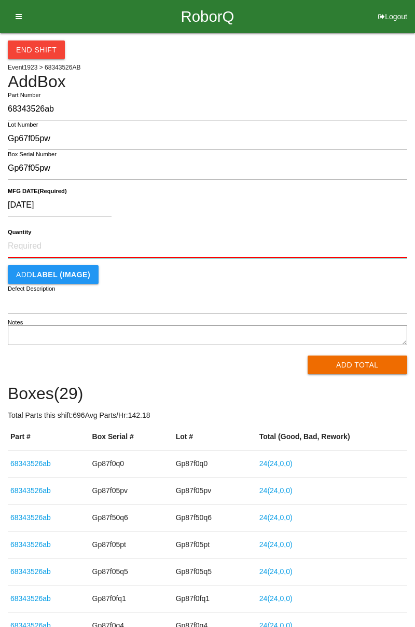
click at [39, 247] on input "Quantity" at bounding box center [208, 246] width 400 height 23
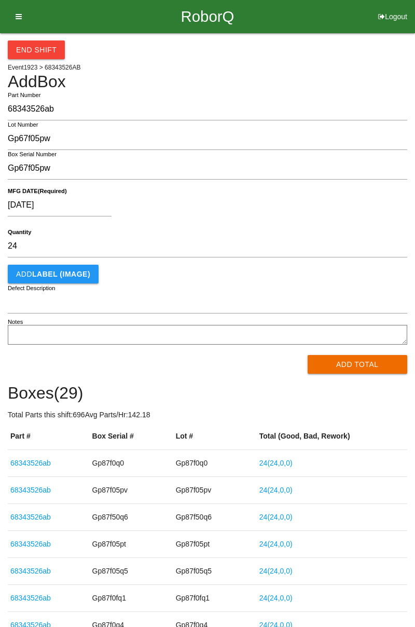
click at [341, 362] on button "Add Total" at bounding box center [358, 364] width 100 height 19
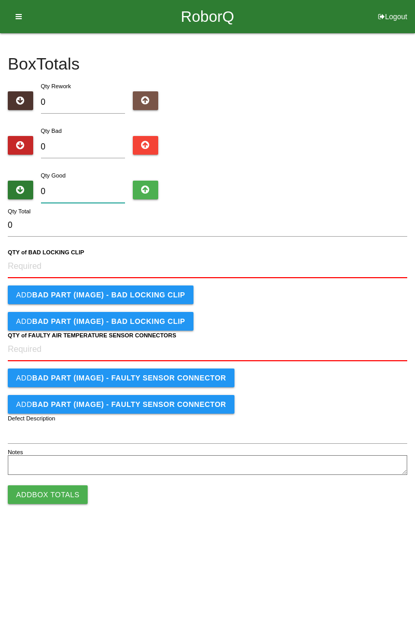
click at [70, 189] on input "0" at bounding box center [83, 192] width 85 height 22
click at [29, 267] on CLIP "QTY of BAD LOCKING CLIP" at bounding box center [208, 266] width 400 height 23
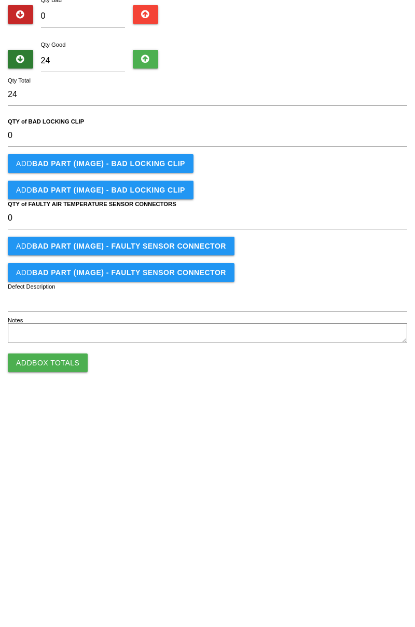
click at [33, 497] on button "Add Box Totals" at bounding box center [48, 493] width 80 height 19
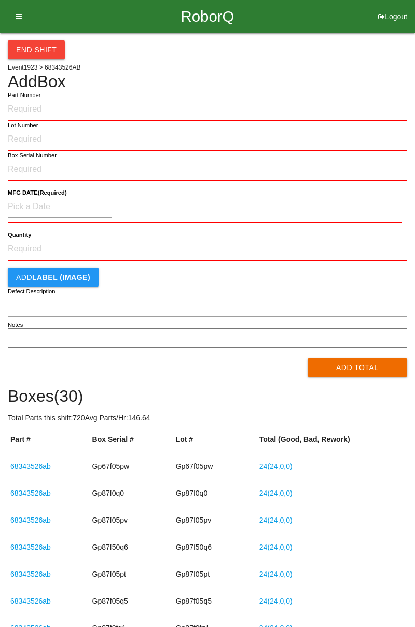
click at [42, 105] on input "Part Number" at bounding box center [208, 109] width 400 height 23
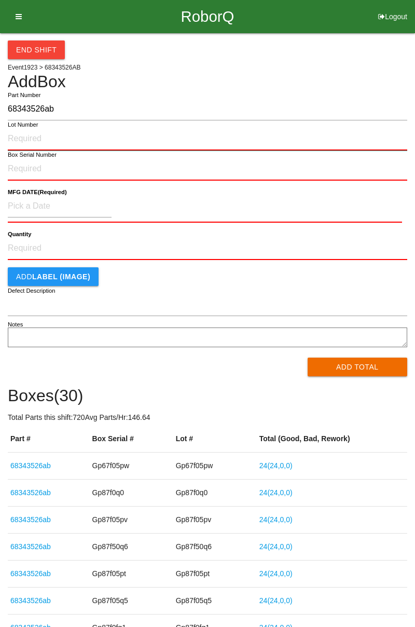
click at [37, 135] on input "Lot Number" at bounding box center [208, 139] width 400 height 23
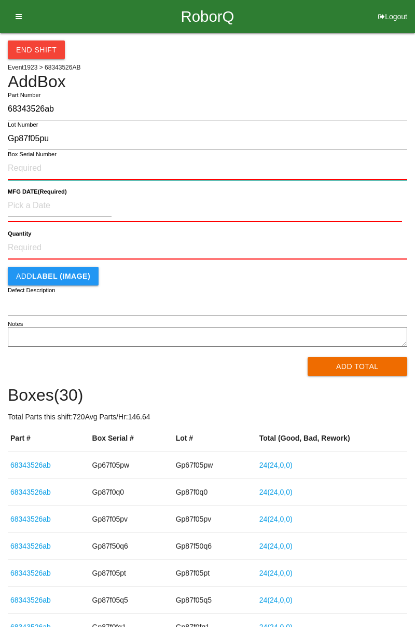
click at [36, 165] on input "Box Serial Number" at bounding box center [208, 168] width 400 height 23
click at [38, 171] on input "Box Serial Number" at bounding box center [208, 168] width 400 height 23
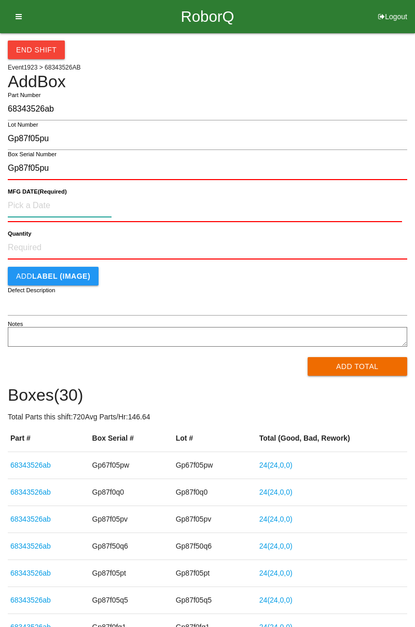
click at [40, 208] on input at bounding box center [60, 206] width 104 height 22
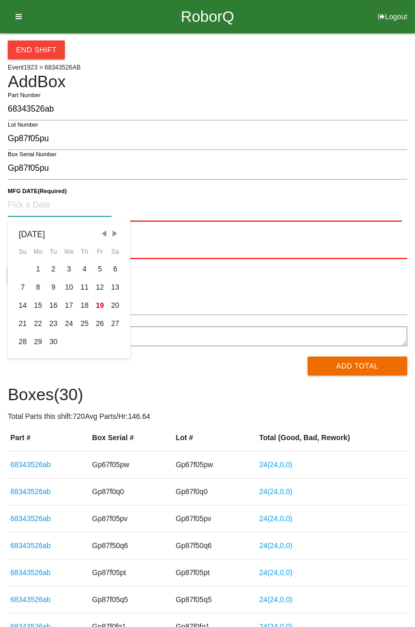
click at [40, 285] on div "8" at bounding box center [39, 287] width 16 height 18
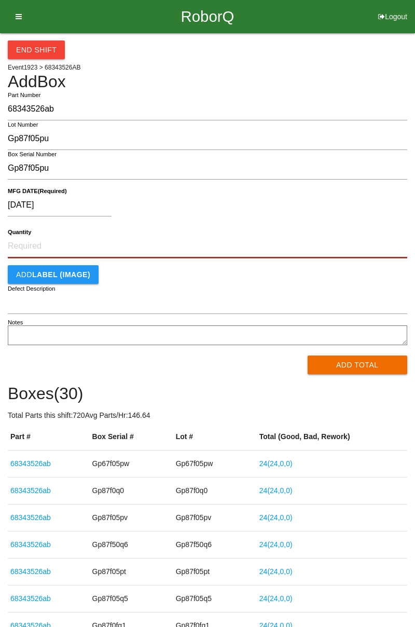
click at [52, 242] on input "Quantity" at bounding box center [208, 246] width 400 height 23
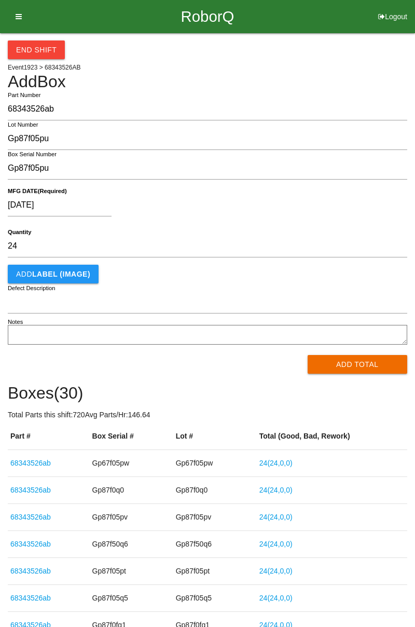
click at [362, 364] on button "Add Total" at bounding box center [358, 364] width 100 height 19
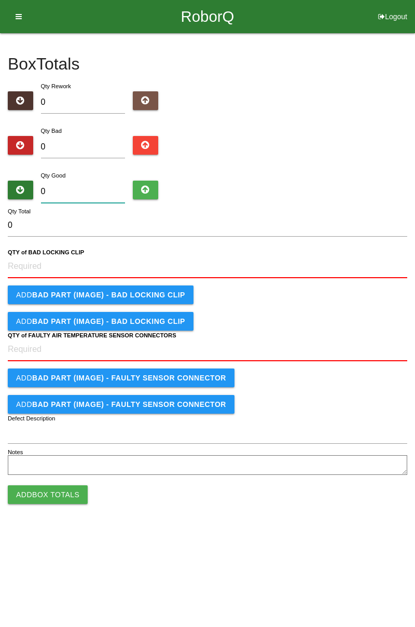
click at [68, 188] on input "0" at bounding box center [83, 192] width 85 height 22
click at [44, 261] on CLIP "QTY of BAD LOCKING CLIP" at bounding box center [208, 266] width 400 height 23
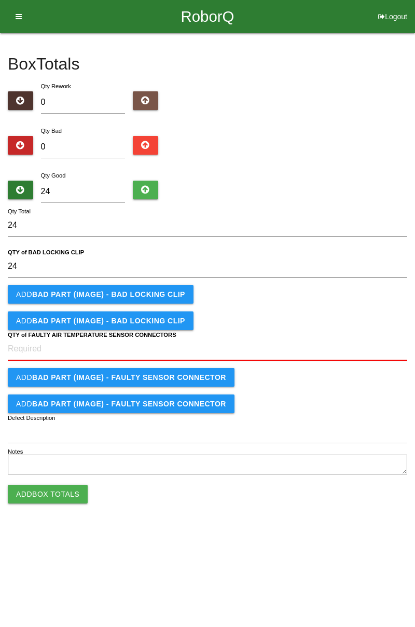
click at [40, 348] on CONNECTORS "QTY of FAULTY AIR TEMPERATURE SENSOR CONNECTORS" at bounding box center [208, 349] width 400 height 23
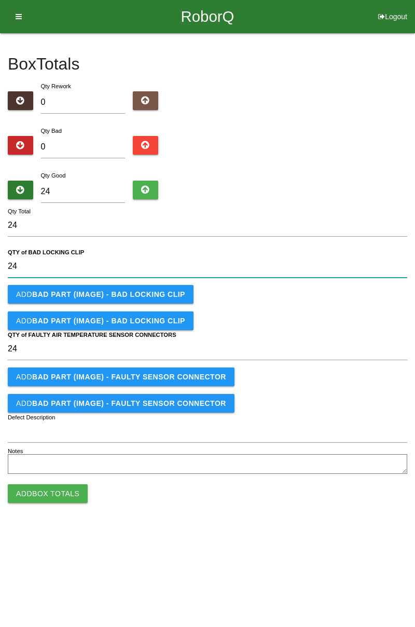
click at [45, 263] on CLIP "24" at bounding box center [208, 266] width 400 height 22
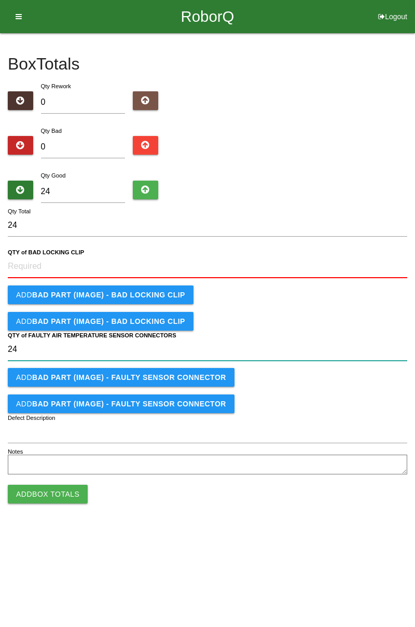
click at [49, 350] on CONNECTORS "24" at bounding box center [208, 350] width 400 height 22
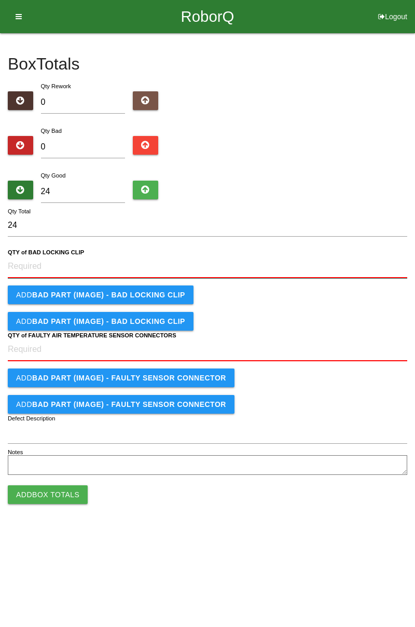
click at [29, 268] on CLIP "QTY of BAD LOCKING CLIP" at bounding box center [208, 266] width 400 height 23
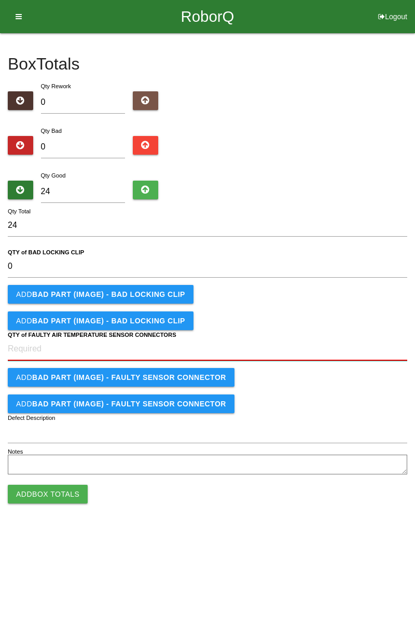
click at [56, 351] on CONNECTORS "QTY of FAULTY AIR TEMPERATURE SENSOR CONNECTORS" at bounding box center [208, 349] width 400 height 23
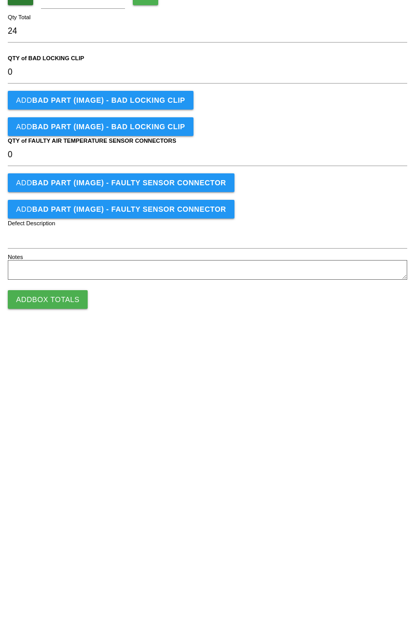
click at [51, 497] on button "Add Box Totals" at bounding box center [48, 493] width 80 height 19
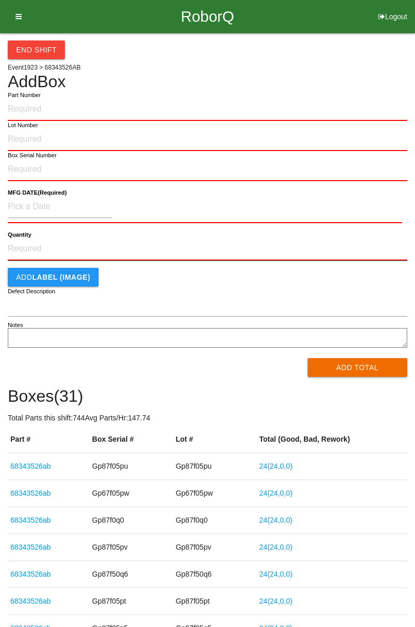
click at [63, 249] on input "Quantity" at bounding box center [208, 249] width 400 height 23
